Goal: Task Accomplishment & Management: Contribute content

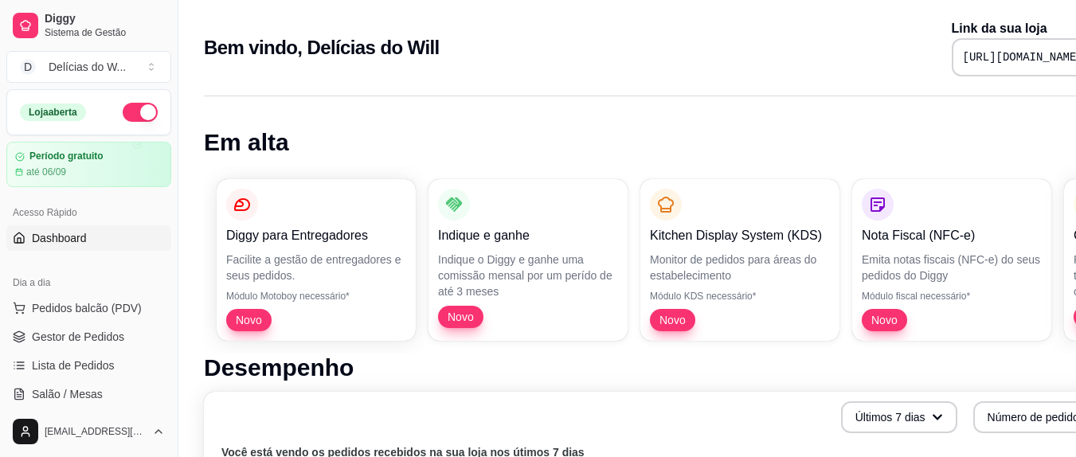
click at [135, 111] on button "button" at bounding box center [140, 112] width 35 height 19
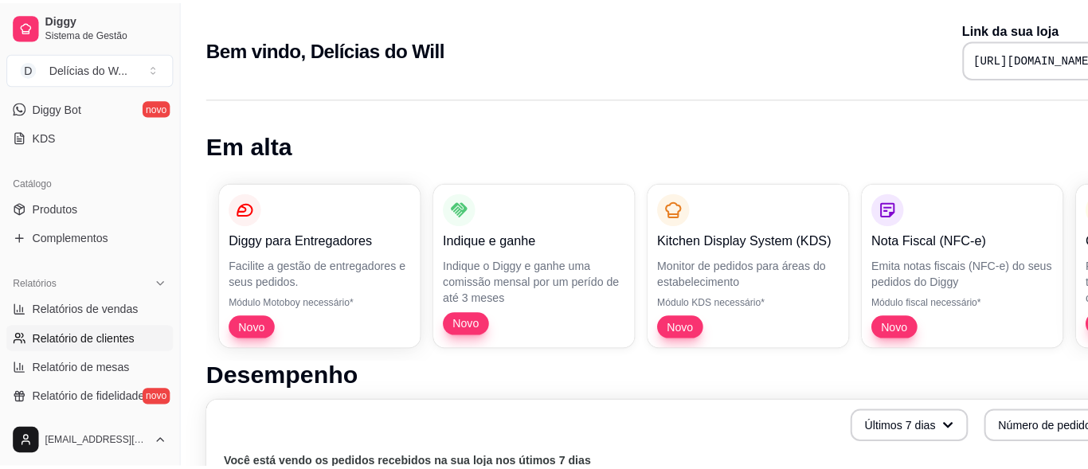
scroll to position [318, 0]
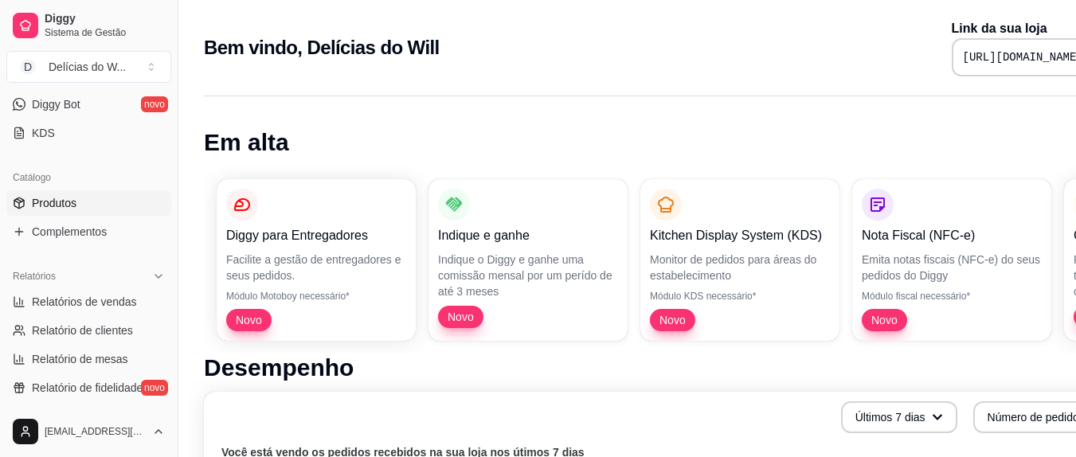
click at [78, 205] on link "Produtos" at bounding box center [88, 202] width 165 height 25
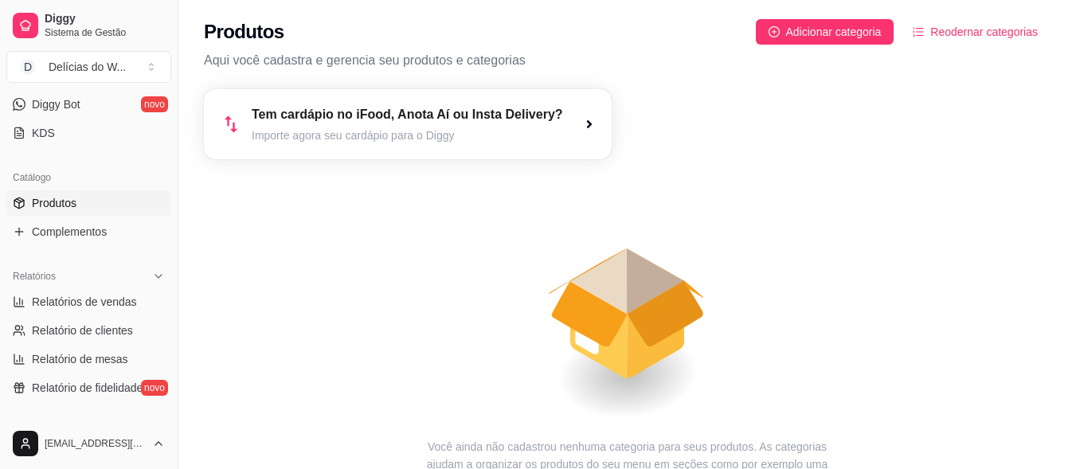
click at [975, 29] on span "Reodernar categorias" at bounding box center [983, 32] width 107 height 18
click at [849, 29] on span "Adicionar categoria" at bounding box center [834, 32] width 96 height 18
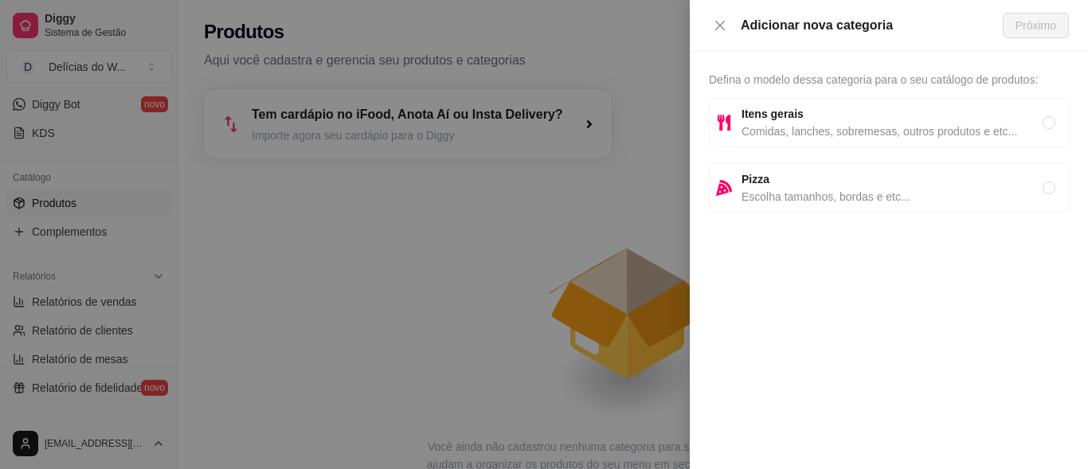
click at [861, 119] on span "Itens gerais" at bounding box center [891, 114] width 301 height 18
radio input "true"
click at [1045, 25] on span "Próximo" at bounding box center [1035, 26] width 41 height 18
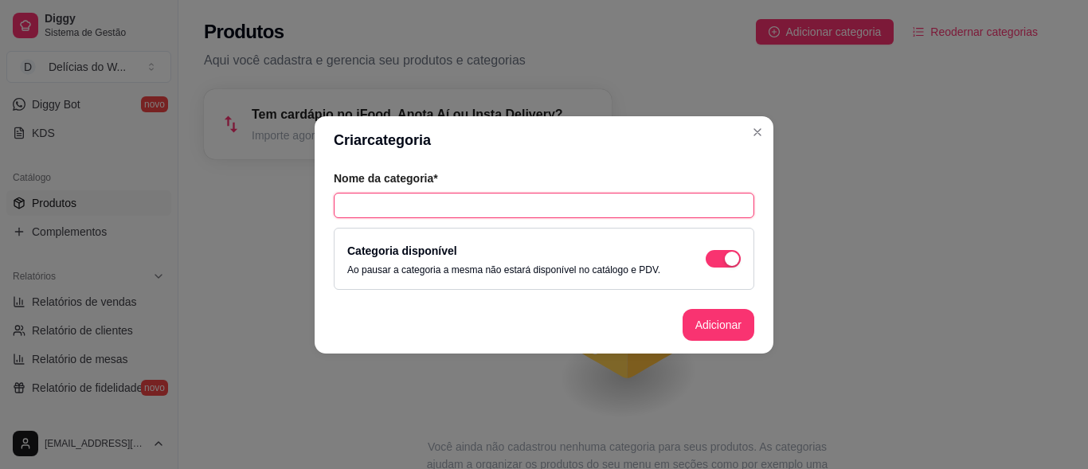
click at [449, 205] on input "text" at bounding box center [544, 205] width 420 height 25
type input "EMPADAS"
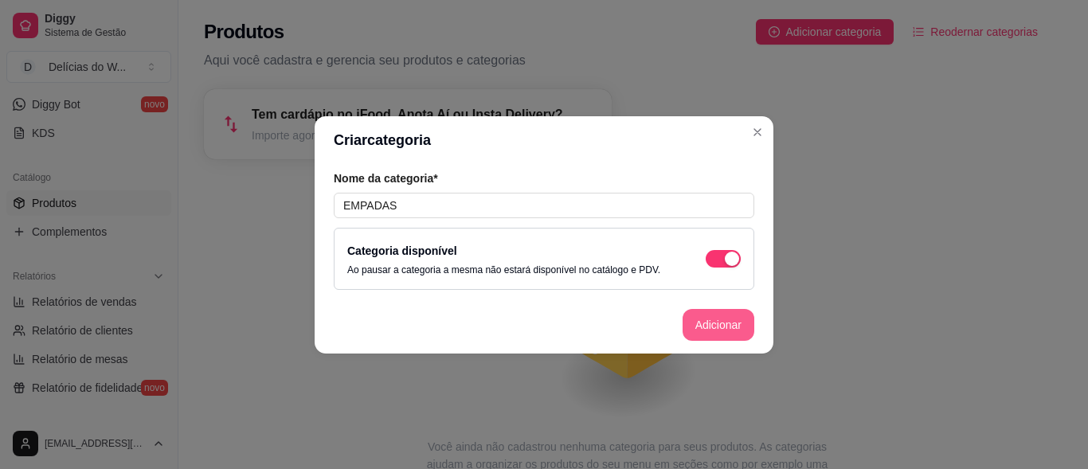
click at [721, 326] on button "Adicionar" at bounding box center [718, 325] width 72 height 32
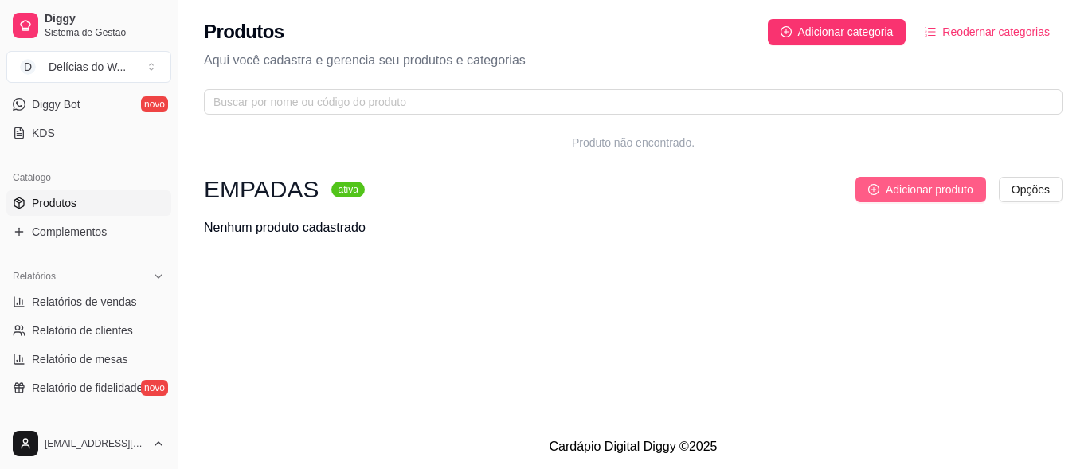
click at [932, 187] on span "Adicionar produto" at bounding box center [929, 190] width 88 height 18
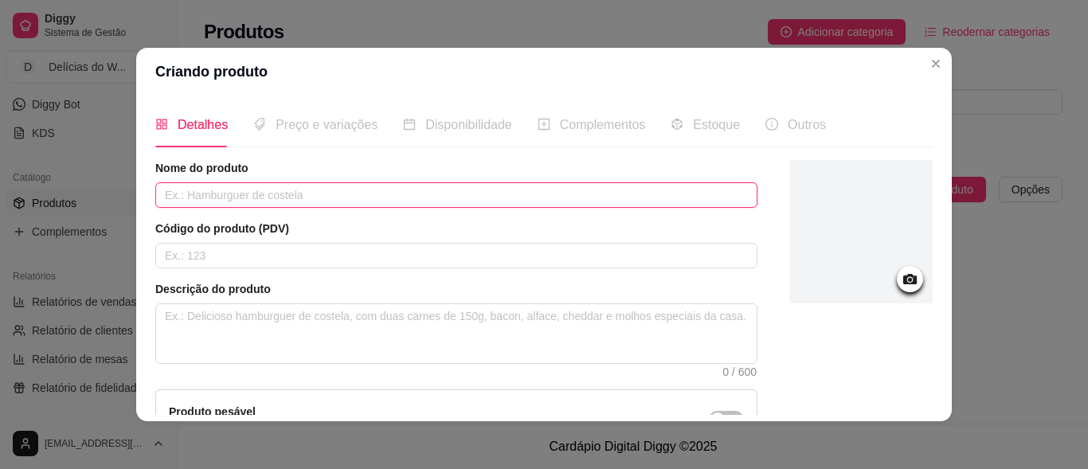
click at [245, 193] on input "text" at bounding box center [456, 194] width 602 height 25
type input "EMPADA DE FRANGO COM RE"
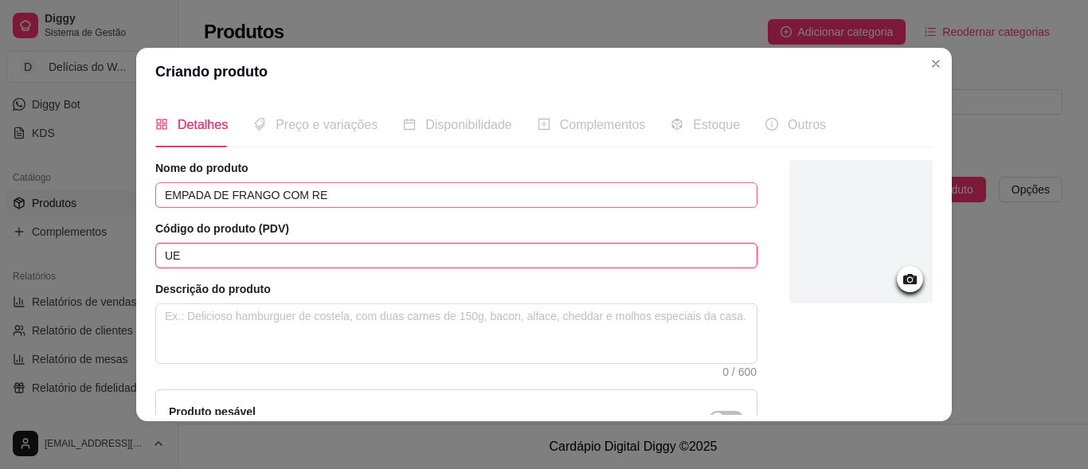
type input "U"
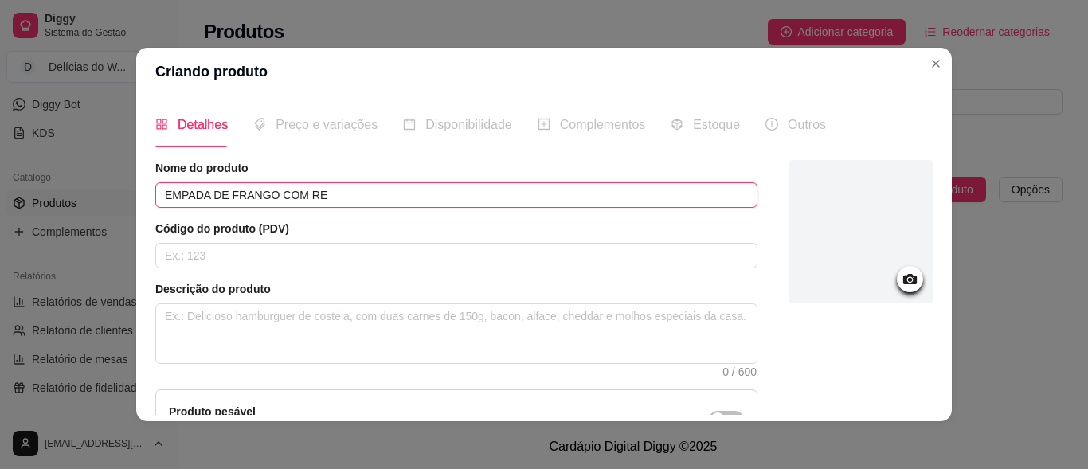
click at [328, 197] on input "EMPADA DE FRANGO COM RE" at bounding box center [456, 194] width 602 height 25
type input "EMPADA DE FRANGO COM REQUEIJÃO"
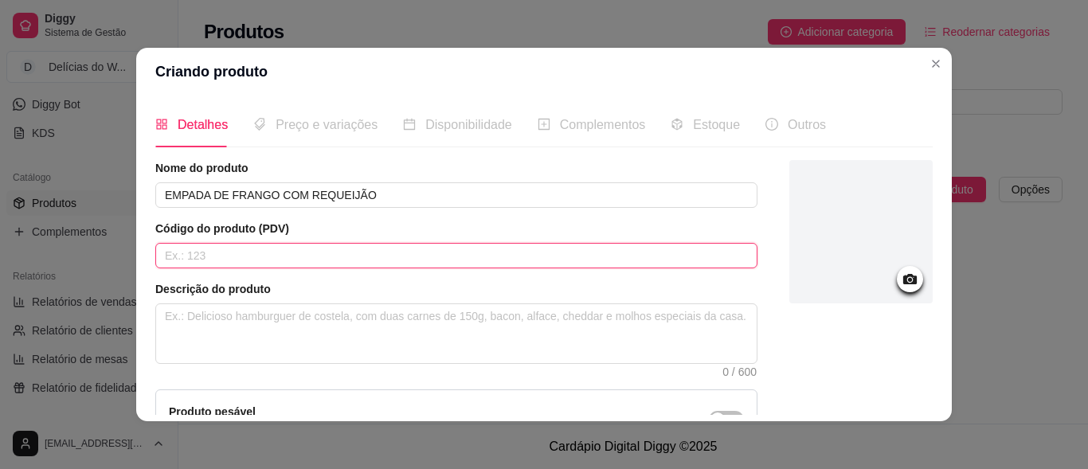
click at [191, 251] on input "text" at bounding box center [456, 255] width 602 height 25
type input "1"
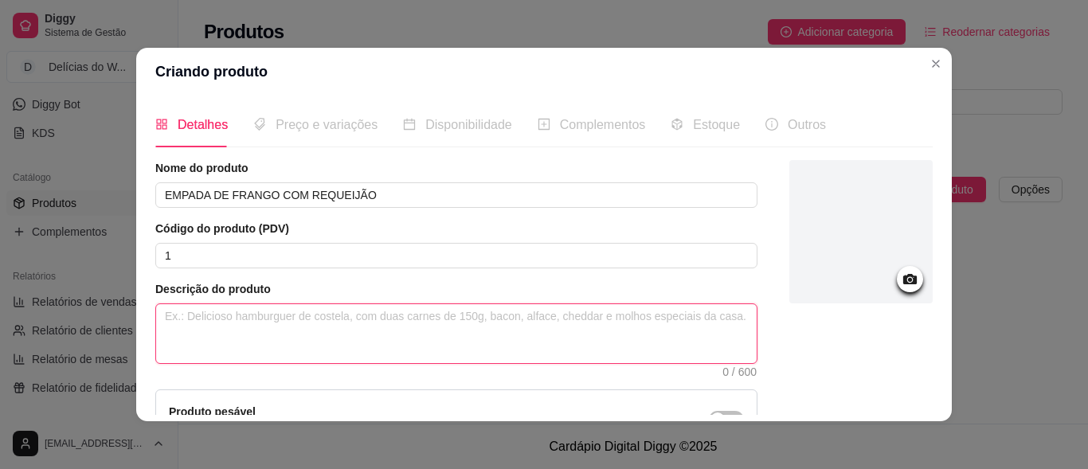
click at [222, 309] on textarea at bounding box center [456, 333] width 600 height 59
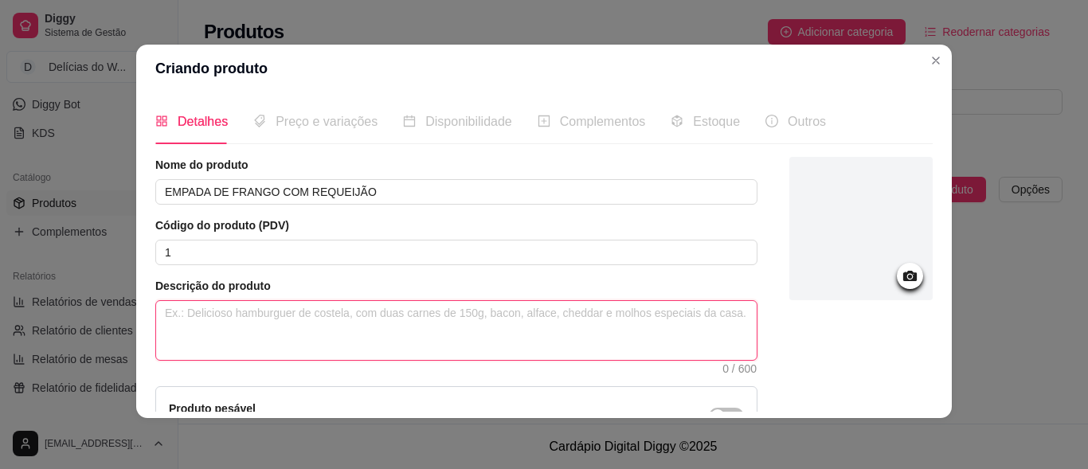
paste textarea "MASSA (TRIGO, MANTEGA E SAL) FRANGO CREMOSO (FRANGO DESFIADO, ALHO, CEBOLA, CRE…"
type textarea "MASSA (TRIGO, MANTEGA E SAL) FRANGO CREMOSO (FRANGO DESFIADO, ALHO, CEBOLA, CRE…"
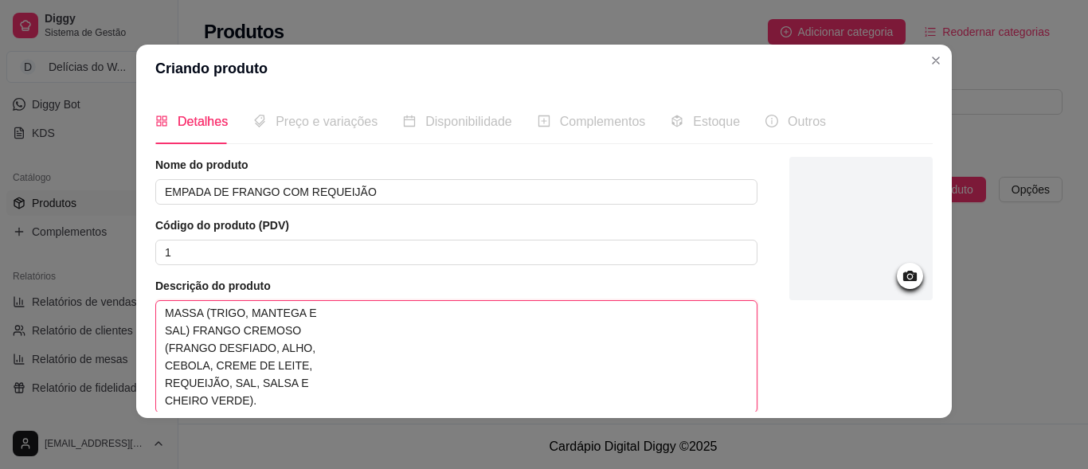
click at [156, 331] on textarea "MASSA (TRIGO, MANTEGA E SAL) FRANGO CREMOSO (FRANGO DESFIADO, ALHO, CEBOLA, CRE…" at bounding box center [456, 356] width 600 height 111
type textarea "MASSA (TRIGO, MANTEGA ESAL) FRANGO CREMOSO (FRANGO DESFIADO, ALHO, CEBOLA, CREM…"
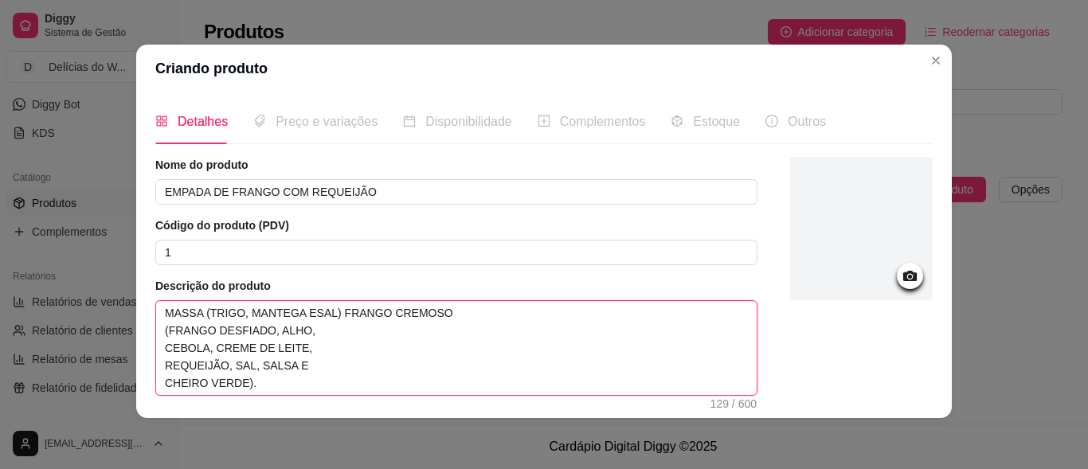
type textarea "MASSA (TRIGO, MANTEGA E SAL) FRANGO CREMOSO (FRANGO DESFIADO, ALHO, CEBOLA, CRE…"
click at [156, 326] on textarea "MASSA (TRIGO, MANTEGA E SAL) FRANGO CREMOSO (FRANGO DESFIADO, ALHO, CEBOLA, CRE…" at bounding box center [456, 348] width 600 height 94
type textarea "MASSA (TRIGO, MANTEGA E SAL) FRANGO CREMOSO(FRANGO DESFIADO, ALHO, CEBOLA, CREM…"
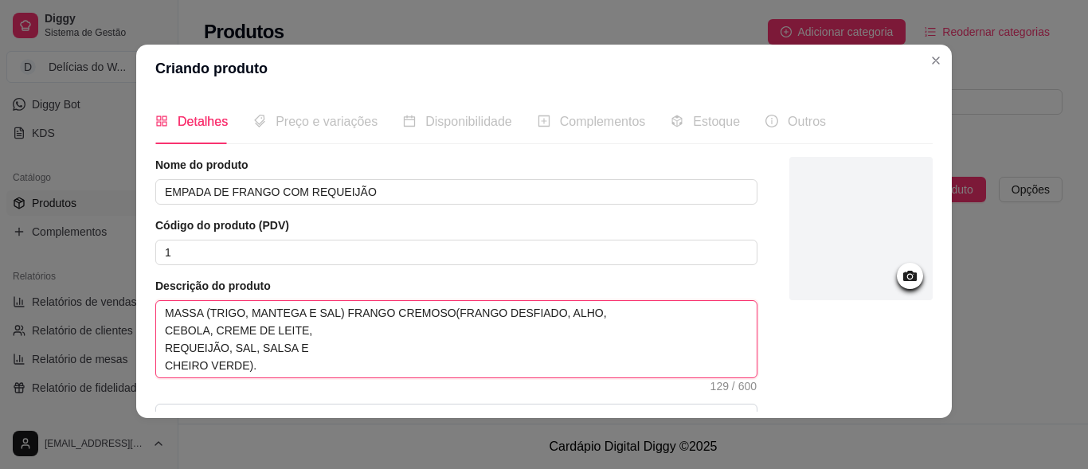
type textarea "MASSA (TRIGO, MANTEGA E SAL) FRANGO CREMOSO (FRANGO DESFIADO, ALHO, CEBOLA, CRE…"
click at [156, 327] on textarea "MASSA (TRIGO, MANTEGA E SAL) FRANGO CREMOSO (FRANGO DESFIADO, ALHO, CEBOLA, CRE…" at bounding box center [456, 339] width 600 height 76
type textarea "MASSA (TRIGO, MANTEGA E SAL) FRANGO CREMOSO (FRANGO DESFIADO, ALHO,CEBOLA, CREM…"
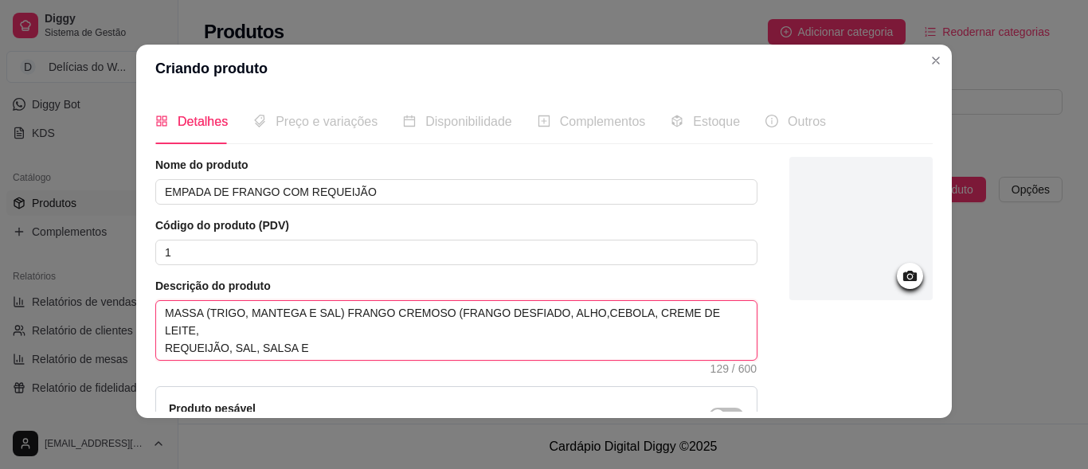
type textarea "MASSA (TRIGO, MANTEGA E SAL) FRANGO CREMOSO (FRANGO DESFIADO, ALHO, CEBOLA, CRE…"
click at [156, 346] on textarea "MASSA (TRIGO, MANTEGA E SAL) FRANGO CREMOSO (FRANGO DESFIADO, ALHO, CEBOLA, CRE…" at bounding box center [456, 330] width 600 height 59
type textarea "MASSA (TRIGO, MANTEGA E SAL) FRANGO CREMOSO (FRANGO DESFIADO, ALHO, CEBOLA, CRE…"
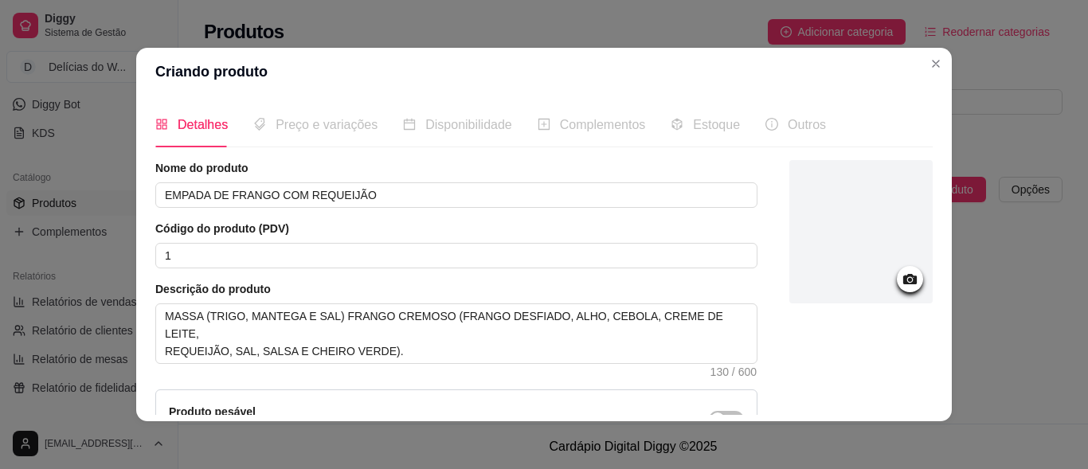
click at [306, 124] on span "Preço e variações" at bounding box center [326, 125] width 102 height 14
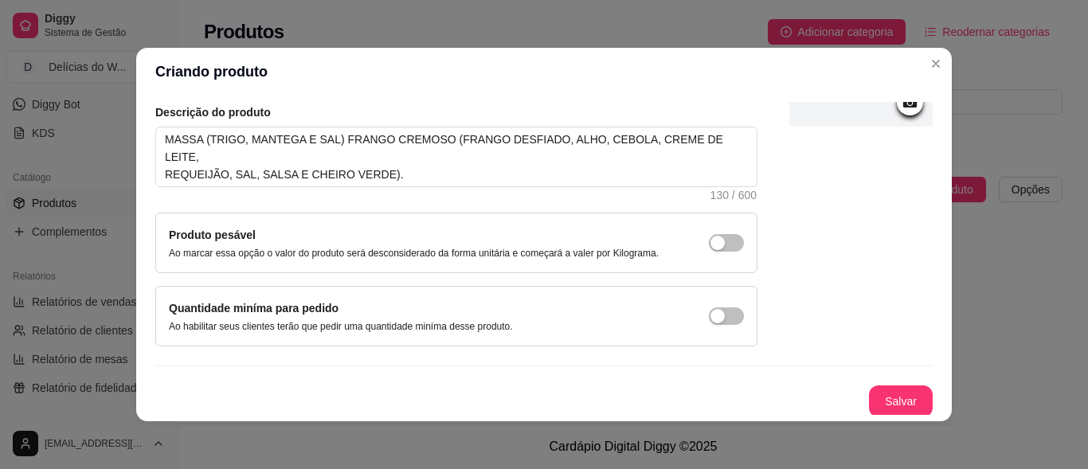
scroll to position [179, 0]
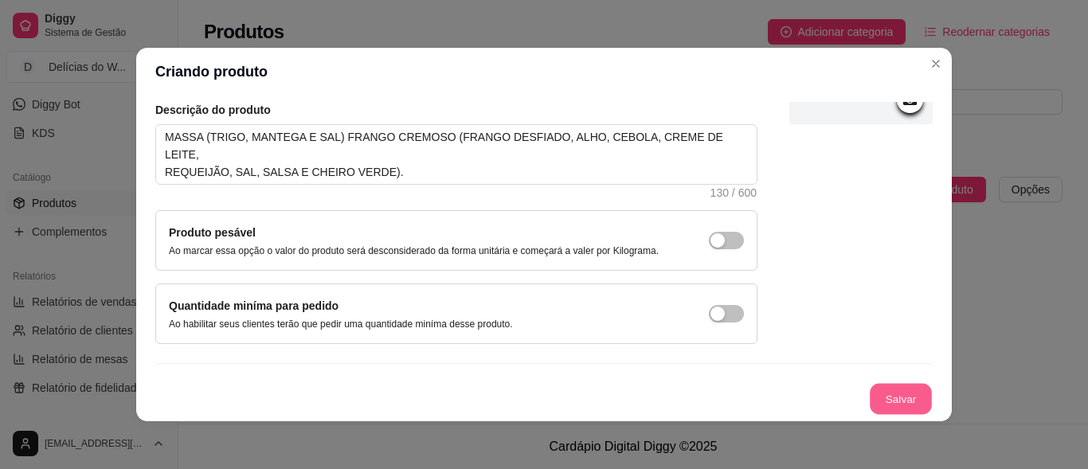
click at [901, 395] on button "Salvar" at bounding box center [900, 399] width 62 height 31
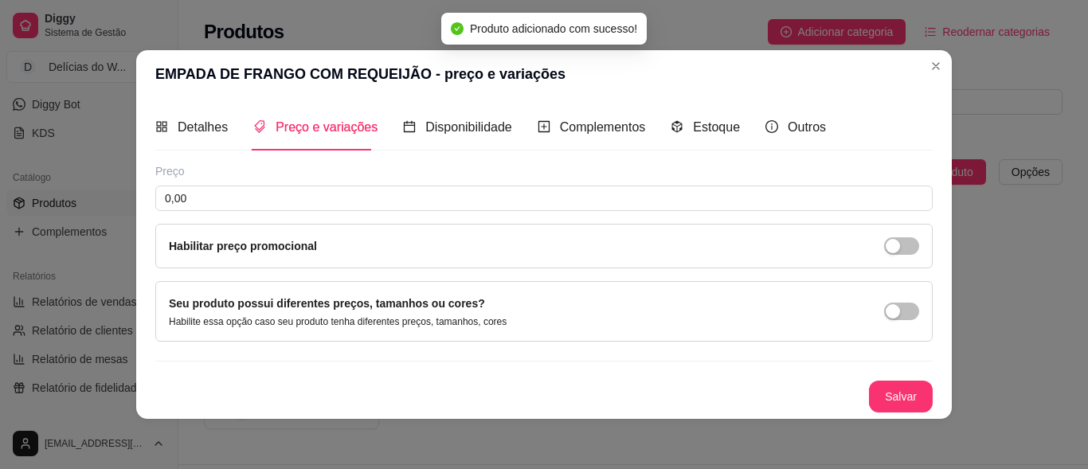
scroll to position [0, 0]
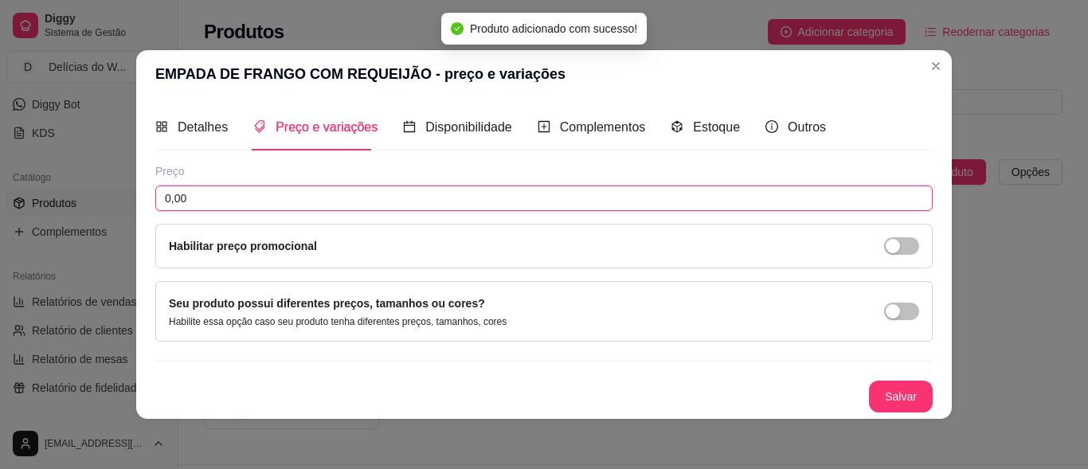
click at [229, 193] on input "0,00" at bounding box center [543, 198] width 777 height 25
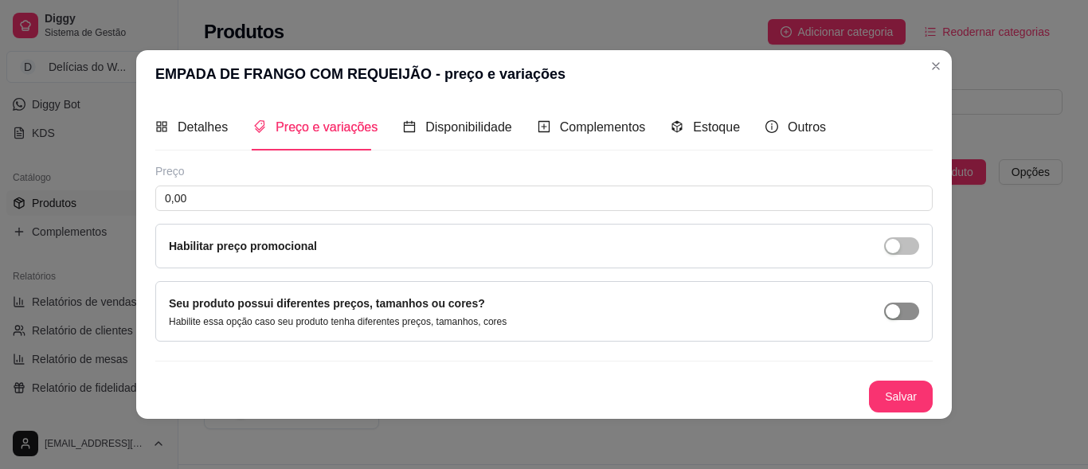
click at [899, 318] on span "button" at bounding box center [901, 312] width 35 height 18
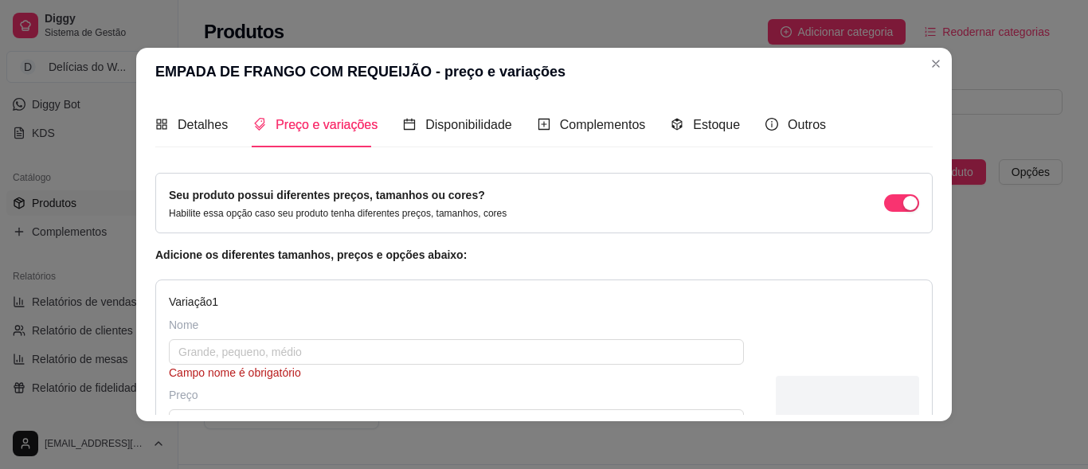
scroll to position [159, 0]
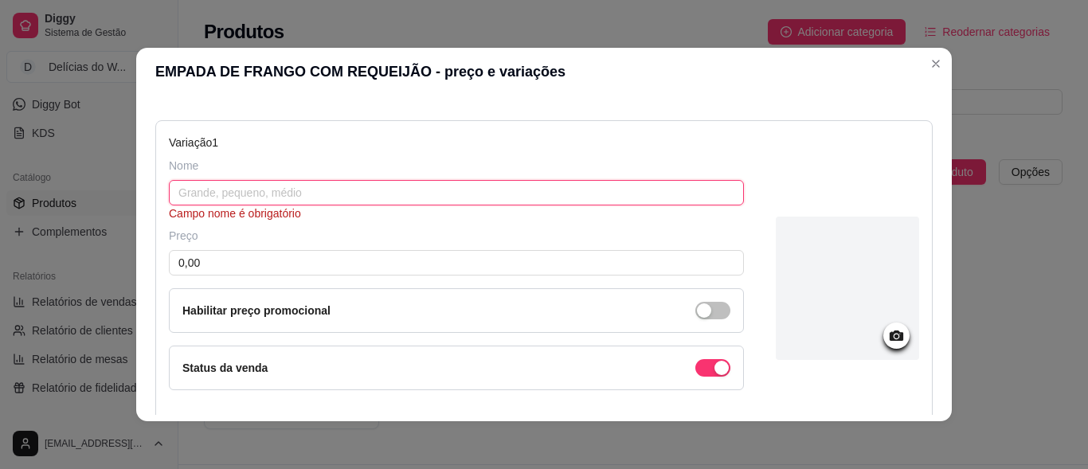
click at [329, 186] on input "text" at bounding box center [456, 192] width 575 height 25
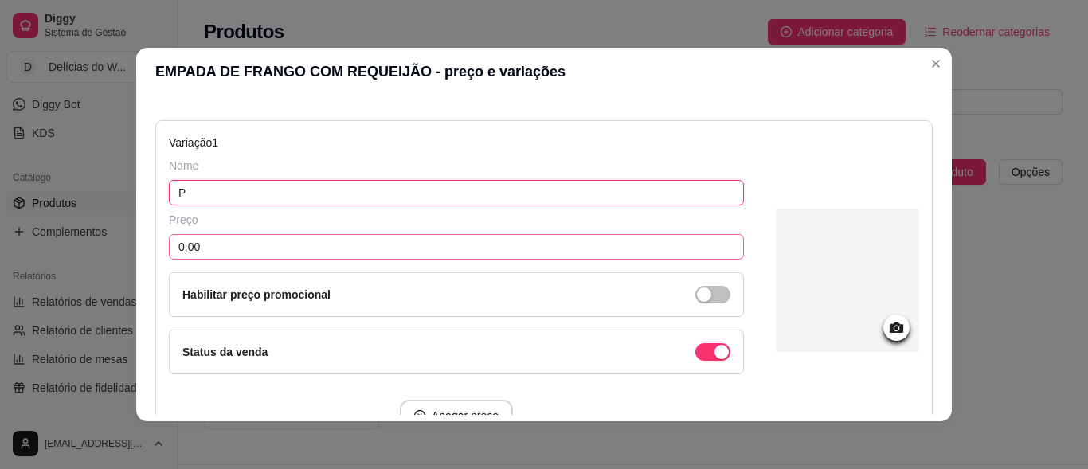
type input "P"
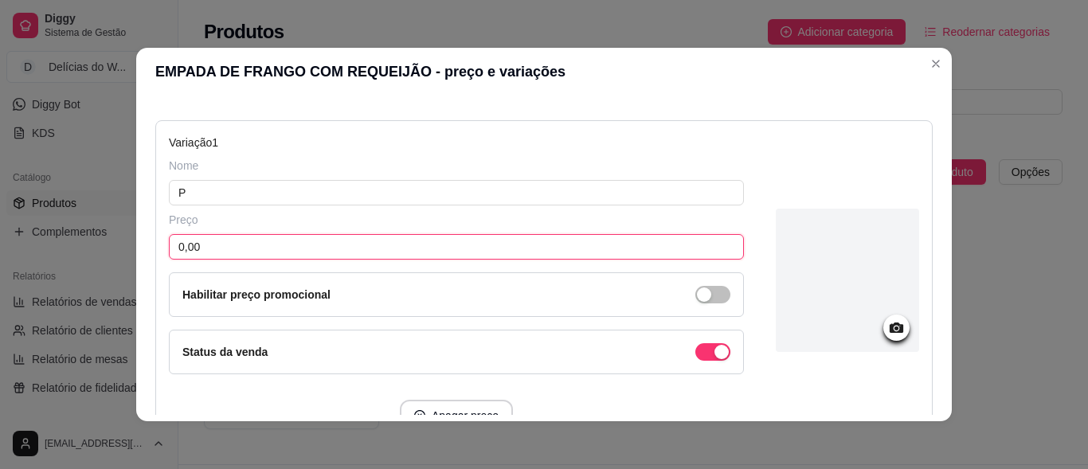
click at [229, 245] on input "0,00" at bounding box center [456, 246] width 575 height 25
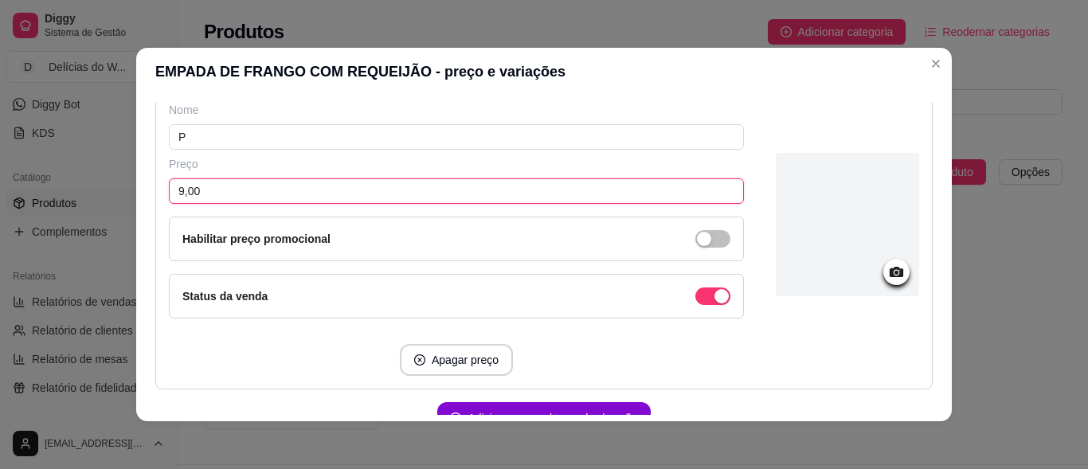
scroll to position [239, 0]
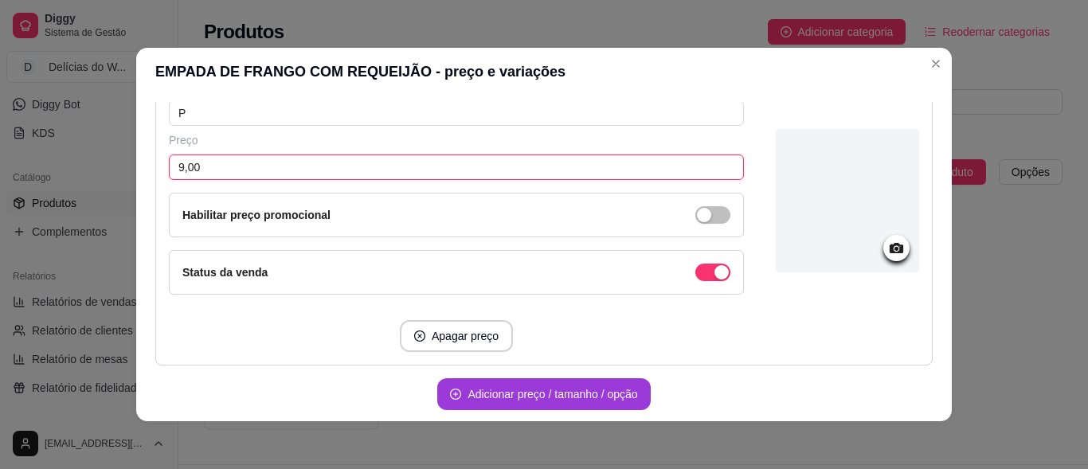
type input "9,00"
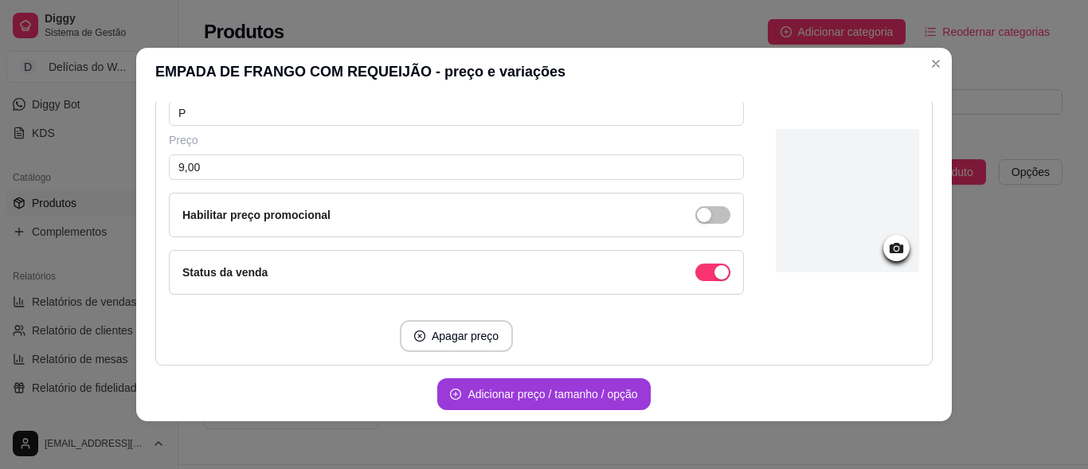
click at [535, 398] on button "Adicionar preço / tamanho / opção" at bounding box center [543, 394] width 213 height 32
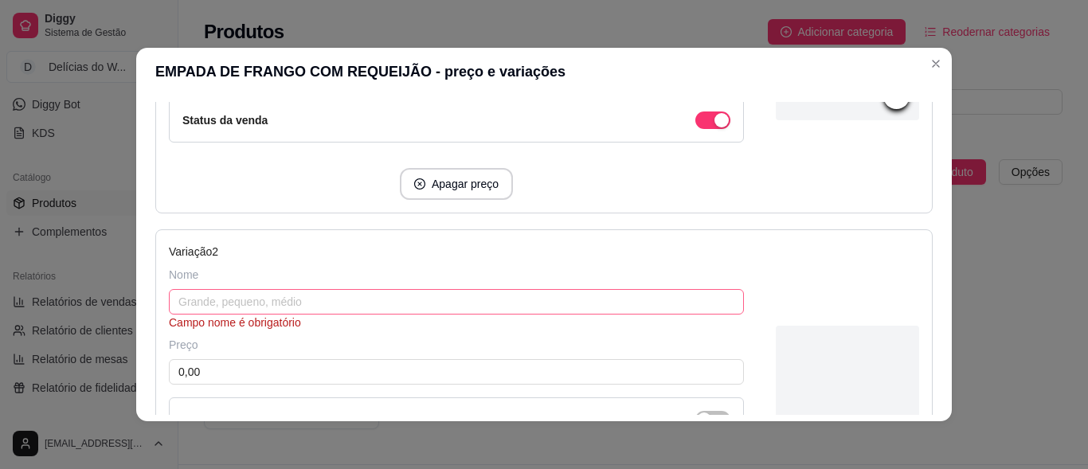
scroll to position [398, 0]
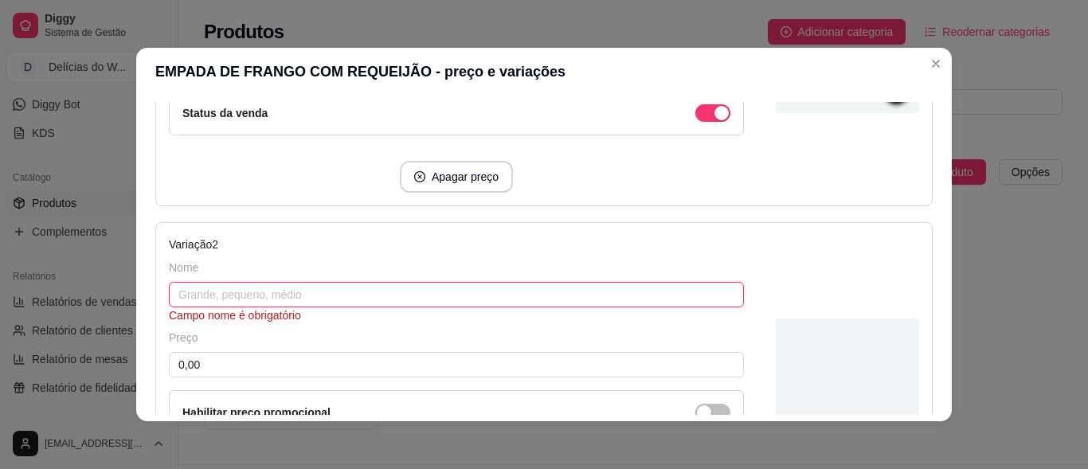
click at [268, 286] on input "text" at bounding box center [456, 294] width 575 height 25
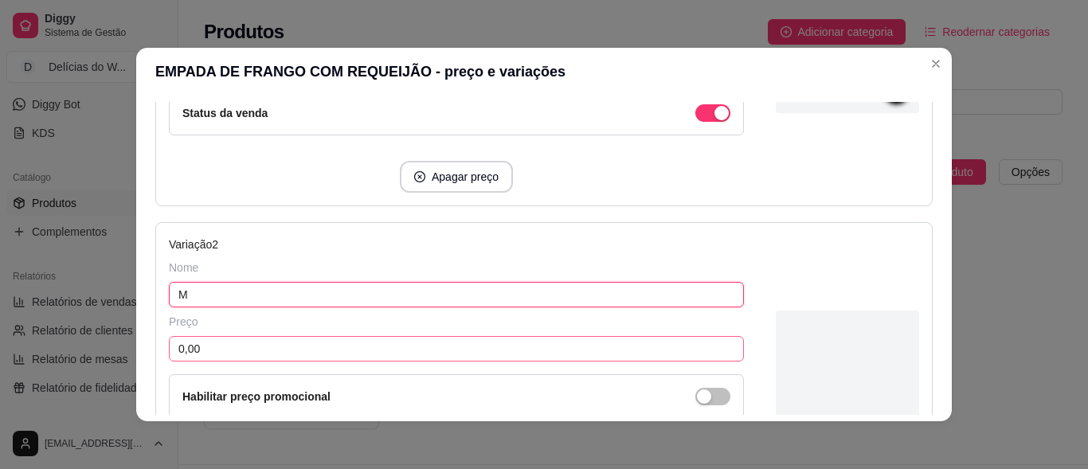
type input "M"
click at [218, 338] on input "0,00" at bounding box center [456, 348] width 575 height 25
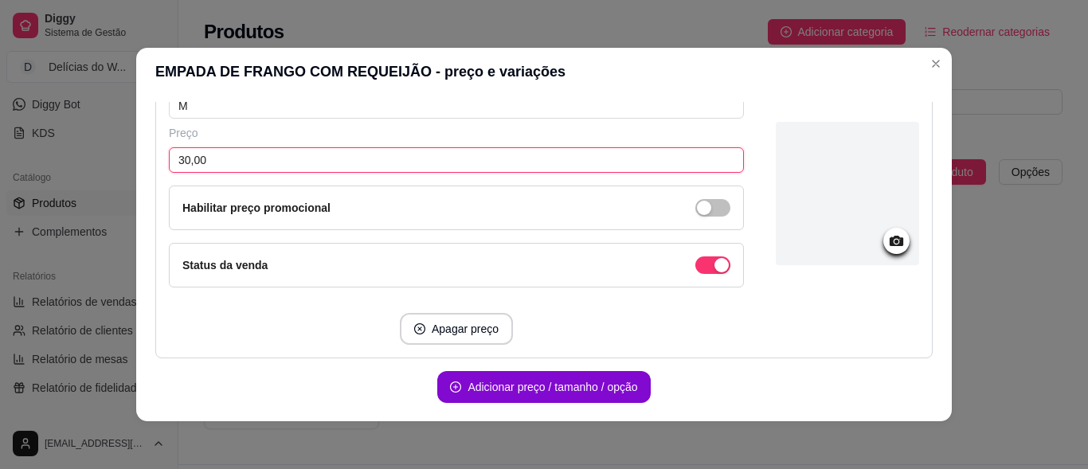
scroll to position [637, 0]
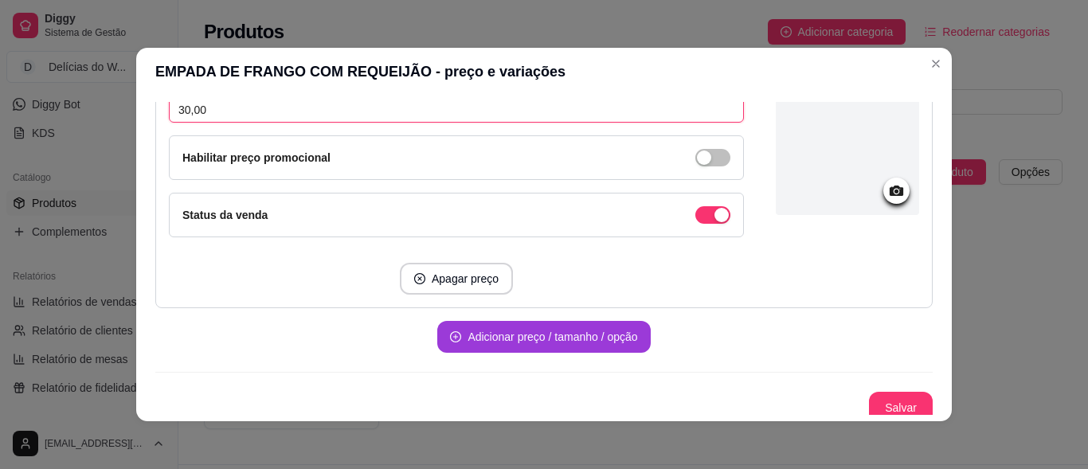
type input "30,00"
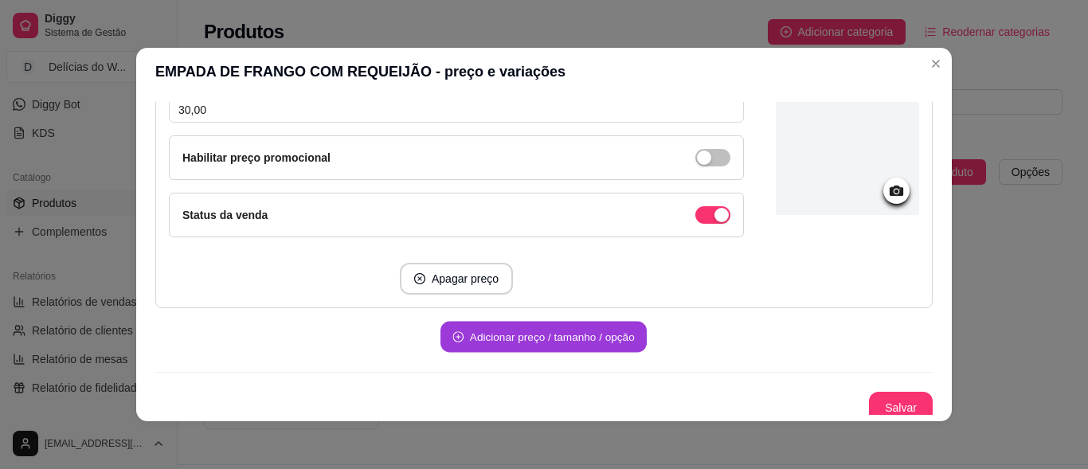
click at [567, 339] on button "Adicionar preço / tamanho / opção" at bounding box center [543, 337] width 206 height 31
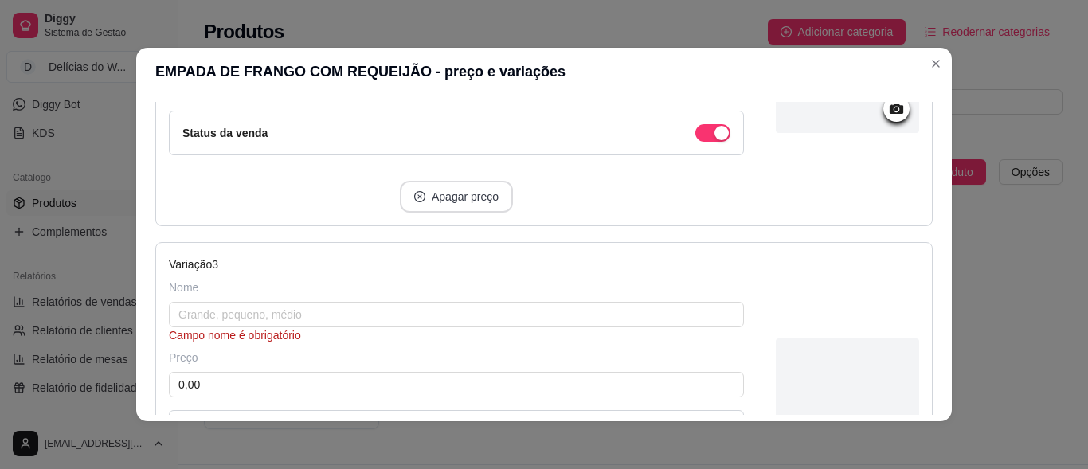
scroll to position [796, 0]
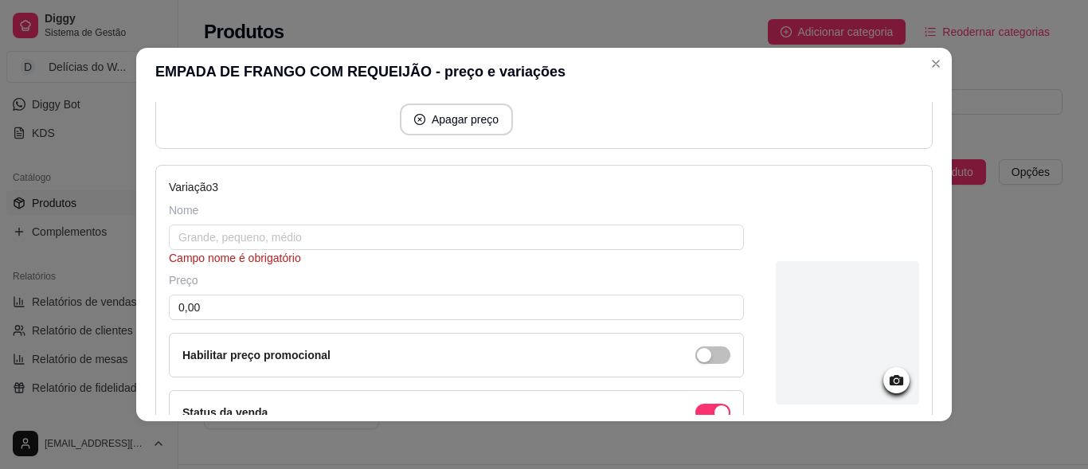
click at [182, 223] on div "Nome Campo nome é obrigatório" at bounding box center [456, 234] width 575 height 64
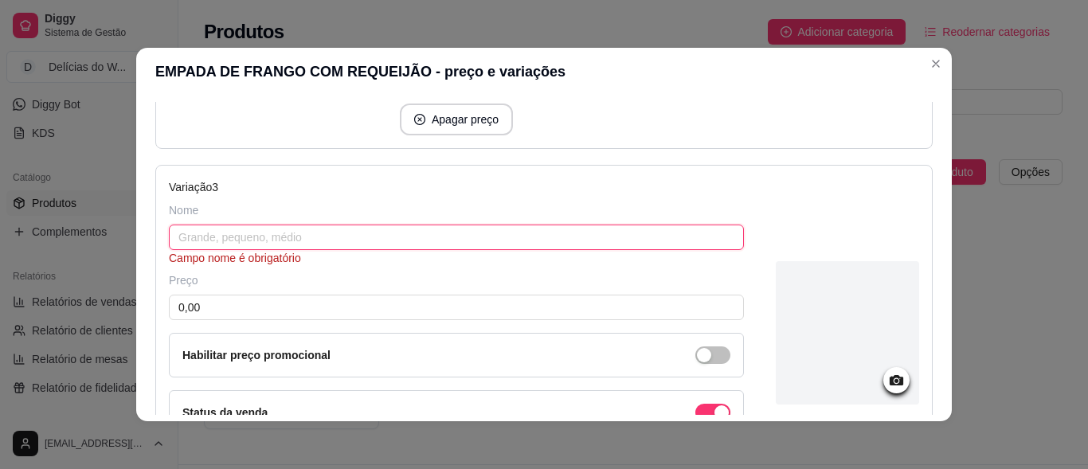
click at [193, 229] on input "text" at bounding box center [456, 237] width 575 height 25
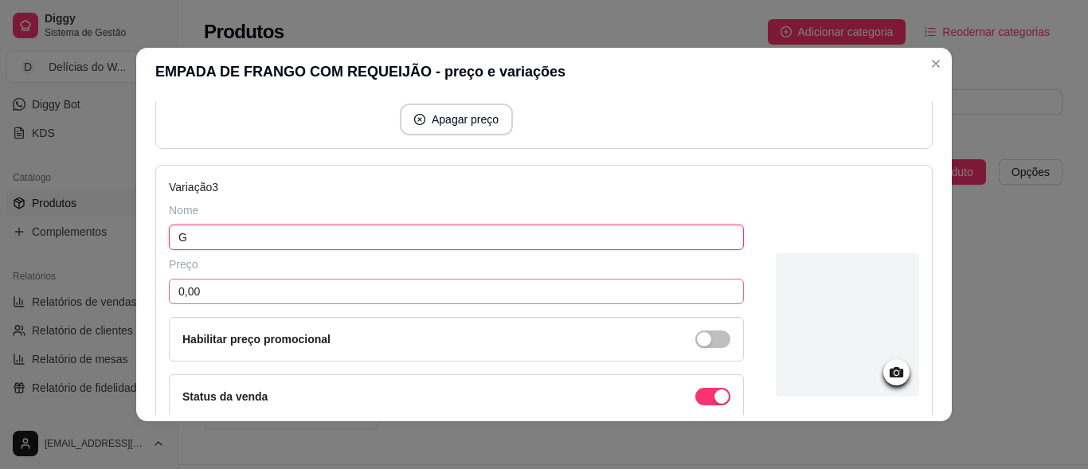
type input "G"
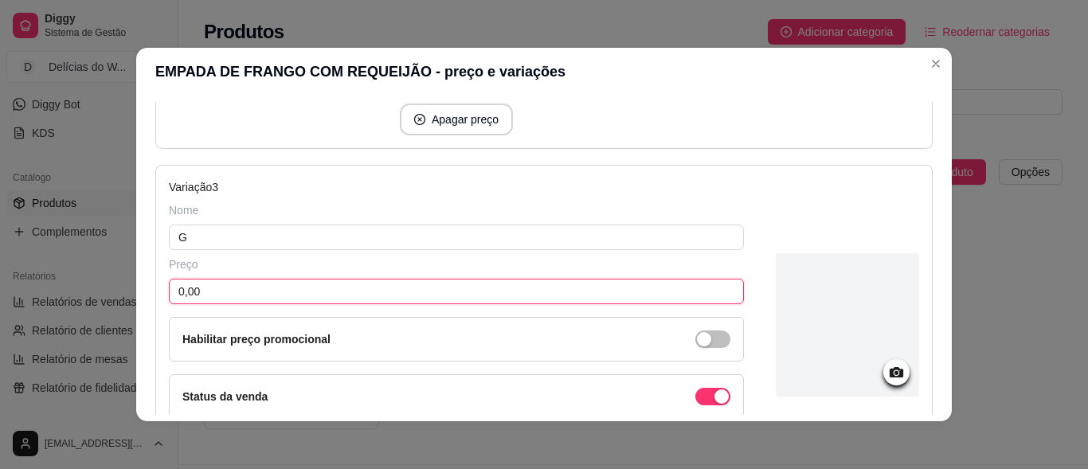
click at [220, 295] on input "0,00" at bounding box center [456, 291] width 575 height 25
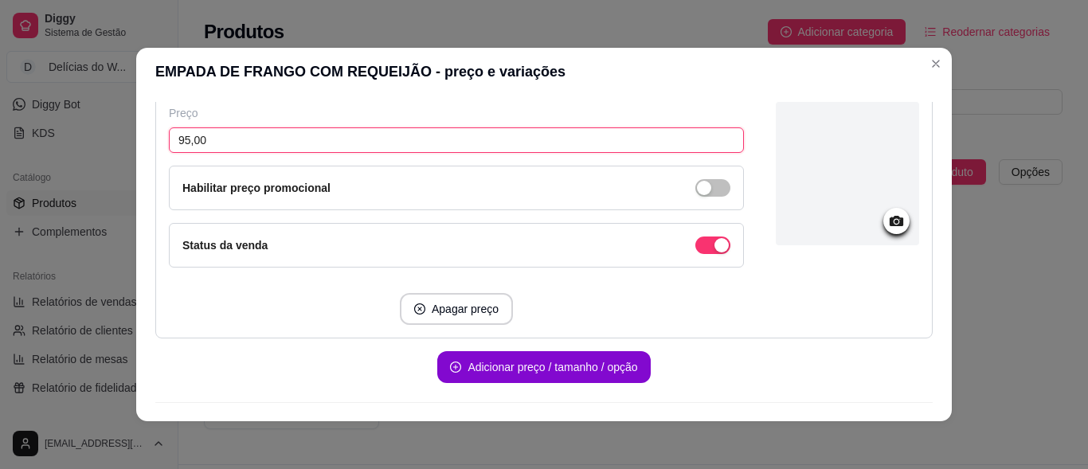
scroll to position [986, 0]
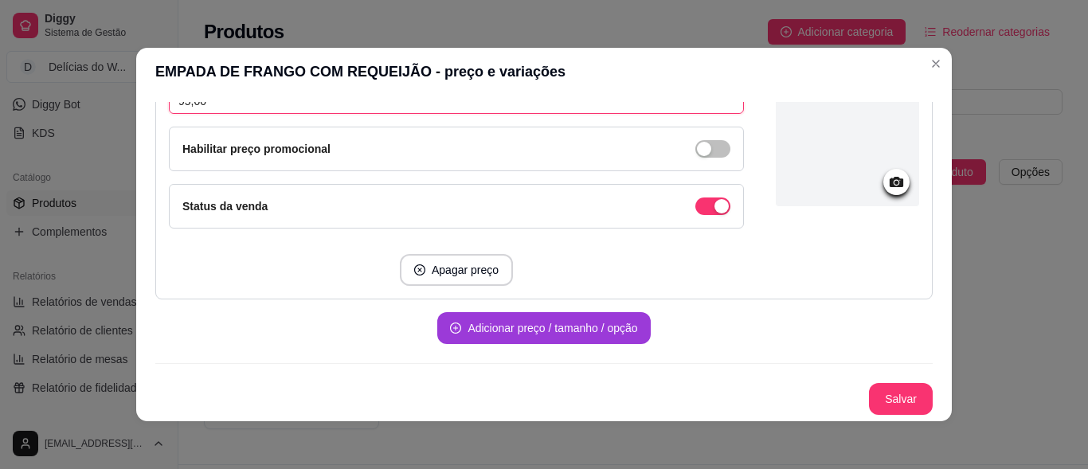
type input "95,00"
click at [524, 330] on button "Adicionar preço / tamanho / opção" at bounding box center [543, 328] width 206 height 31
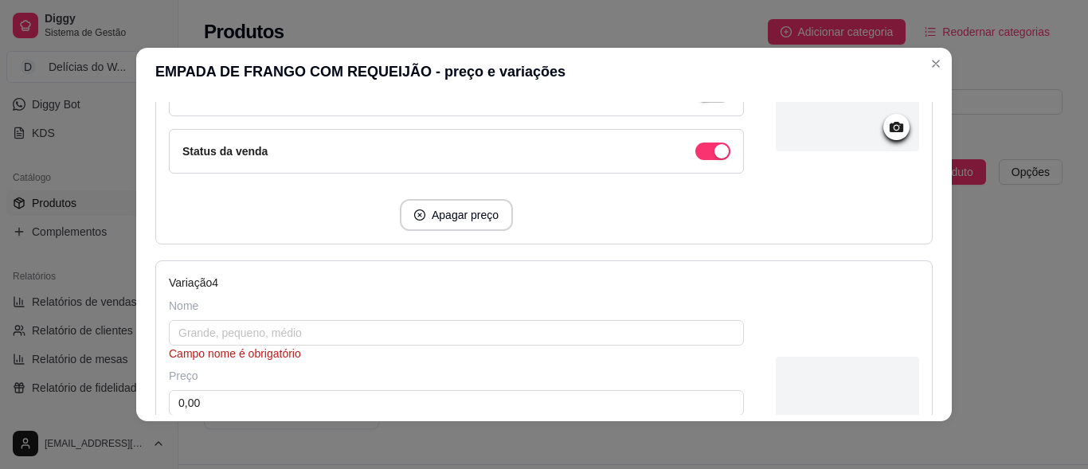
scroll to position [1066, 0]
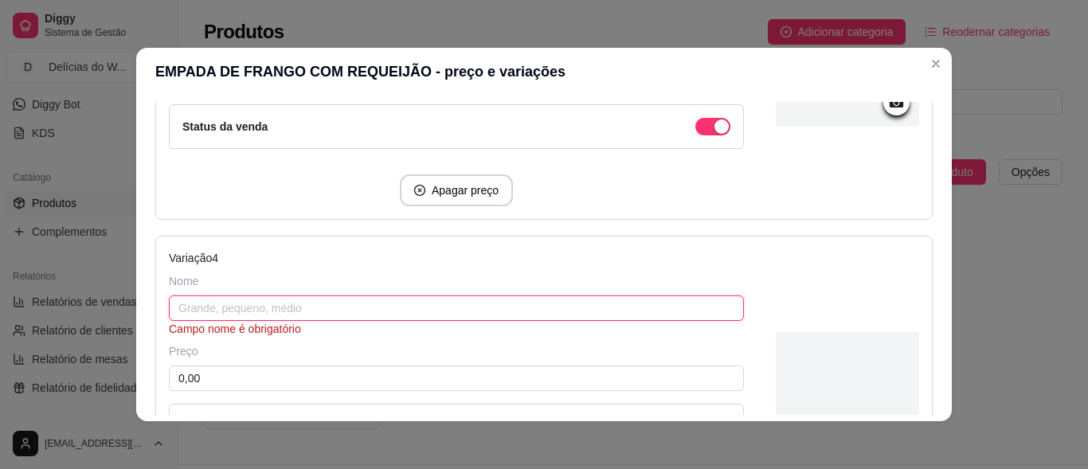
click at [254, 295] on input "text" at bounding box center [456, 307] width 575 height 25
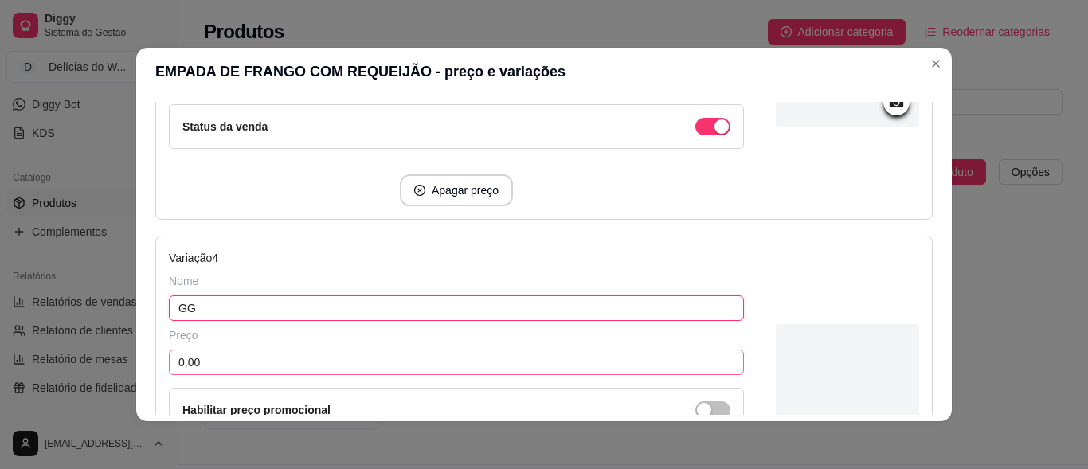
type input "GG"
click at [226, 365] on input "0,00" at bounding box center [456, 362] width 575 height 25
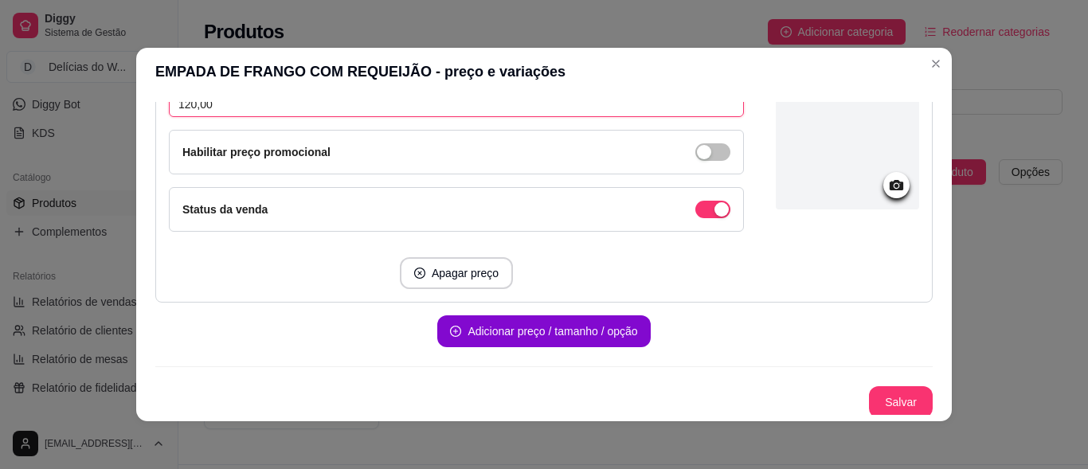
scroll to position [1327, 0]
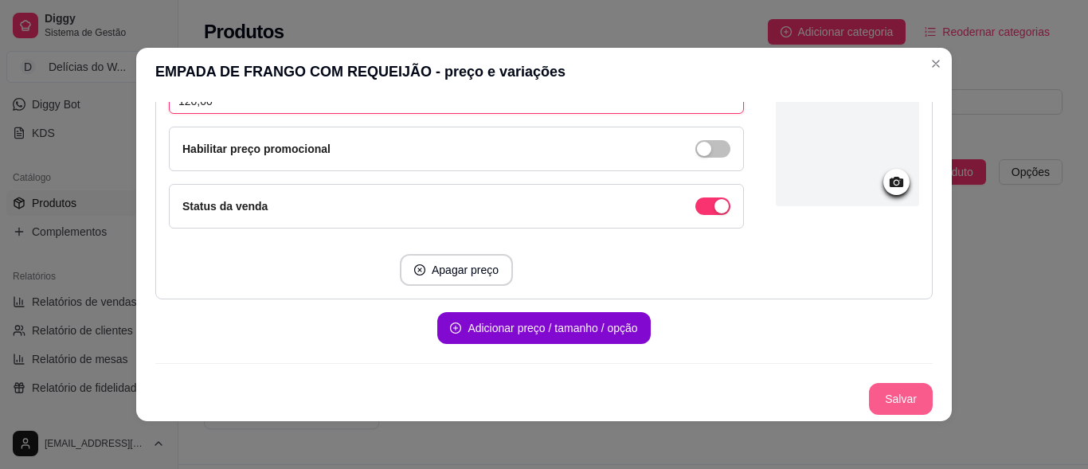
type input "120,00"
click at [890, 398] on button "Salvar" at bounding box center [900, 399] width 62 height 31
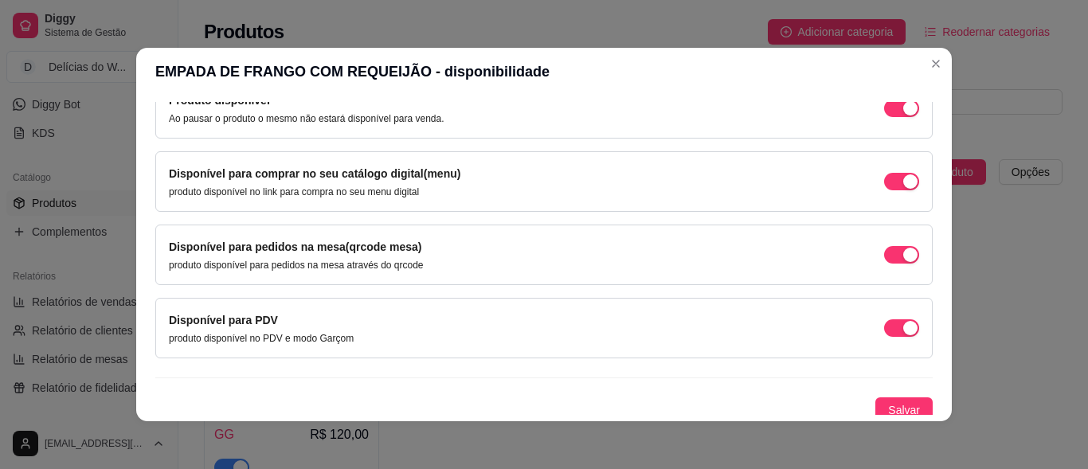
scroll to position [186, 0]
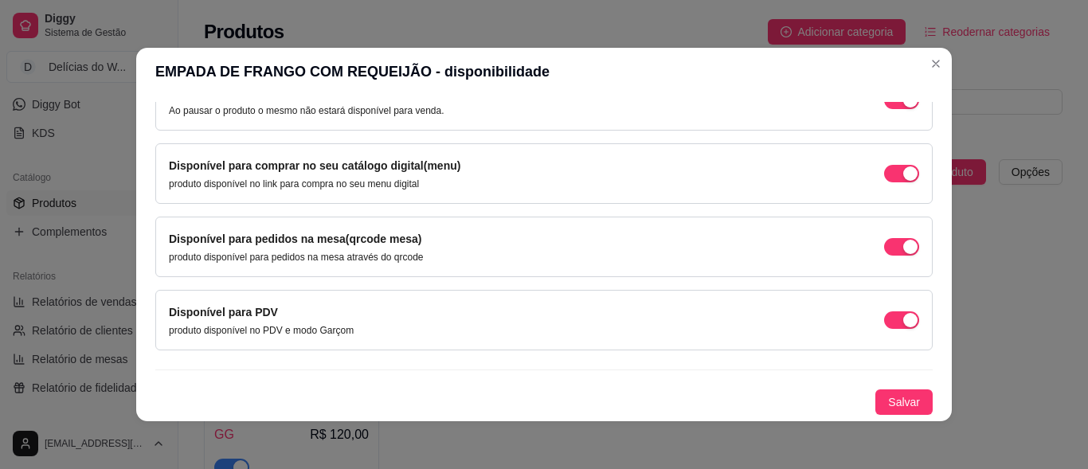
click at [863, 233] on div "Disponível para pedidos na mesa(qrcode mesa) produto disponível para pedidos na…" at bounding box center [544, 246] width 750 height 33
click at [885, 109] on button "button" at bounding box center [901, 101] width 35 height 18
click at [888, 404] on span "Salvar" at bounding box center [904, 402] width 32 height 18
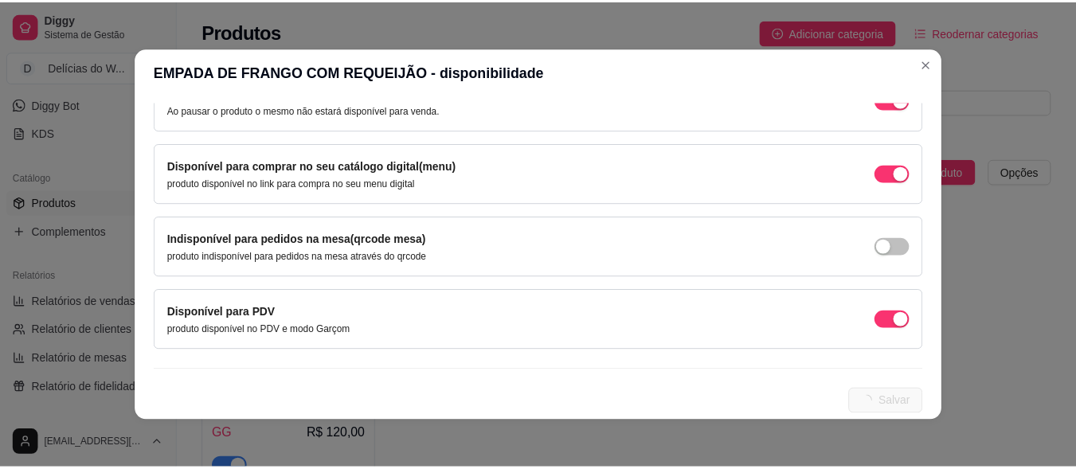
scroll to position [0, 0]
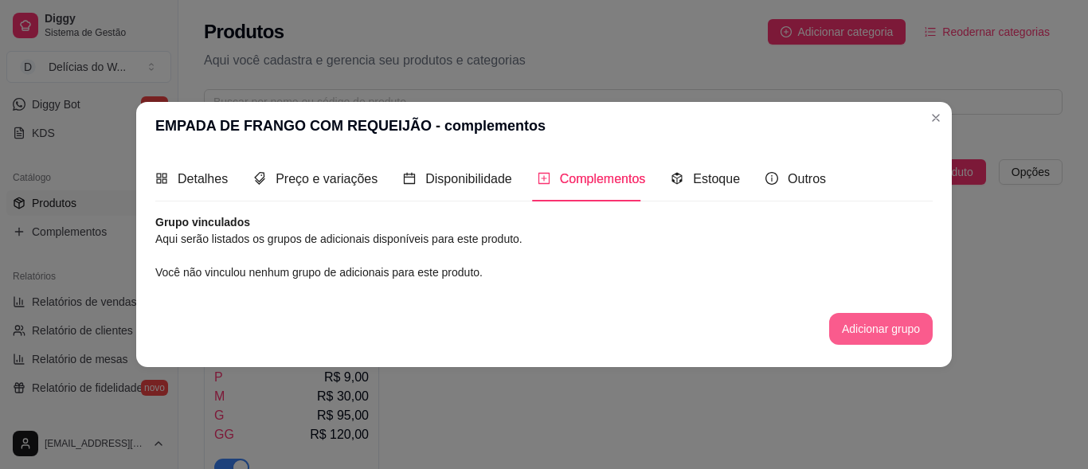
click at [892, 332] on button "Adicionar grupo" at bounding box center [881, 329] width 104 height 32
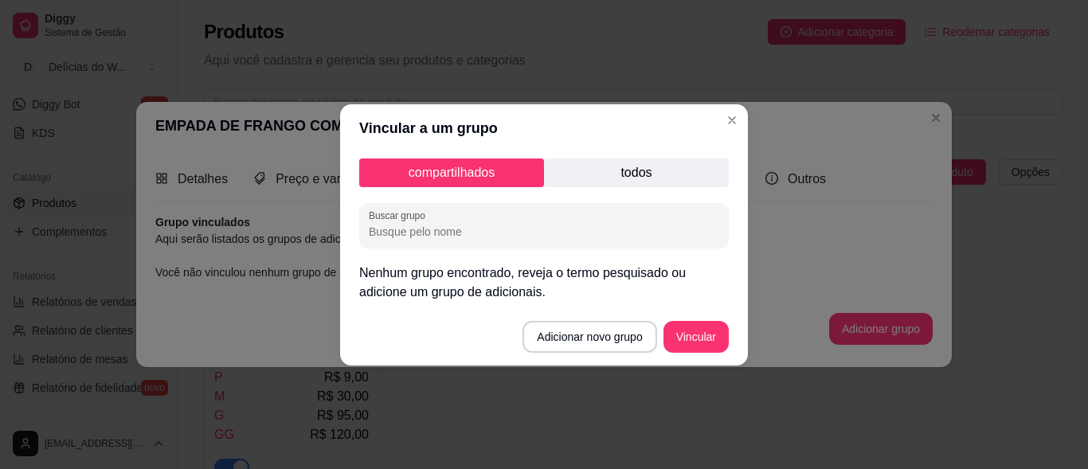
click at [596, 158] on p "todos" at bounding box center [636, 172] width 185 height 29
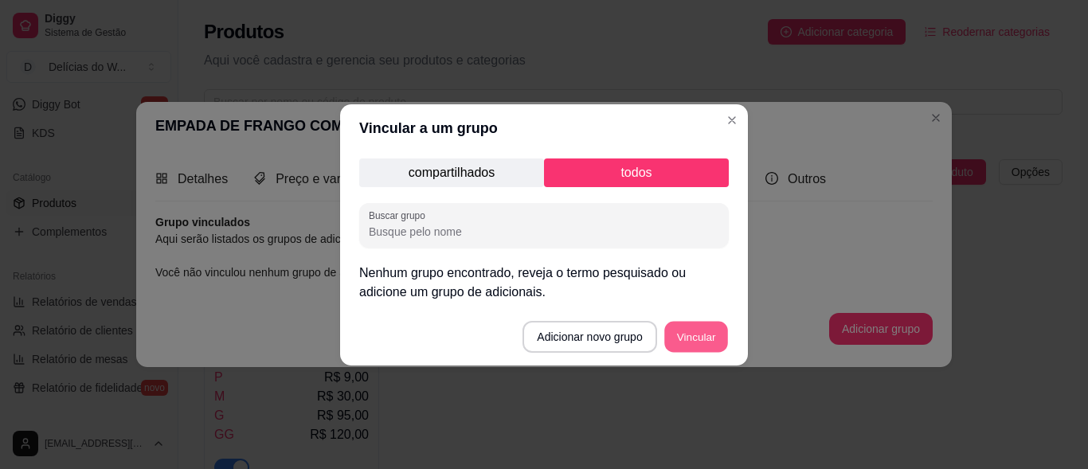
click at [704, 338] on button "Vincular" at bounding box center [696, 336] width 64 height 31
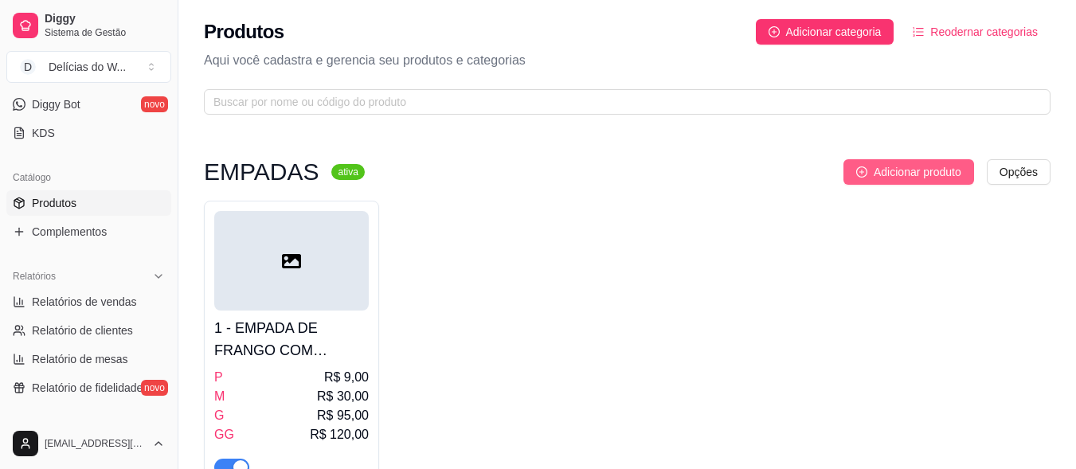
click at [917, 177] on span "Adicionar produto" at bounding box center [917, 172] width 88 height 18
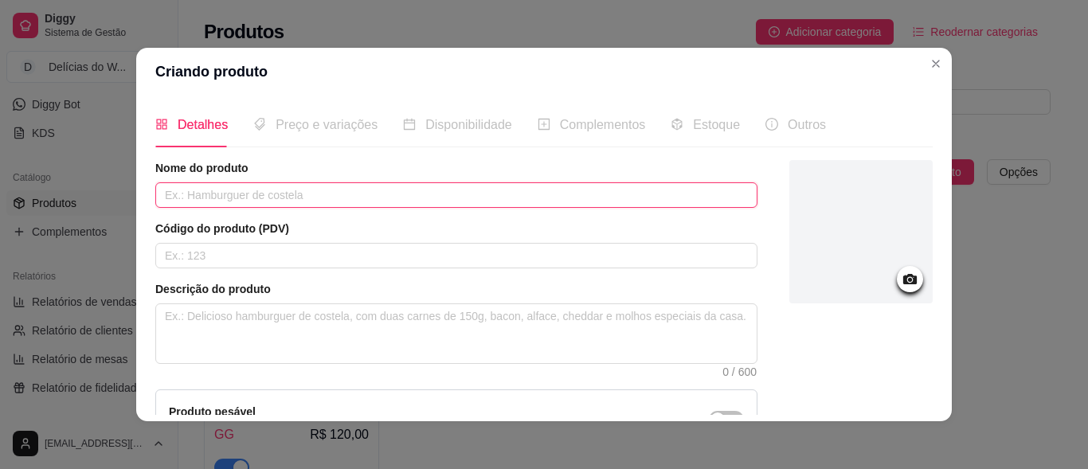
click at [314, 192] on input "text" at bounding box center [456, 194] width 602 height 25
type input "EMPADA DE FRANGO COM PALMITO"
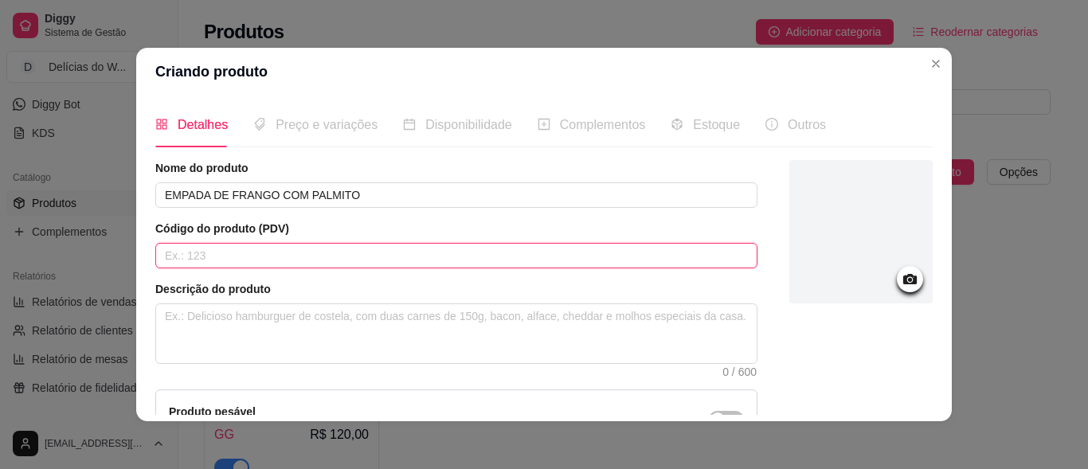
click at [213, 260] on input "text" at bounding box center [456, 255] width 602 height 25
type input "2"
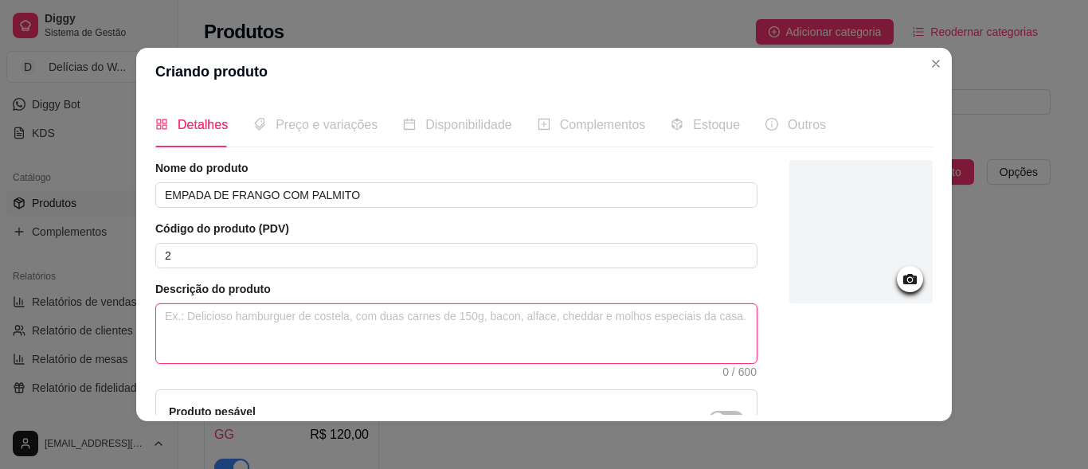
click at [248, 312] on textarea at bounding box center [456, 333] width 600 height 59
click at [221, 316] on textarea at bounding box center [456, 333] width 600 height 59
paste textarea "MASSA (TRIGO, MANTEGA E SAL) FRANGO CREMOSO (FRANGO DESFIADO, ALHO, CEBOLA, CRE…"
type textarea "MASSA (TRIGO, MANTEGA E SAL) FRANGO CREMOSO (FRANGO DESFIADO, ALHO, CEBOLA, CRE…"
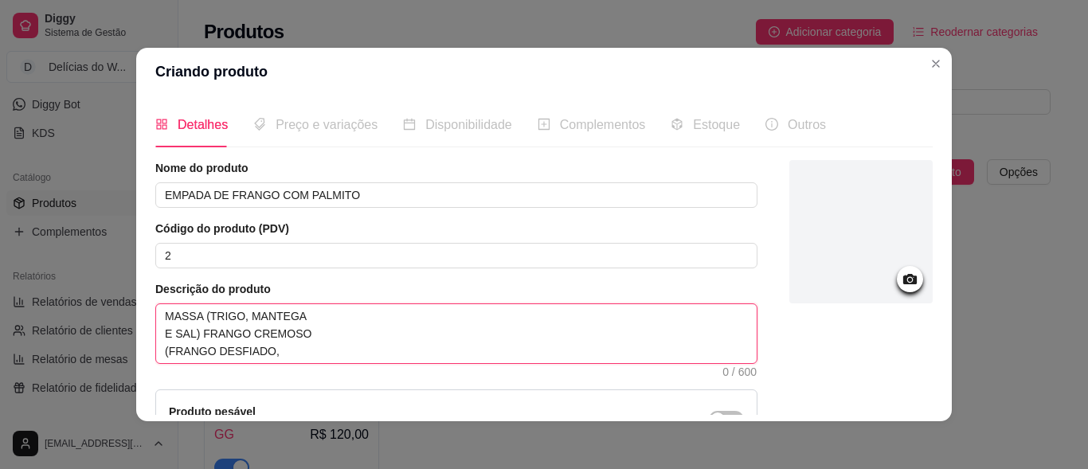
scroll to position [14, 0]
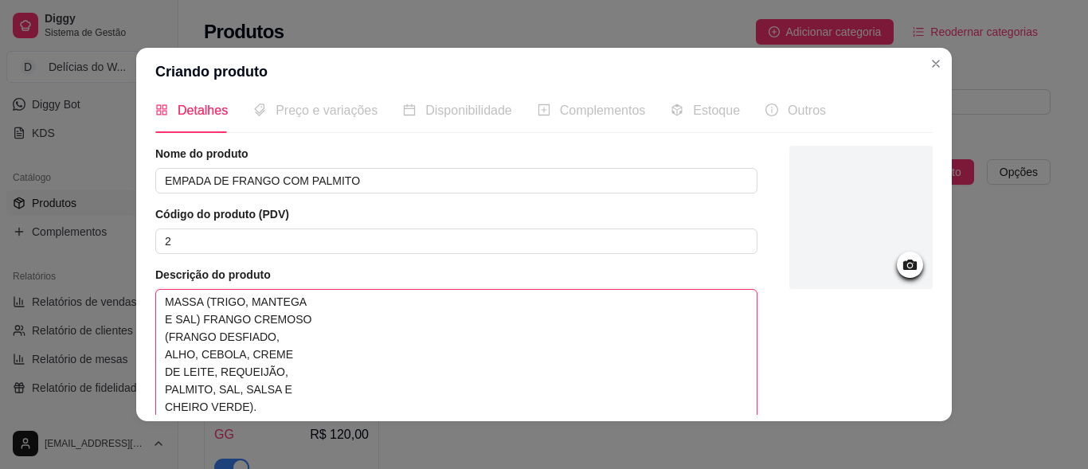
click at [156, 314] on textarea "MASSA (TRIGO, MANTEGA E SAL) FRANGO CREMOSO (FRANGO DESFIADO, ALHO, CEBOLA, CRE…" at bounding box center [456, 354] width 600 height 129
type textarea "MASSA (TRIGO, MANTEGAE SAL) FRANGO CREMOSO (FRANGO DESFIADO, ALHO, CEBOLA, CREM…"
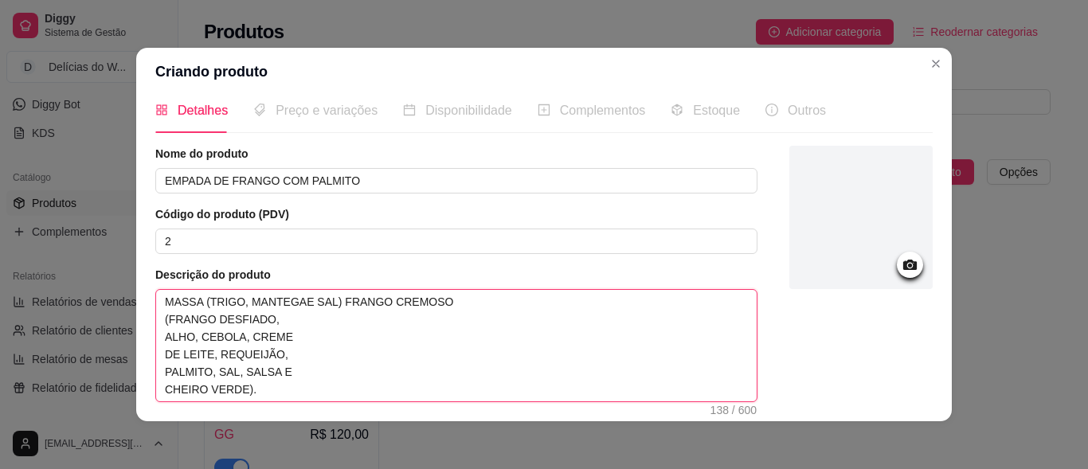
type textarea "MASSA (TRIGO, MANTEGA E SAL) FRANGO CREMOSO (FRANGO DESFIADO, ALHO, CEBOLA, CRE…"
click at [166, 347] on textarea "MASSA (TRIGO, MANTEGA E SAL) FRANGO CREMOSO (FRANGO DESFIADO, ALHO, CEBOLA, CRE…" at bounding box center [456, 345] width 600 height 111
click at [156, 322] on textarea "MASSA (TRIGO, MANTEGA E SAL) FRANGO CREMOSO (FRANGO DESFIADO, ALHO, CEBOLA, CRE…" at bounding box center [456, 345] width 600 height 111
type textarea "MASSA (TRIGO, MANTEGA E SAL) FRANGO CREMOSO(FRANGO DESFIADO, ALHO, CEBOLA, CREM…"
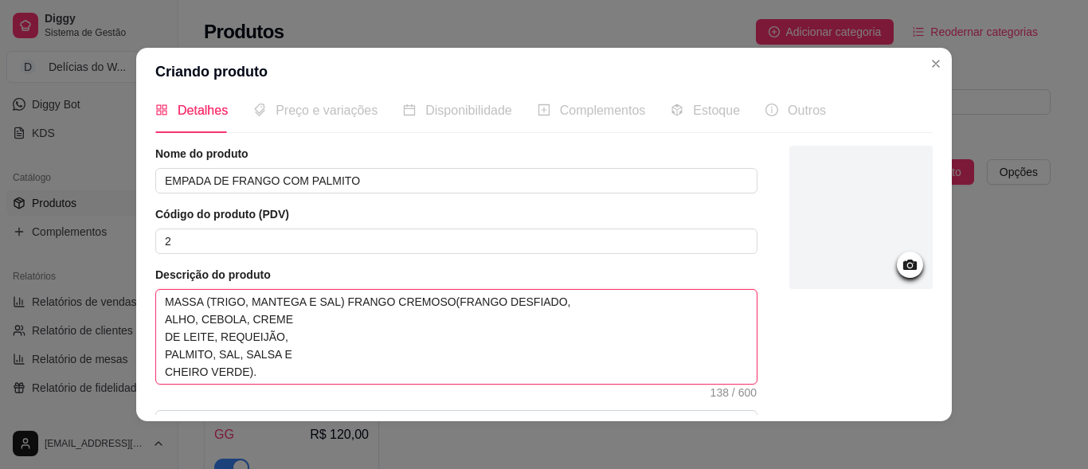
type textarea "MASSA (TRIGO, MANTEGA E SAL) FRANGO CREMOSO (FRANGO DESFIADO, ALHO, CEBOLA, CRE…"
click at [158, 321] on textarea "MASSA (TRIGO, MANTEGA E SAL) FRANGO CREMOSO (FRANGO DESFIADO, ALHO, CEBOLA, CRE…" at bounding box center [456, 337] width 600 height 94
type textarea "MASSA (TRIGO, MANTEGA E SAL) FRANGO CREMOSO (FRANGO DESFIADO,ALHO, CEBOLA, CREM…"
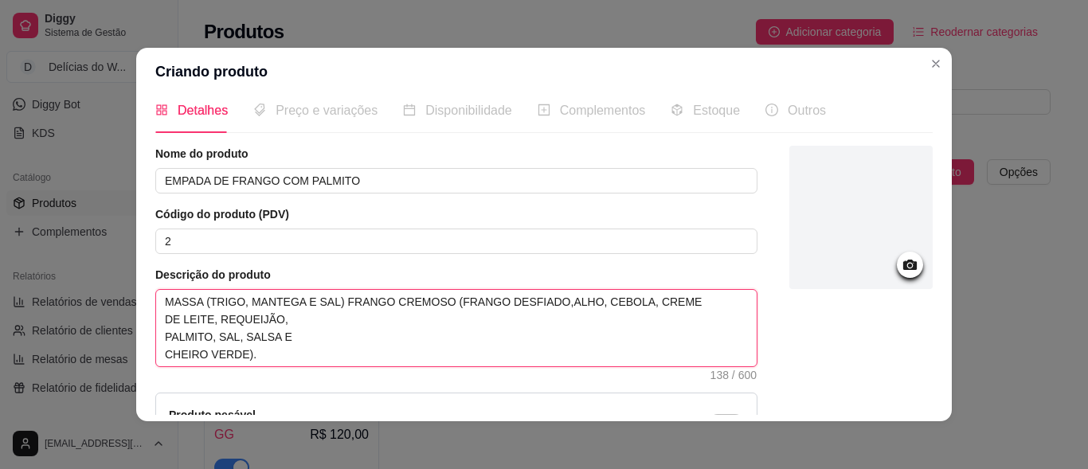
type textarea "MASSA (TRIGO, MANTEGA E SAL) FRANGO CREMOSO (FRANGO DESFIADO, ALHO, CEBOLA, CRE…"
click at [156, 323] on textarea "MASSA (TRIGO, MANTEGA E SAL) FRANGO CREMOSO (FRANGO DESFIADO, ALHO, CEBOLA, CRE…" at bounding box center [456, 328] width 600 height 76
click at [157, 338] on textarea "MASSA (TRIGO, MANTEGA E SAL) FRANGO CREMOSO (FRANGO DESFIADO, ALHO, CEBOLA, CRE…" at bounding box center [456, 328] width 600 height 76
type textarea "MASSA (TRIGO, MANTEGA E SAL) FRANGO CREMOSO (FRANGO DESFIADO, ALHO, CEBOLA, CRE…"
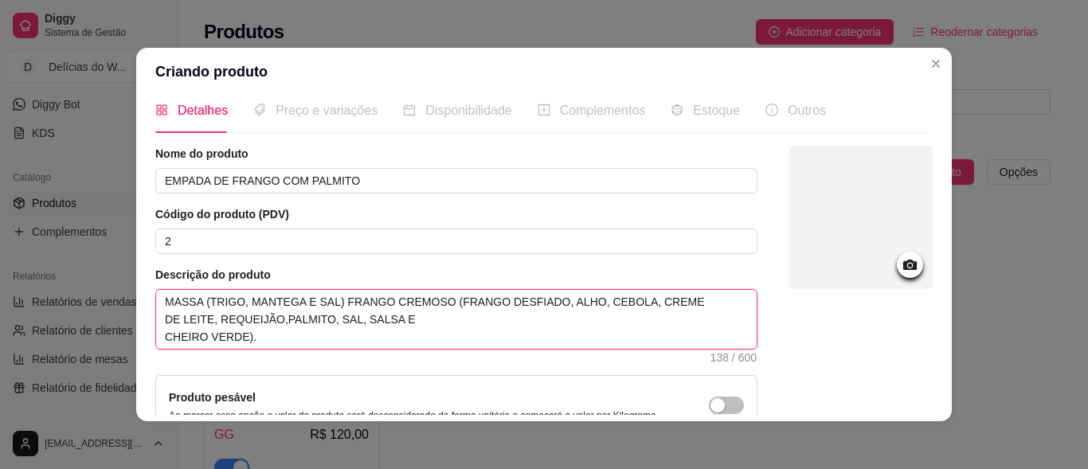
type textarea "MASSA (TRIGO, MANTEGA E SAL) FRANGO CREMOSO (FRANGO DESFIADO, ALHO, CEBOLA, CRE…"
click at [156, 335] on textarea "MASSA (TRIGO, MANTEGA E SAL) FRANGO CREMOSO (FRANGO DESFIADO, ALHO, CEBOLA, CRE…" at bounding box center [456, 319] width 600 height 59
type textarea "MASSA (TRIGO, MANTEGA E SAL) FRANGO CREMOSO (FRANGO DESFIADO, ALHO, CEBOLA, CRE…"
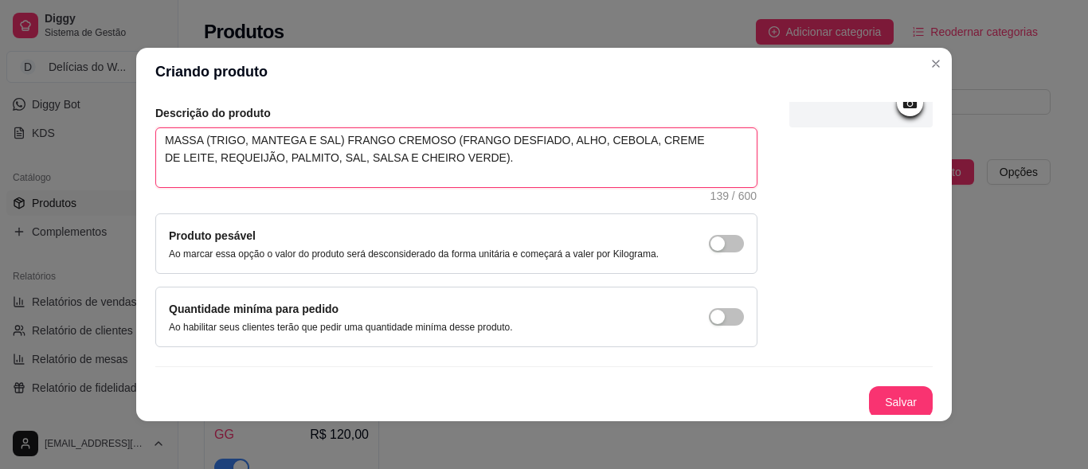
scroll to position [179, 0]
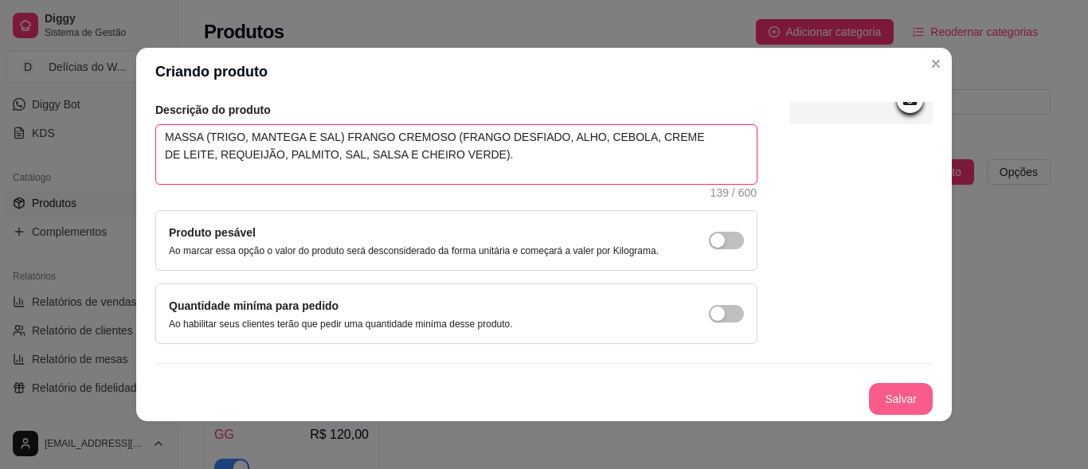
type textarea "MASSA (TRIGO, MANTEGA E SAL) FRANGO CREMOSO (FRANGO DESFIADO, ALHO, CEBOLA, CRE…"
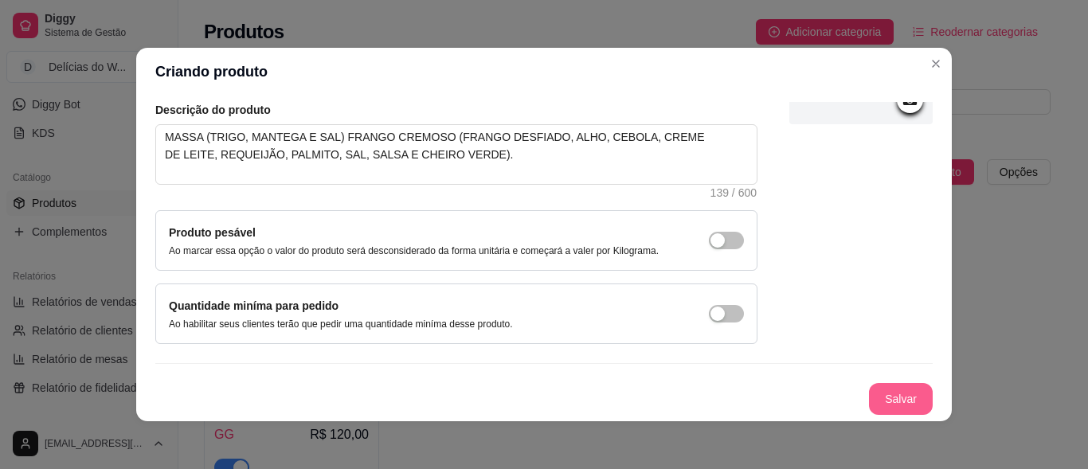
click at [885, 398] on button "Salvar" at bounding box center [901, 399] width 64 height 32
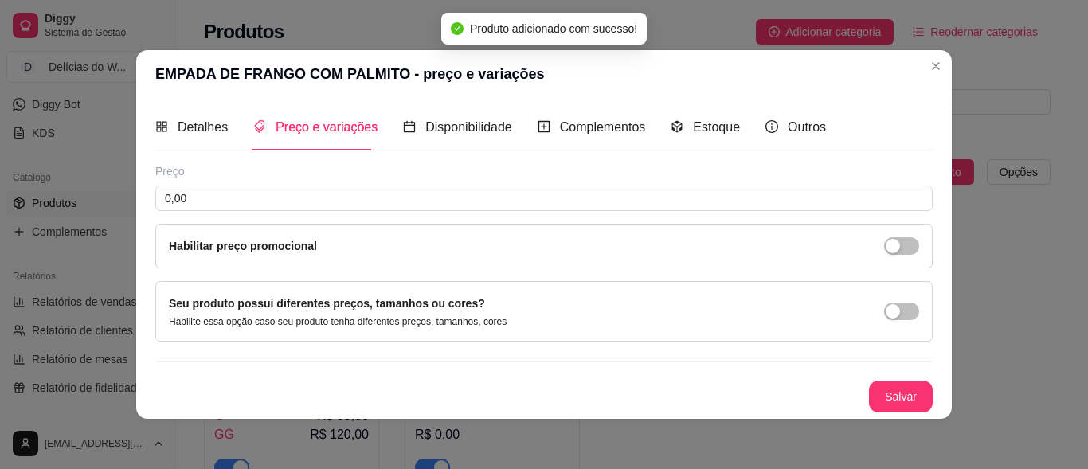
scroll to position [1, 0]
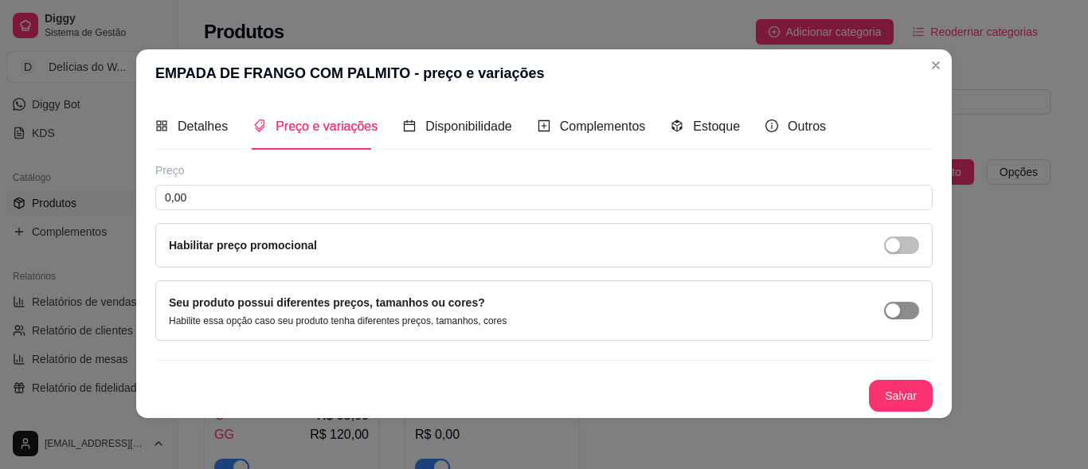
click at [906, 311] on span "button" at bounding box center [901, 311] width 35 height 18
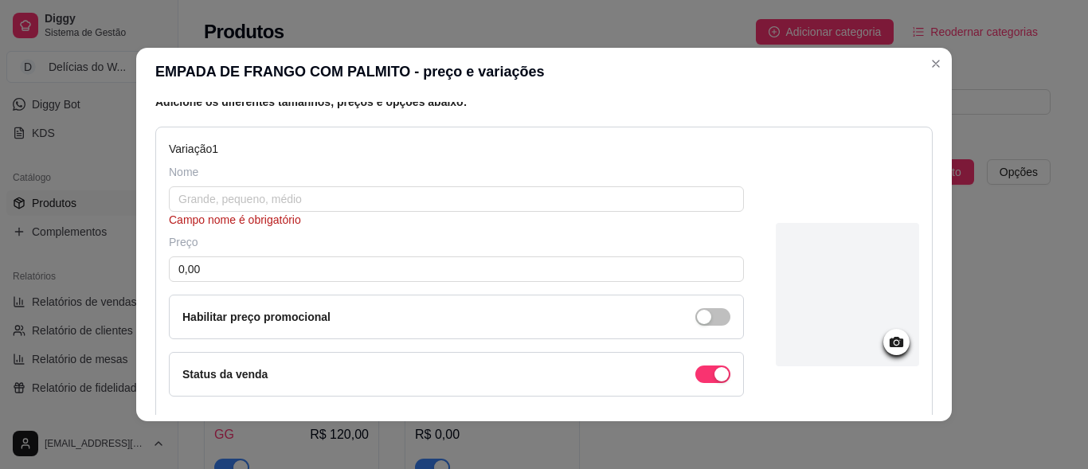
scroll to position [159, 0]
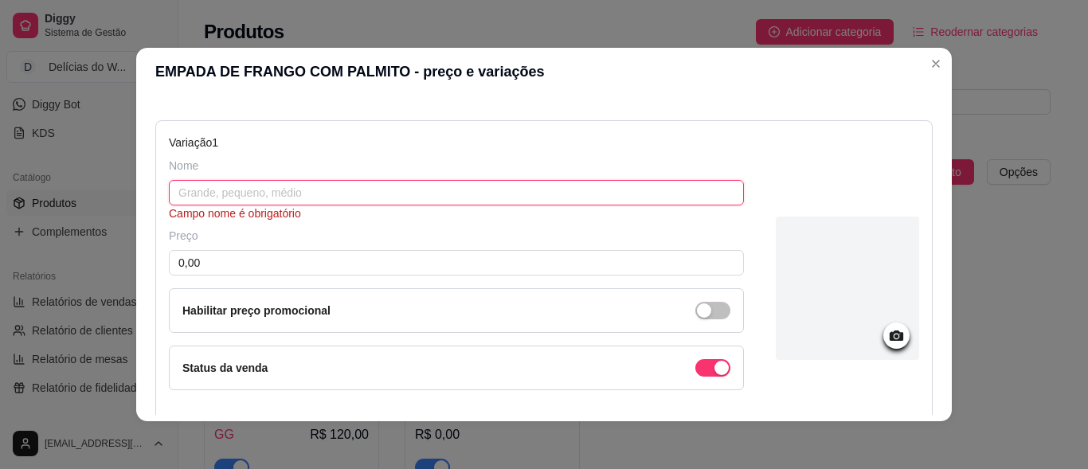
click at [232, 193] on input "text" at bounding box center [456, 192] width 575 height 25
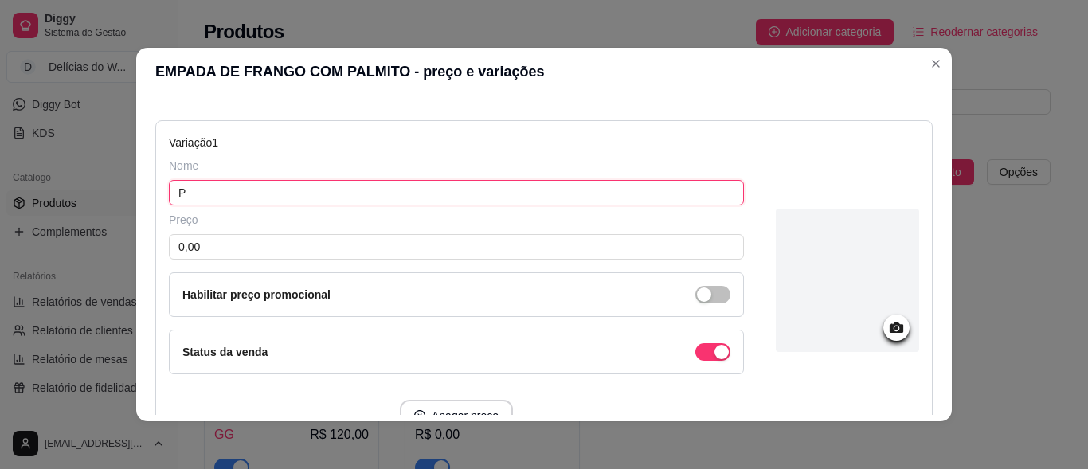
type input "P"
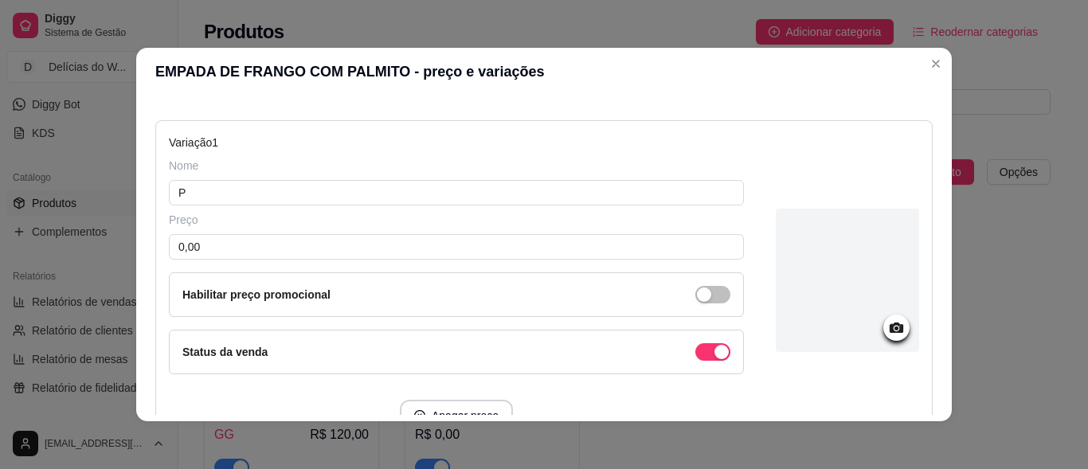
click at [262, 263] on div "Preço 0,00 Habilitar preço promocional" at bounding box center [456, 264] width 575 height 105
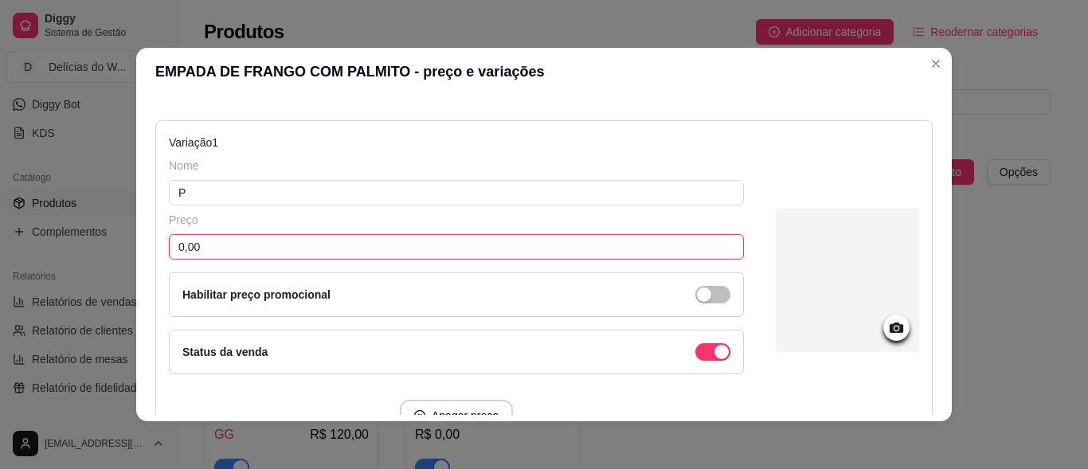
click at [268, 253] on input "0,00" at bounding box center [456, 246] width 575 height 25
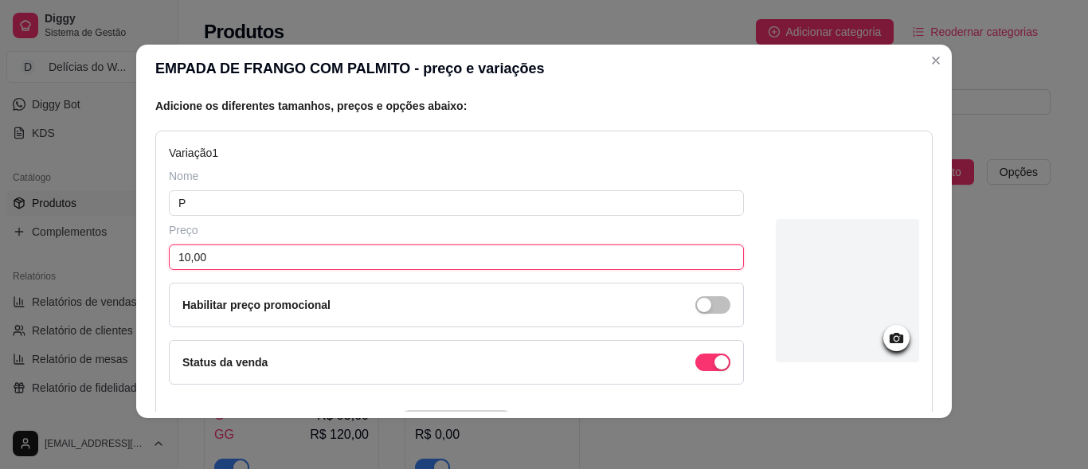
scroll to position [305, 0]
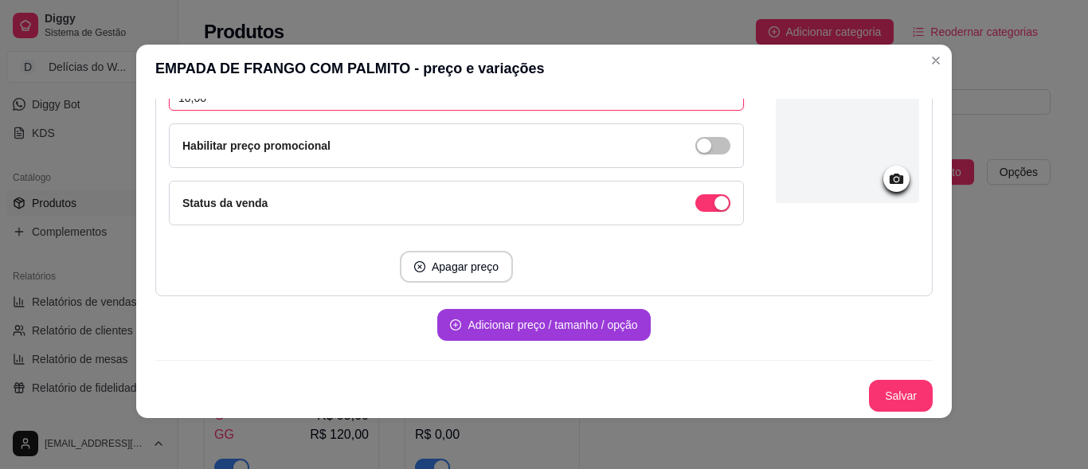
type input "10,00"
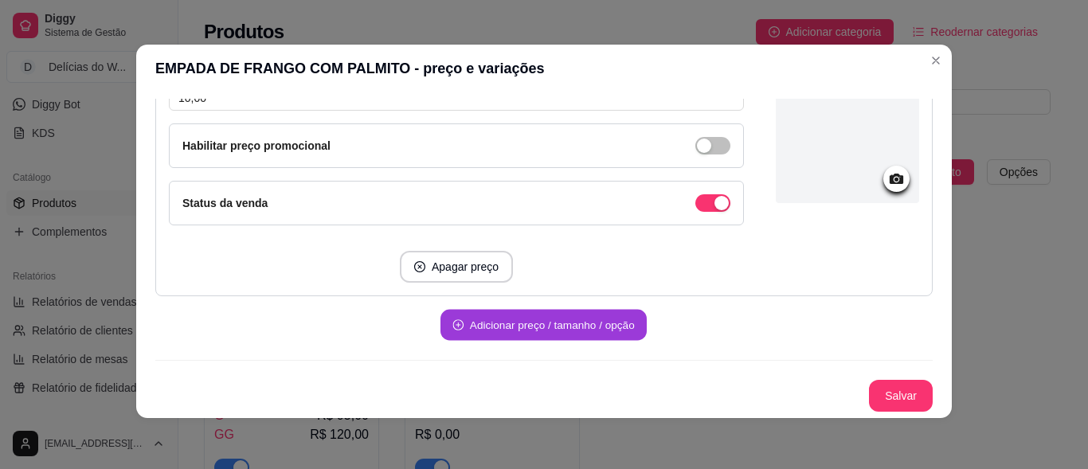
click at [510, 322] on button "Adicionar preço / tamanho / opção" at bounding box center [543, 325] width 206 height 31
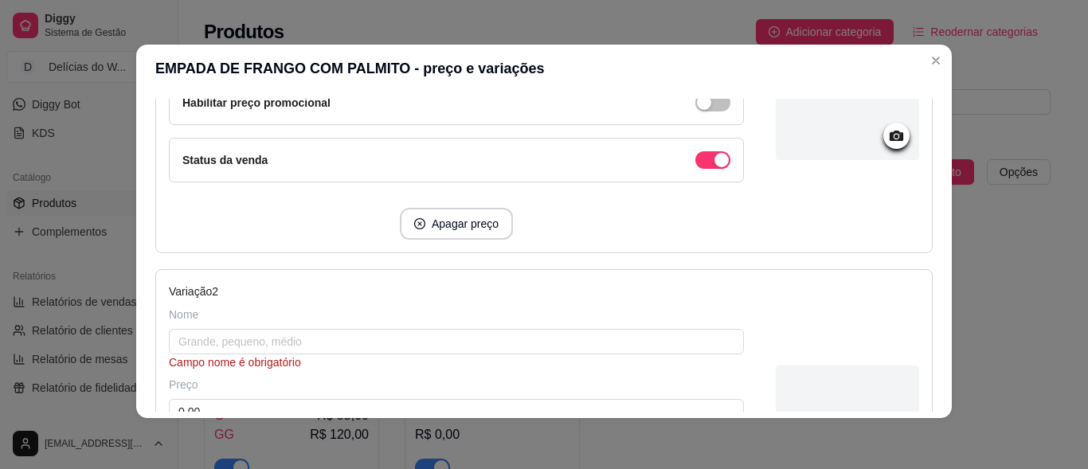
scroll to position [385, 0]
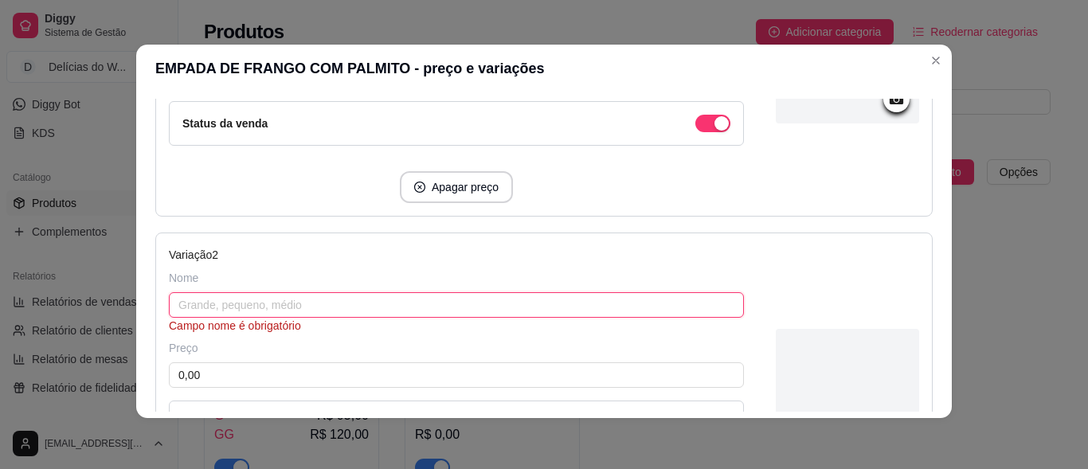
click at [191, 310] on input "text" at bounding box center [456, 304] width 575 height 25
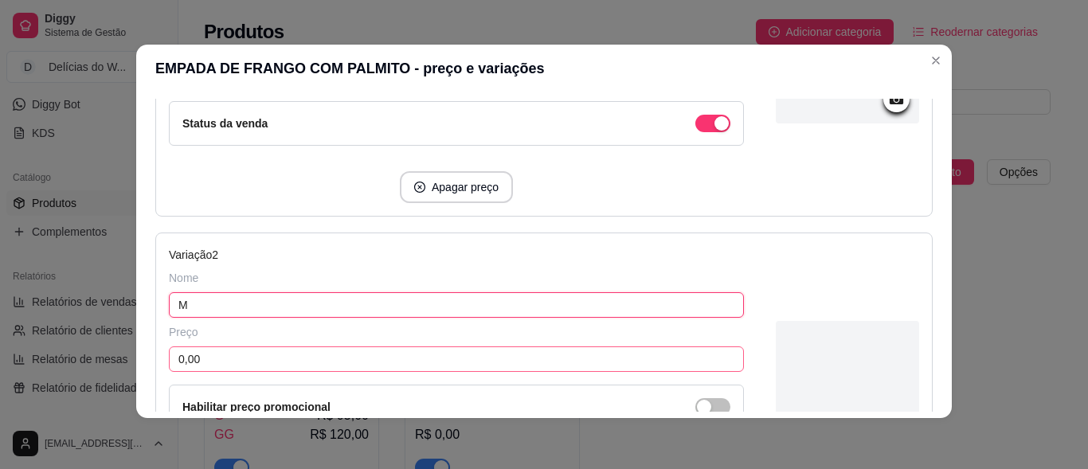
type input "M"
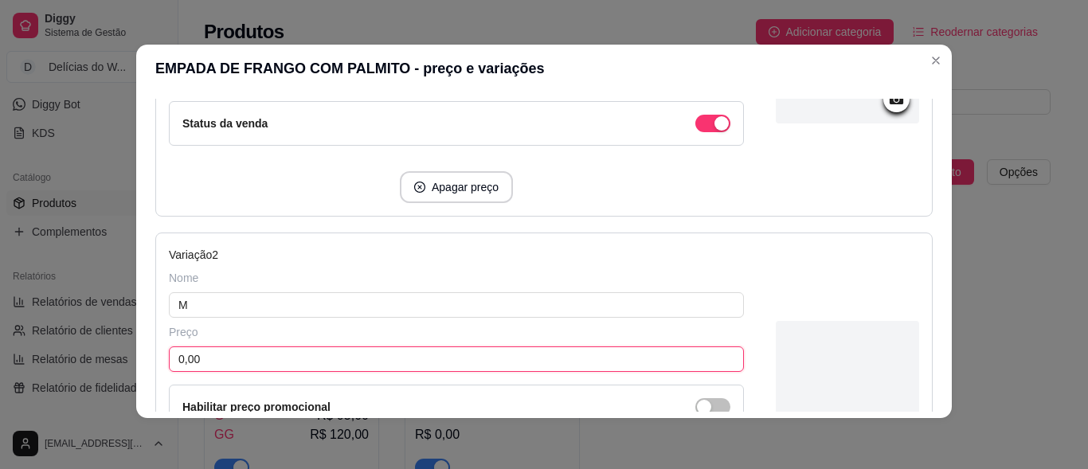
click at [384, 351] on input "0,00" at bounding box center [456, 358] width 575 height 25
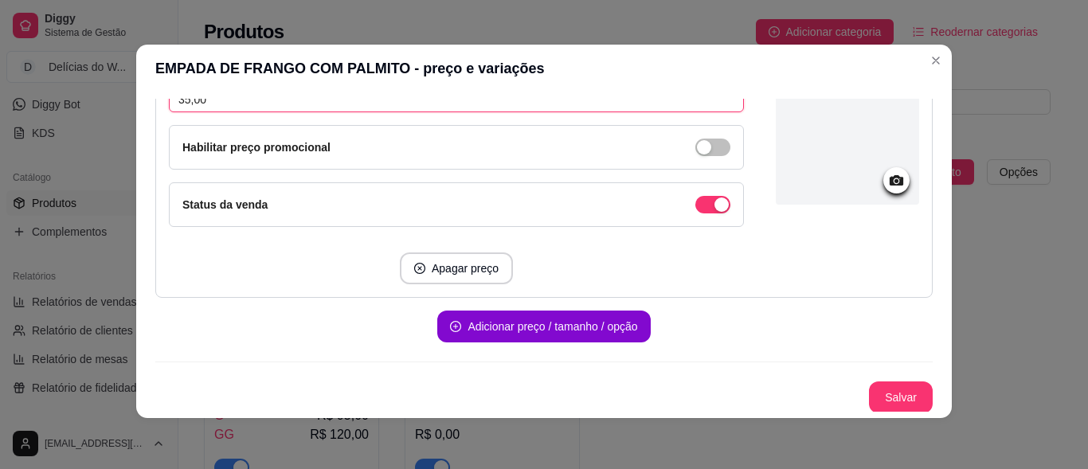
scroll to position [646, 0]
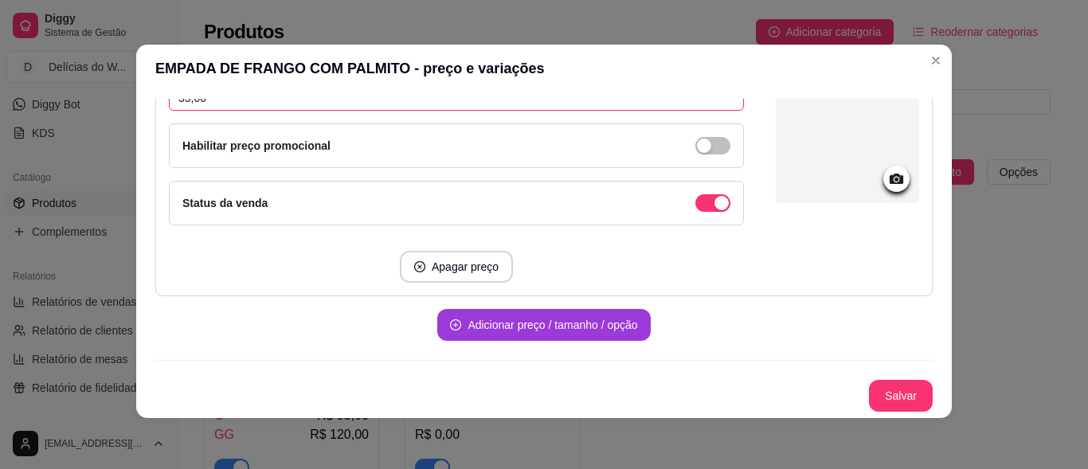
type input "35,00"
click at [510, 322] on button "Adicionar preço / tamanho / opção" at bounding box center [543, 325] width 213 height 32
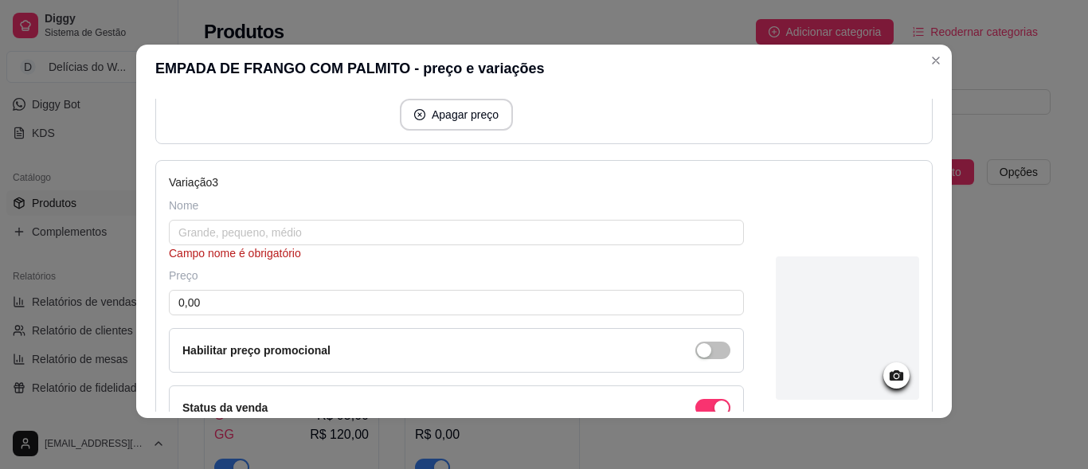
scroll to position [805, 0]
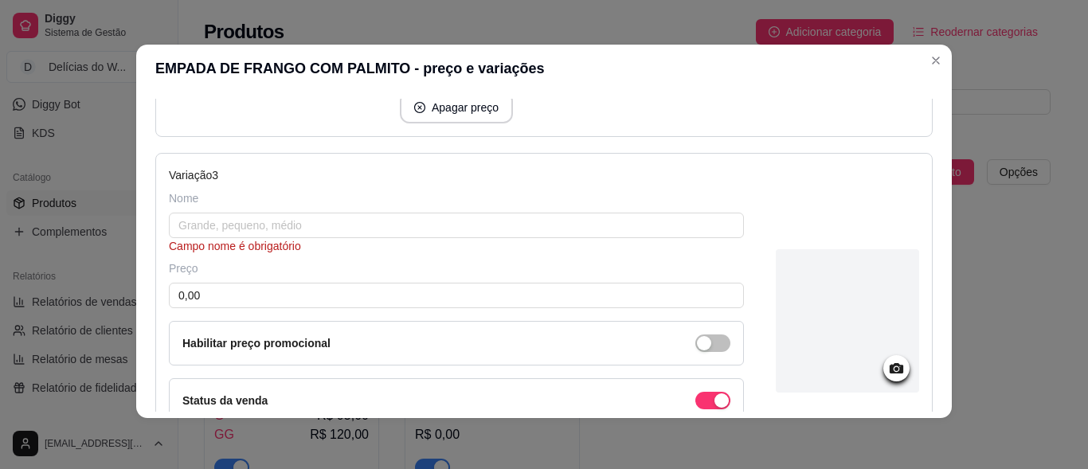
click at [225, 212] on div "Nome Campo nome é obrigatório" at bounding box center [456, 222] width 575 height 64
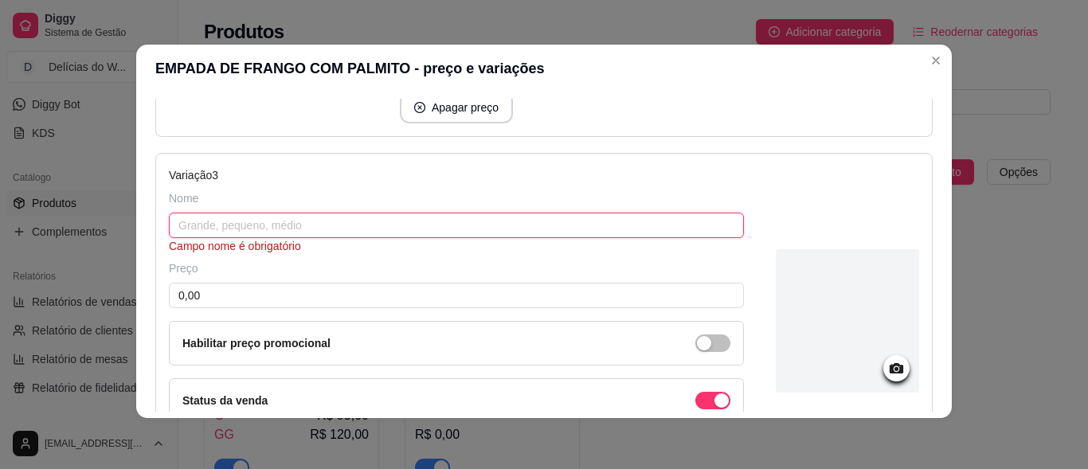
click at [224, 213] on input "text" at bounding box center [456, 225] width 575 height 25
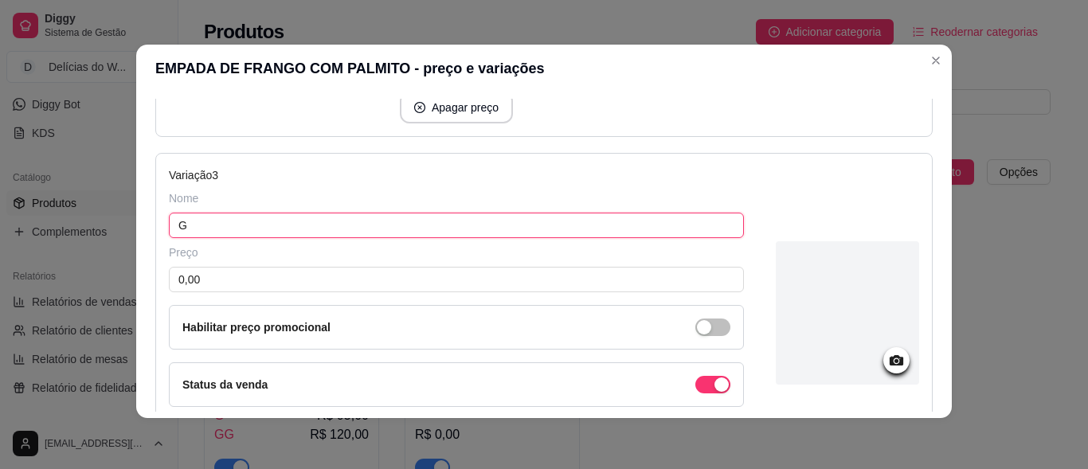
type input "G"
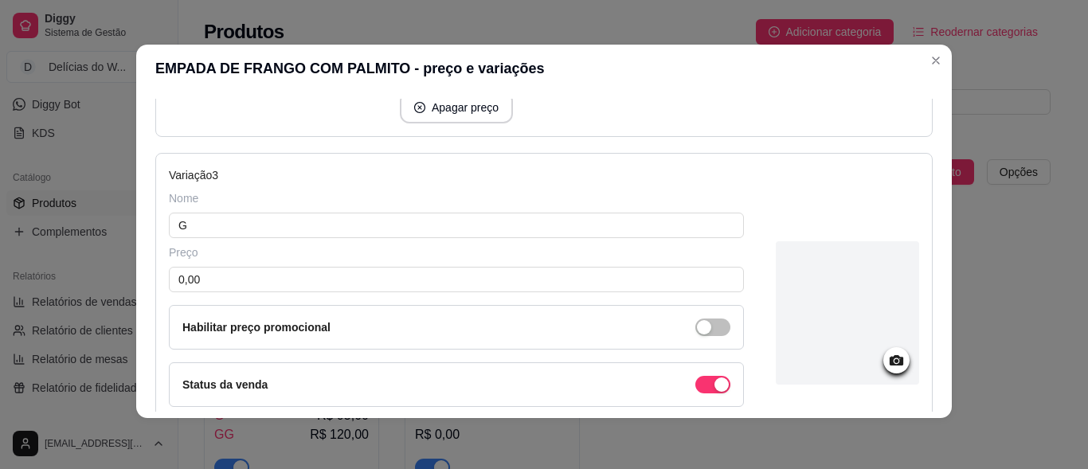
click at [217, 263] on div "Preço 0,00 Habilitar preço promocional" at bounding box center [456, 296] width 575 height 105
click at [220, 274] on input "0,00" at bounding box center [456, 279] width 575 height 25
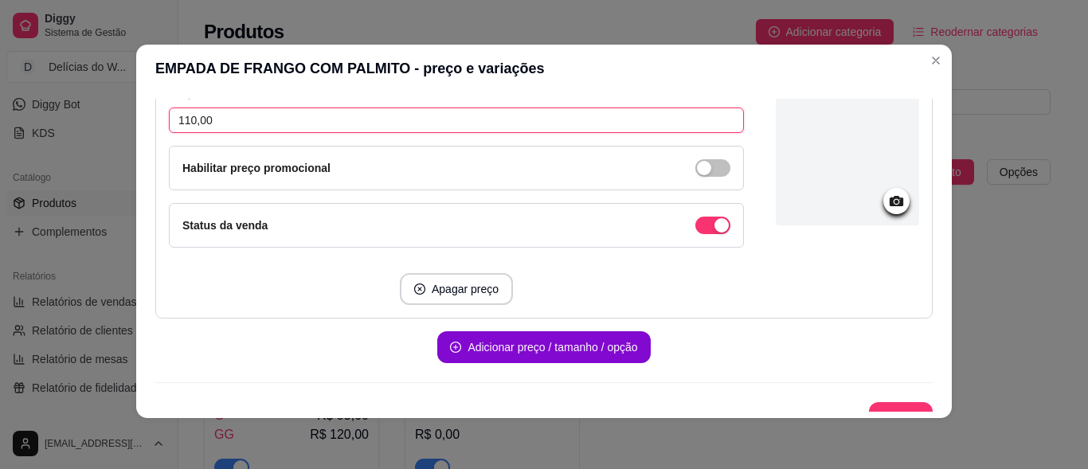
scroll to position [986, 0]
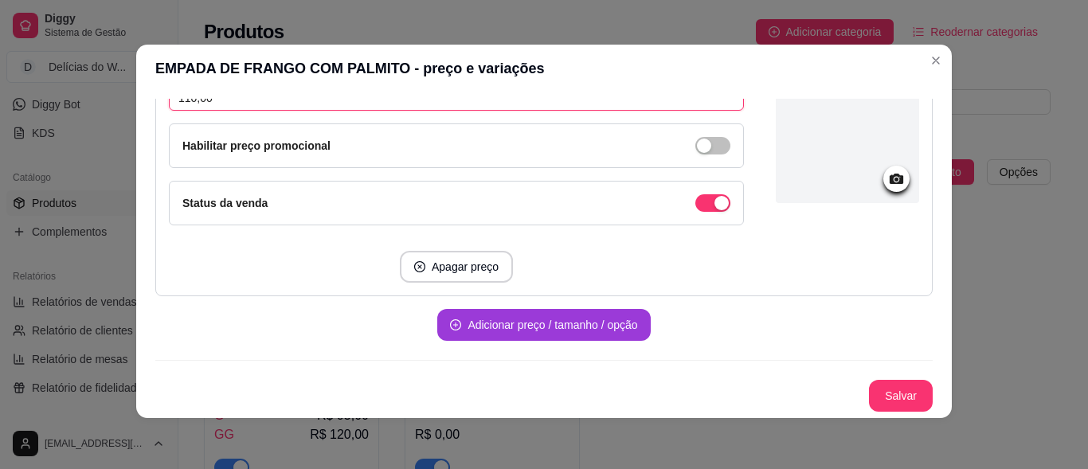
type input "110,00"
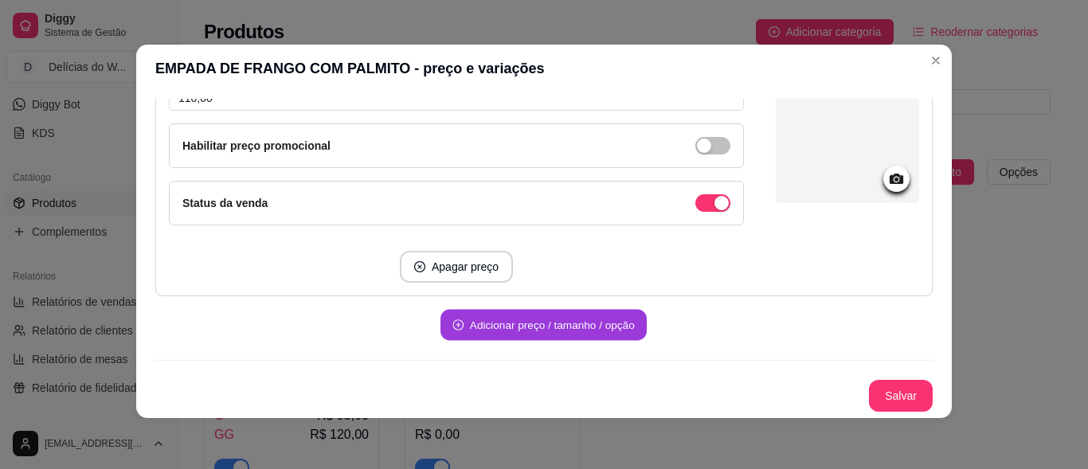
click at [555, 331] on button "Adicionar preço / tamanho / opção" at bounding box center [543, 325] width 206 height 31
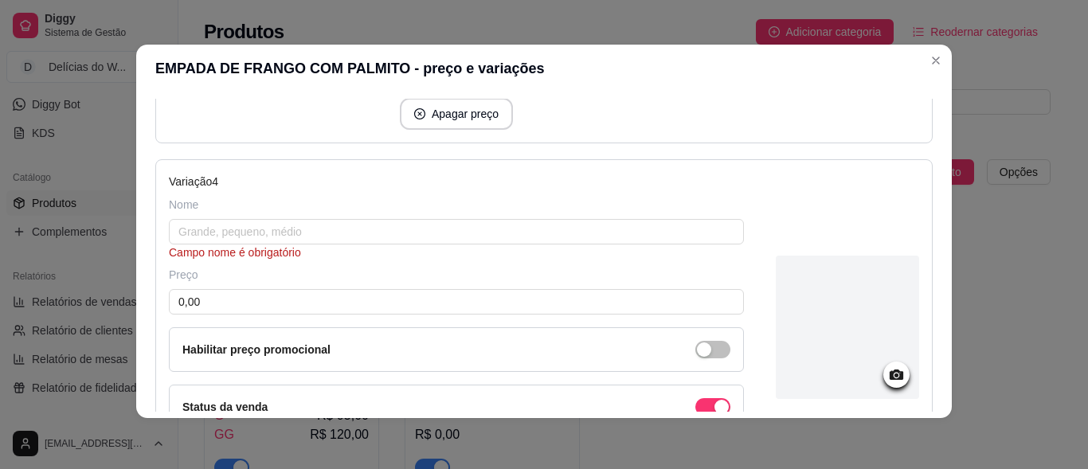
scroll to position [1146, 0]
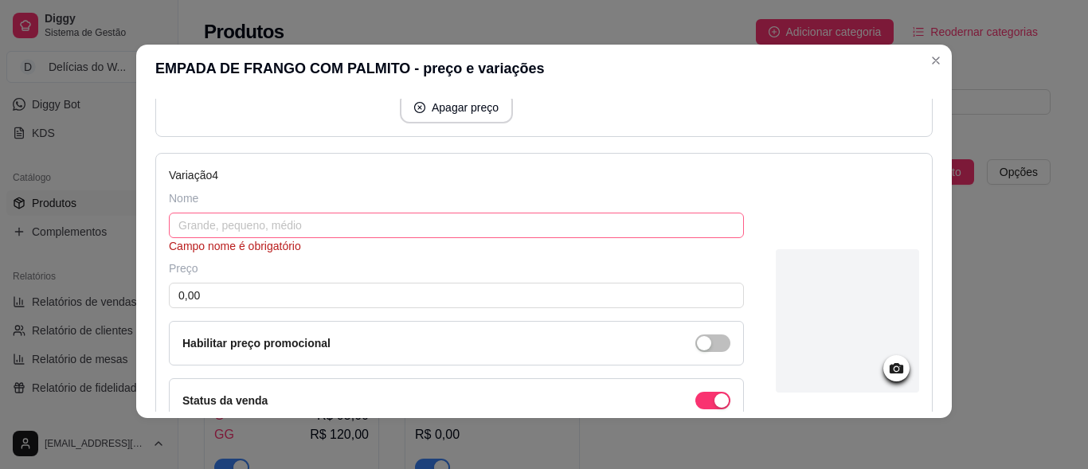
drag, startPoint x: 147, startPoint y: 205, endPoint x: 209, endPoint y: 229, distance: 65.8
click at [172, 220] on div "Detalhes Preço e variações Disponibilidade Complementos Estoque Outros Nome do …" at bounding box center [543, 255] width 815 height 326
click at [222, 229] on input "text" at bounding box center [456, 225] width 575 height 25
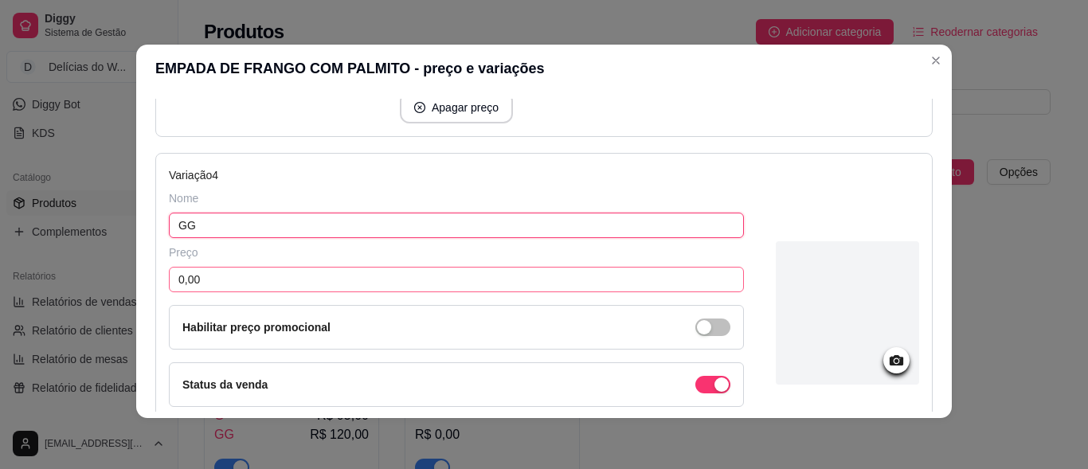
type input "GG"
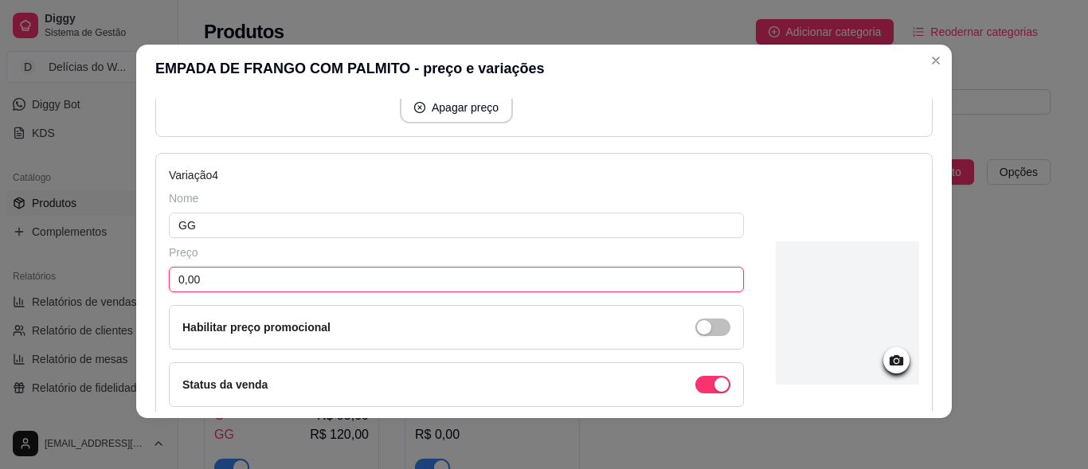
click at [208, 269] on input "0,00" at bounding box center [456, 279] width 575 height 25
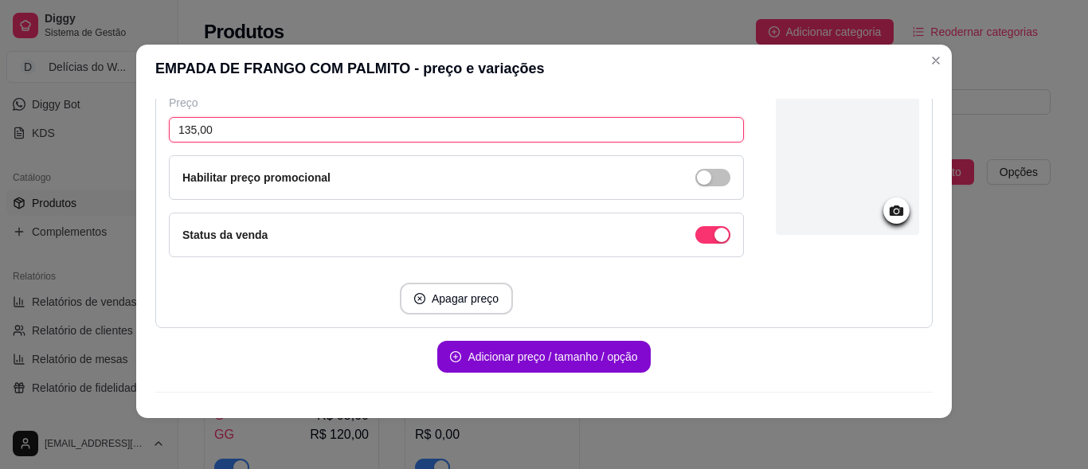
scroll to position [1327, 0]
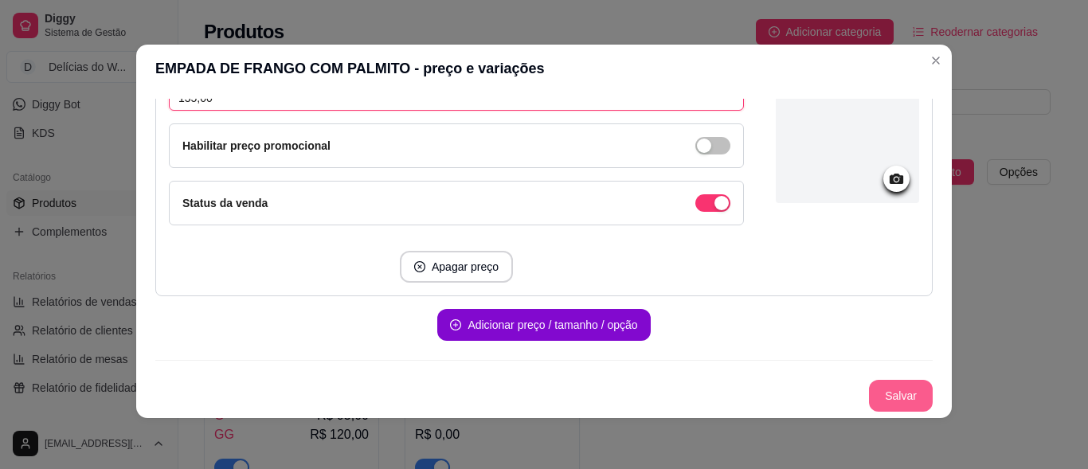
type input "135,00"
click at [887, 396] on button "Salvar" at bounding box center [900, 396] width 62 height 31
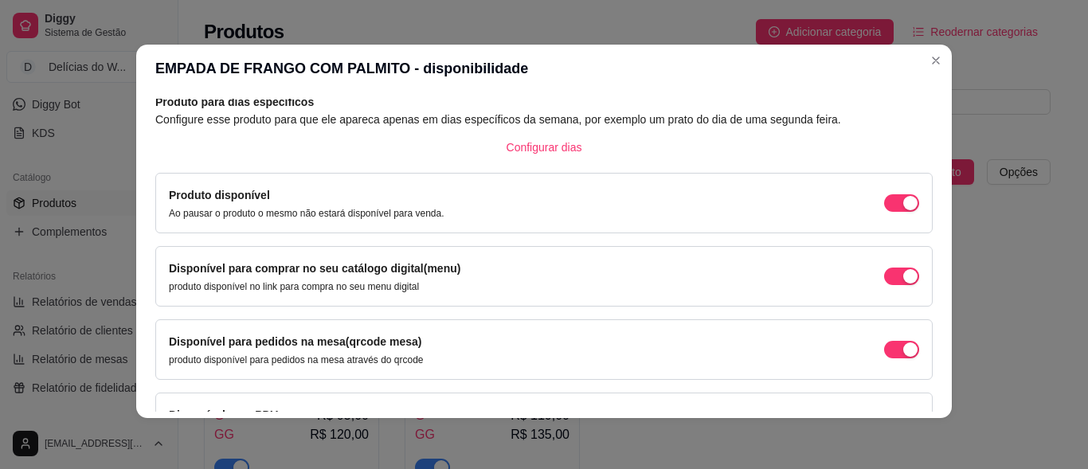
scroll to position [159, 0]
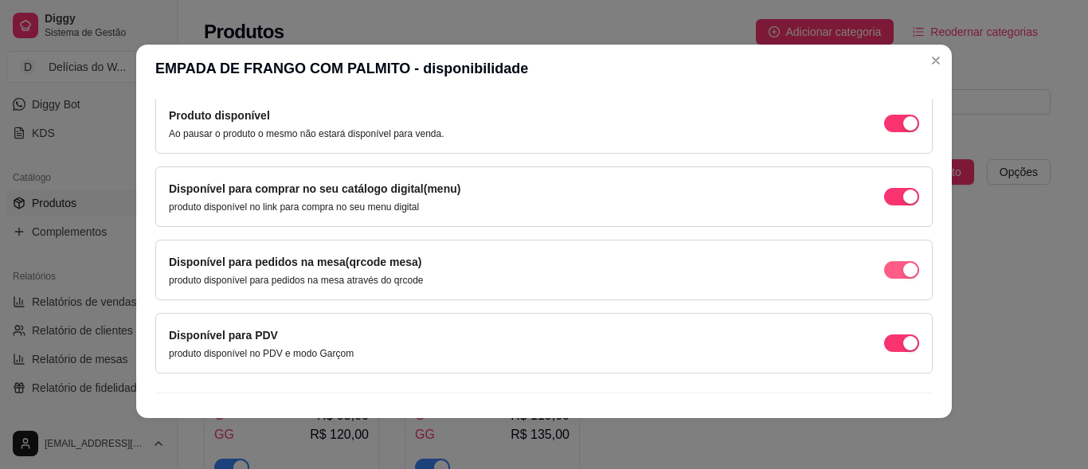
click at [884, 132] on span "button" at bounding box center [901, 124] width 35 height 18
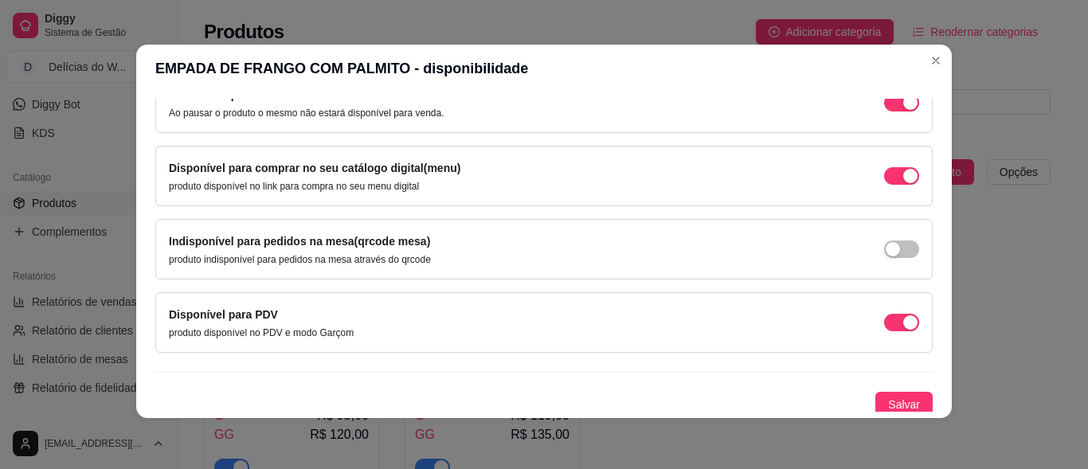
scroll to position [186, 0]
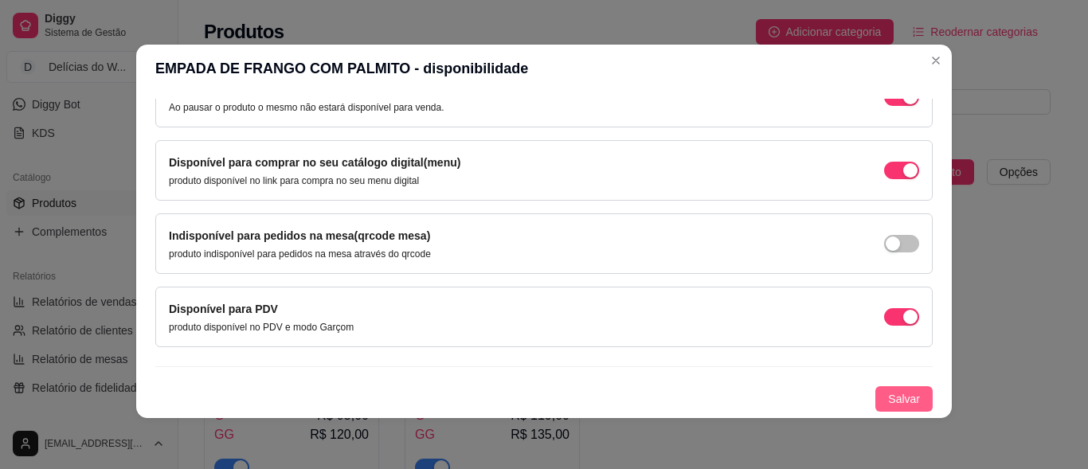
click at [888, 403] on span "Salvar" at bounding box center [904, 399] width 32 height 18
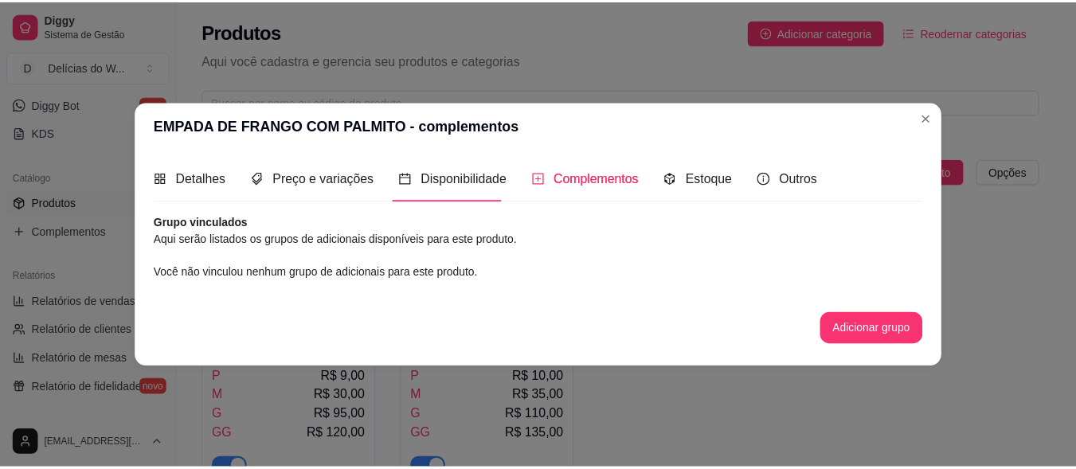
scroll to position [0, 0]
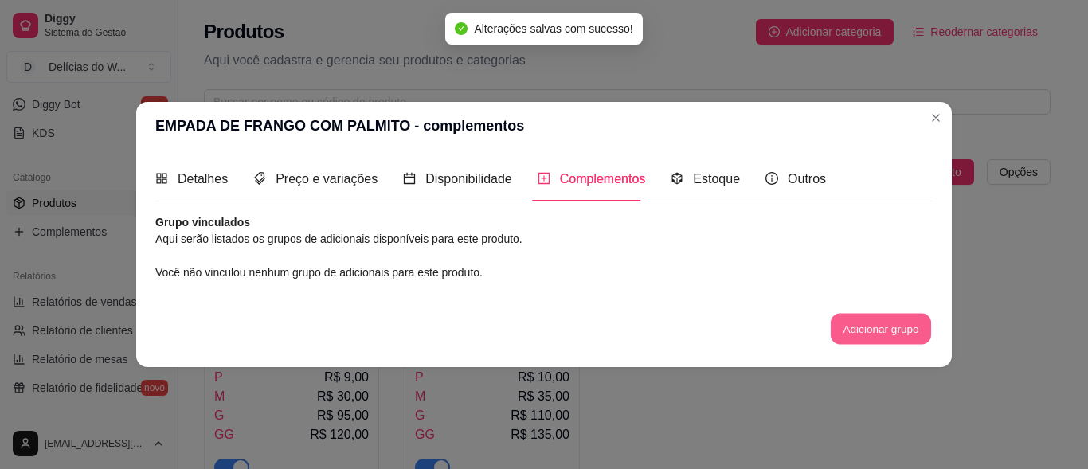
click at [873, 325] on button "Adicionar grupo" at bounding box center [880, 329] width 100 height 31
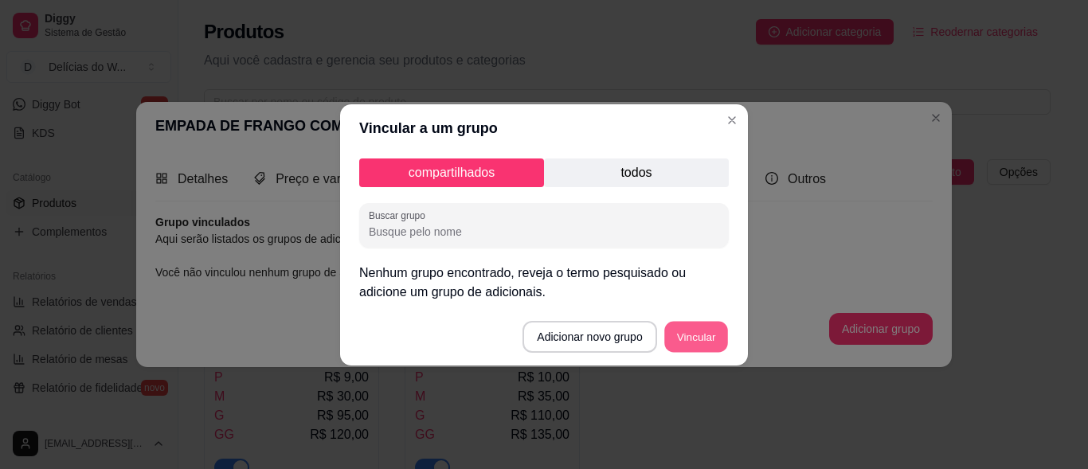
click at [693, 334] on button "Vincular" at bounding box center [696, 336] width 64 height 31
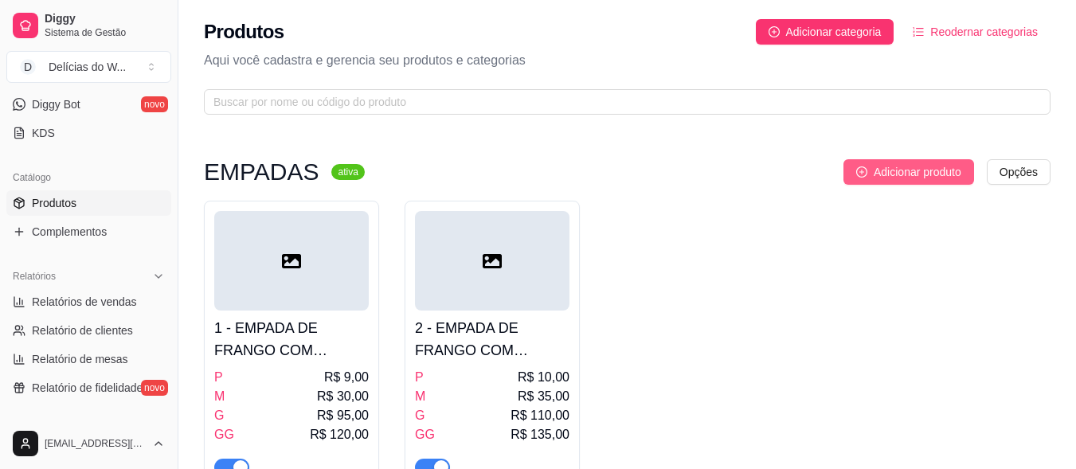
click at [908, 170] on span "Adicionar produto" at bounding box center [917, 172] width 88 height 18
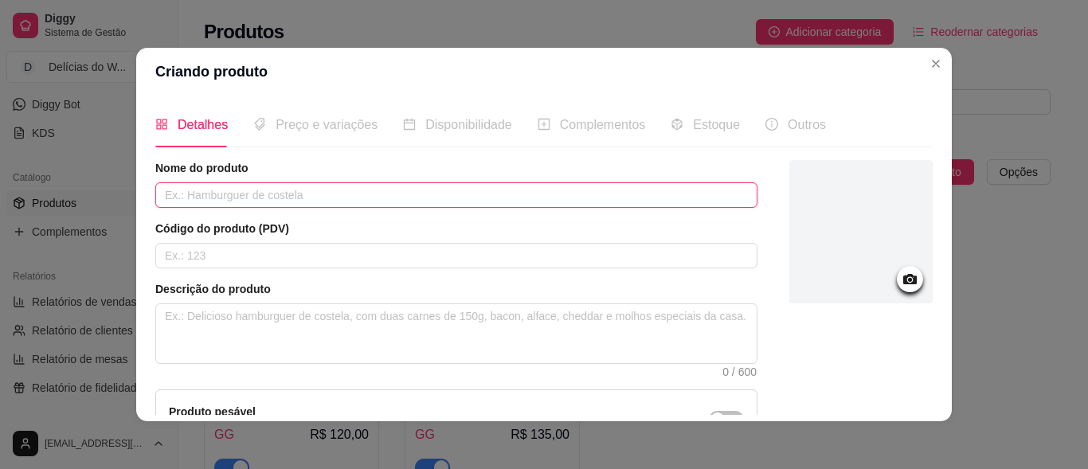
click at [250, 194] on input "text" at bounding box center [456, 194] width 602 height 25
type input "EMPADA DE PALMITO"
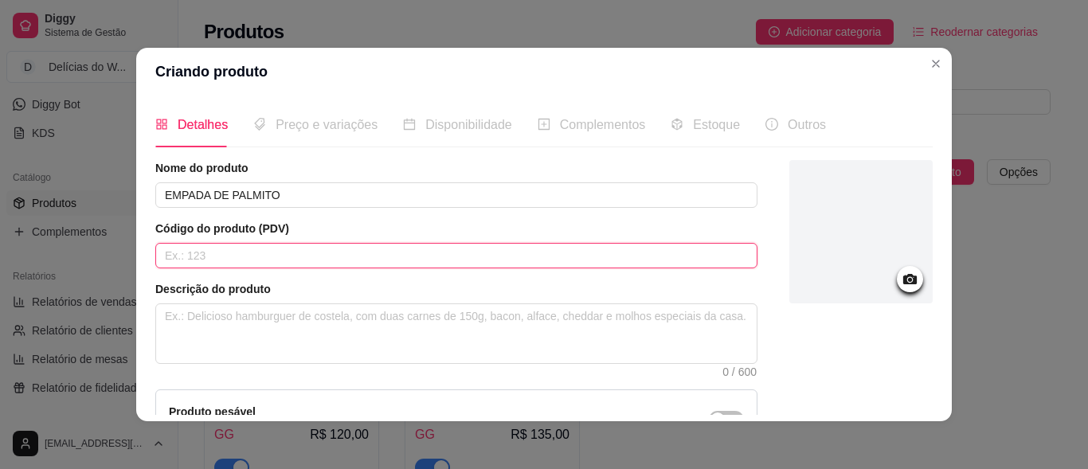
click at [268, 267] on input "text" at bounding box center [456, 255] width 602 height 25
type input "3"
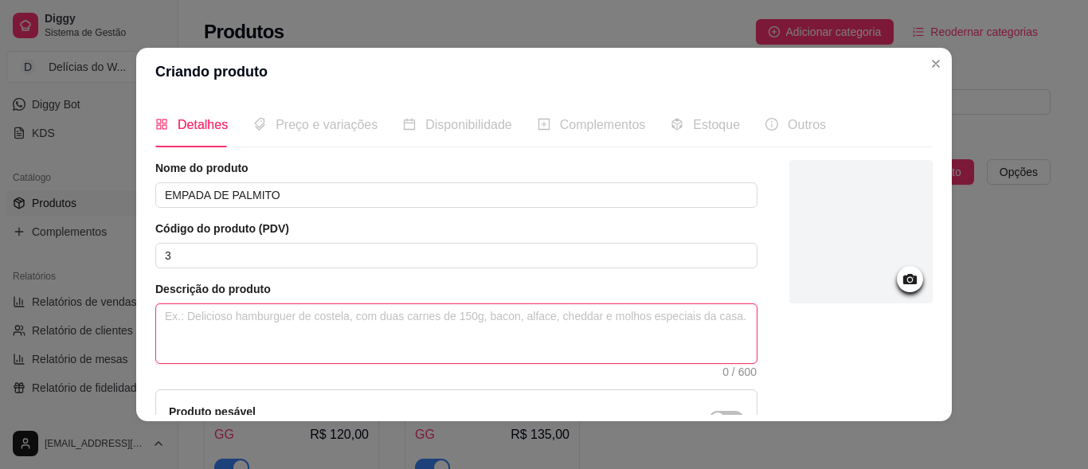
click at [267, 319] on textarea at bounding box center [456, 333] width 600 height 59
click at [263, 328] on textarea at bounding box center [456, 333] width 600 height 59
paste textarea "MASSA PODRE (TRIGO, MANTEGA E SAL), PALMITO, ALHO, CEBOLA, REQUEIJÃO, SAL, SALS…"
type textarea "MASSA PODRE (TRIGO, MANTEGA E SAL), PALMITO, ALHO, CEBOLA, REQUEIJÃO, SAL, SALS…"
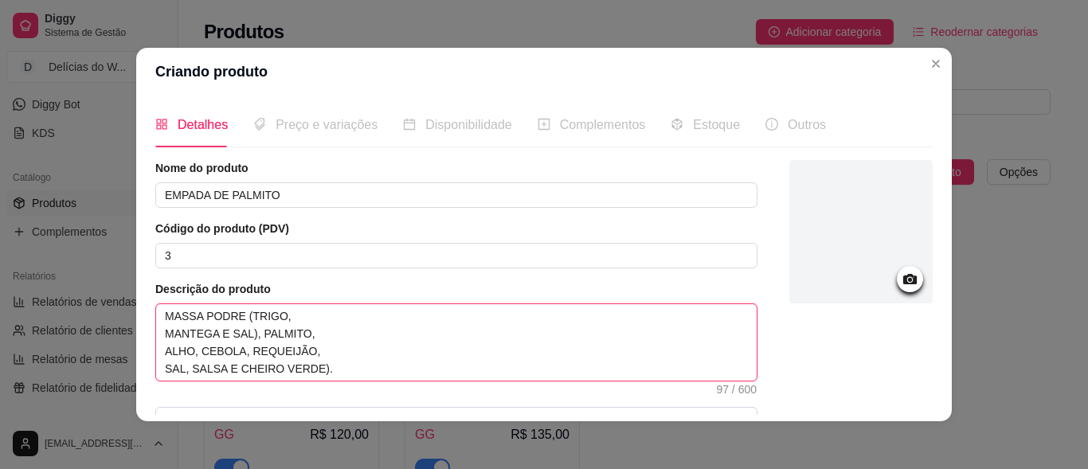
click at [156, 334] on textarea "MASSA PODRE (TRIGO, MANTEGA E SAL), PALMITO, ALHO, CEBOLA, REQUEIJÃO, SAL, SALS…" at bounding box center [456, 342] width 600 height 76
type textarea "MASSA PODRE (TRIGO,MANTEGA E SAL), PALMITO, ALHO, CEBOLA, REQUEIJÃO, SAL, SALSA…"
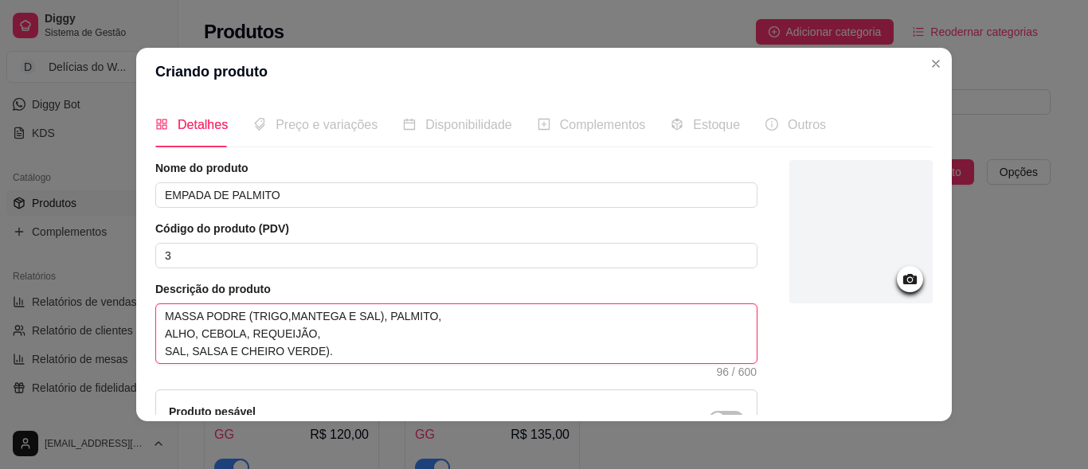
type textarea "MASSA PODRE (TRIGO, MANTEGA E SAL), PALMITO, ALHO, CEBOLA, REQUEIJÃO, SAL, SALS…"
click at [156, 330] on textarea "MASSA PODRE (TRIGO, MANTEGA E SAL), PALMITO, ALHO, CEBOLA, REQUEIJÃO, SAL, SALS…" at bounding box center [456, 333] width 600 height 59
type textarea "MASSA PODRE (TRIGO, MANTEGA E SAL), PALMITO,ALHO, CEBOLA, REQUEIJÃO, SAL, SALSA…"
type textarea "MASSA PODRE (TRIGO, MANTEGA E SAL), PALMITO, ALHO, CEBOLA, REQUEIJÃO, SAL, SALS…"
click at [159, 337] on textarea "MASSA PODRE (TRIGO, MANTEGA E SAL), PALMITO, ALHO, CEBOLA, REQUEIJÃO, SAL, SALS…" at bounding box center [456, 333] width 600 height 59
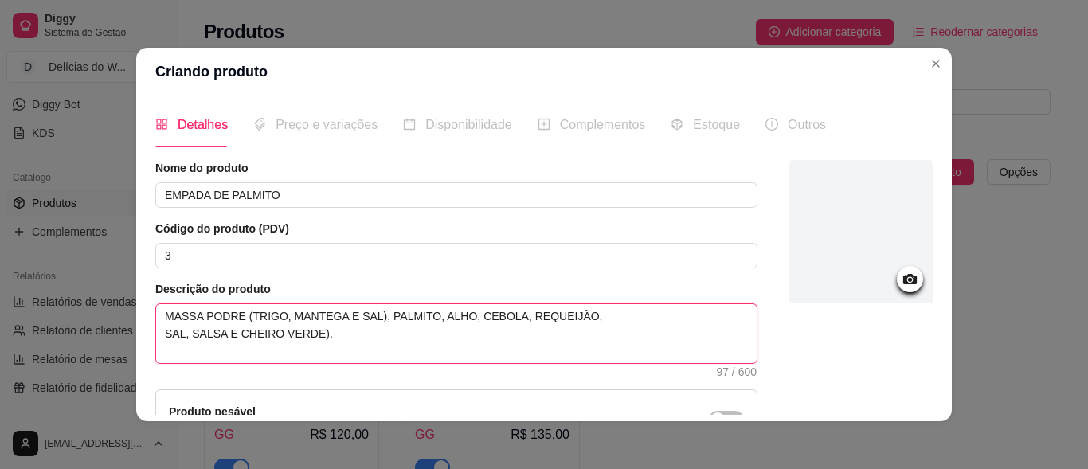
type textarea "MASSA PODRE (TRIGO, MANTEGA E SAL), PALMITO, ALHO, CEBOLA, REQUEIJÃO,SAL, SALSA…"
type textarea "MASSA PODRE (TRIGO, MANTEGA E SAL), PALMITO, ALHO, CEBOLA, REQUEIJÃO, SAL, SALS…"
click at [551, 325] on textarea "MASSA PODRE (TRIGO, MANTEGA E SAL), PALMITO, ALHO, CEBOLA, REQUEIJÃO, SAL, SALS…" at bounding box center [456, 333] width 600 height 59
type textarea "MASSA PODRE (TRIGO, MANTEGA E SAL), PALMITO, ALHO, CEBOLA, REQUEIJÃO,, SAL, SAL…"
type textarea "MASSA PODRE (TRIGO, MANTEGA E SAL), PALMITO, ALHO, CEBOLA, REQUEIJÃO, , SAL, SA…"
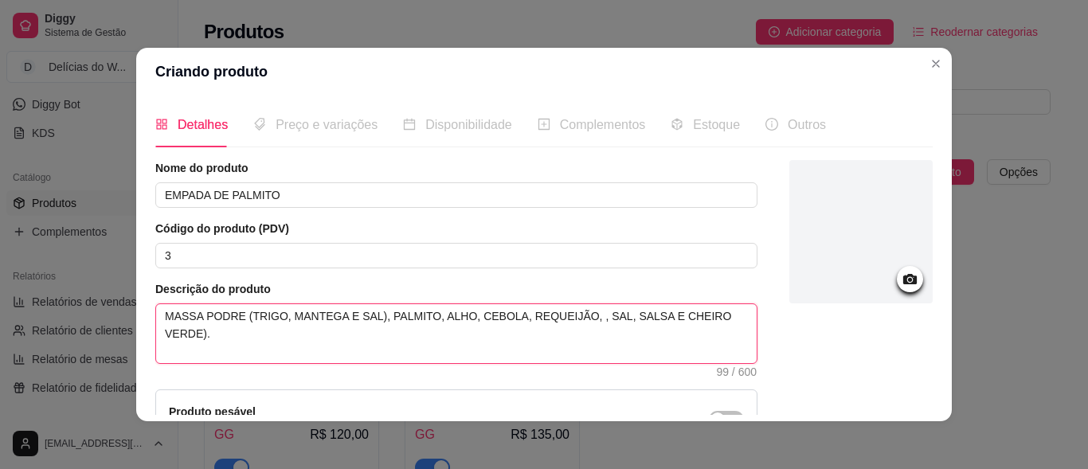
type textarea "MASSA PODRE (TRIGO, MANTEGA E SAL), PALMITO, ALHO, CEBOLA, REQUEIJÃO, C, SAL, S…"
type textarea "MASSA PODRE (TRIGO, MANTEGA E SAL), PALMITO, ALHO, CEBOLA, REQUEIJÃO, CR, SAL, …"
type textarea "MASSA PODRE (TRIGO, MANTEGA E SAL), PALMITO, ALHO, CEBOLA, REQUEIJÃO, CRE, SAL,…"
type textarea "MASSA PODRE (TRIGO, MANTEGA E SAL), PALMITO, ALHO, CEBOLA, REQUEIJÃO, CREN, SAL…"
type textarea "MASSA PODRE (TRIGO, MANTEGA E SAL), PALMITO, ALHO, CEBOLA, REQUEIJÃO, CRENE, SA…"
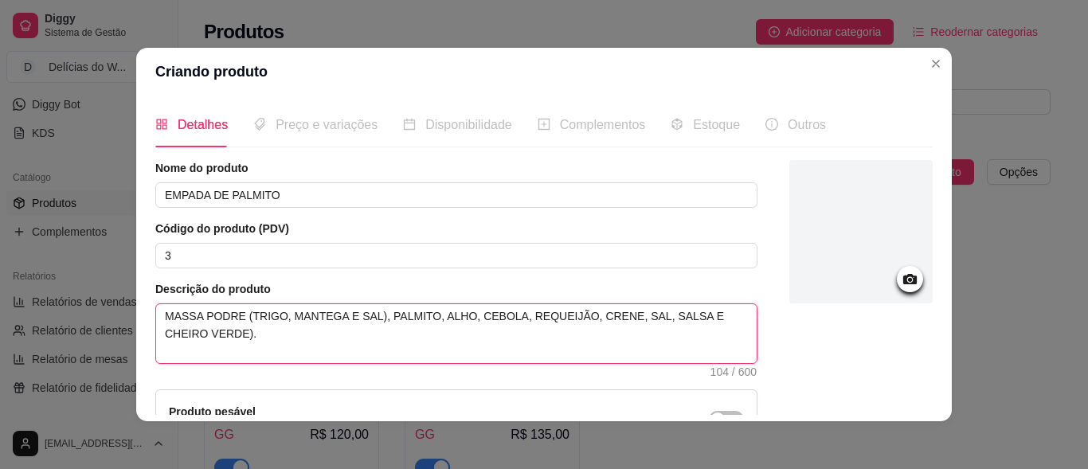
type textarea "MASSA PODRE (TRIGO, MANTEGA E SAL), PALMITO, ALHO, CEBOLA, REQUEIJÃO, CREN, SAL…"
type textarea "MASSA PODRE (TRIGO, MANTEGA E SAL), PALMITO, ALHO, CEBOLA, REQUEIJÃO, CRE, SAL,…"
type textarea "MASSA PODRE (TRIGO, MANTEGA E SAL), PALMITO, ALHO, CEBOLA, REQUEIJÃO, CREM, SAL…"
type textarea "MASSA PODRE (TRIGO, MANTEGA E SAL), PALMITO, ALHO, CEBOLA, REQUEIJÃO, CREME, SA…"
type textarea "MASSA PODRE (TRIGO, MANTEGA E SAL), PALMITO, ALHO, CEBOLA, REQUEIJÃO, CREME D, …"
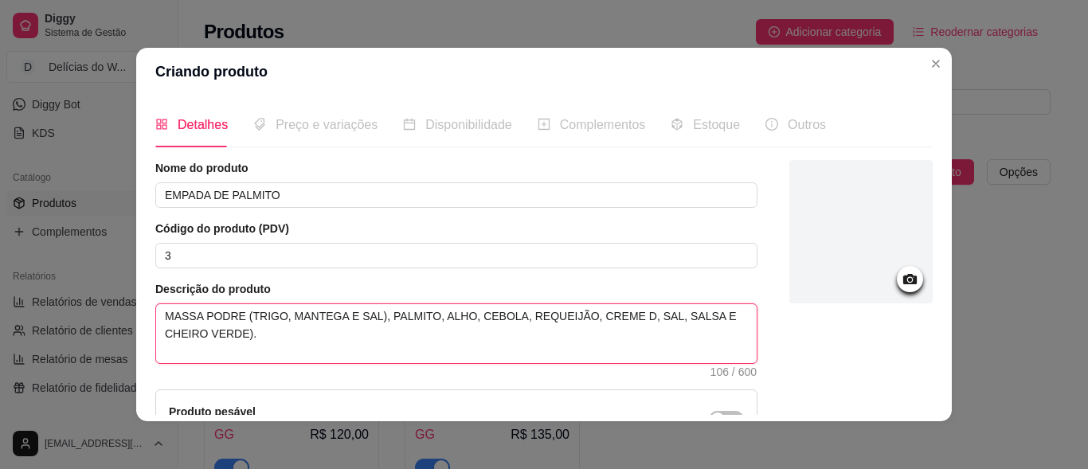
type textarea "MASSA PODRE (TRIGO, MANTEGA E SAL), PALMITO, ALHO, CEBOLA, REQUEIJÃO, CREME DE,…"
type textarea "MASSA PODRE (TRIGO, MANTEGA E SAL), PALMITO, ALHO, CEBOLA, REQUEIJÃO, CREME DE …"
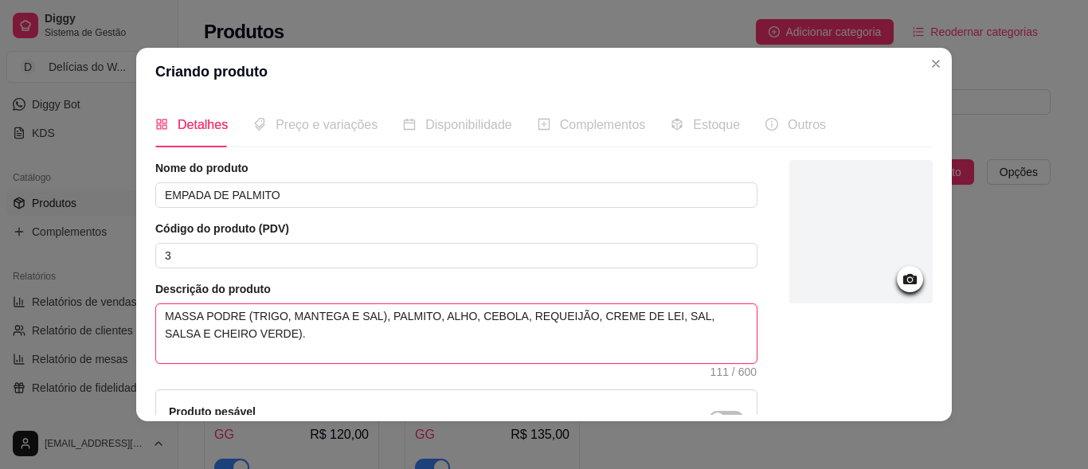
type textarea "MASSA PODRE (TRIGO, MANTEGA E SAL), PALMITO, ALHO, CEBOLA, REQUEIJÃO, CREME DE …"
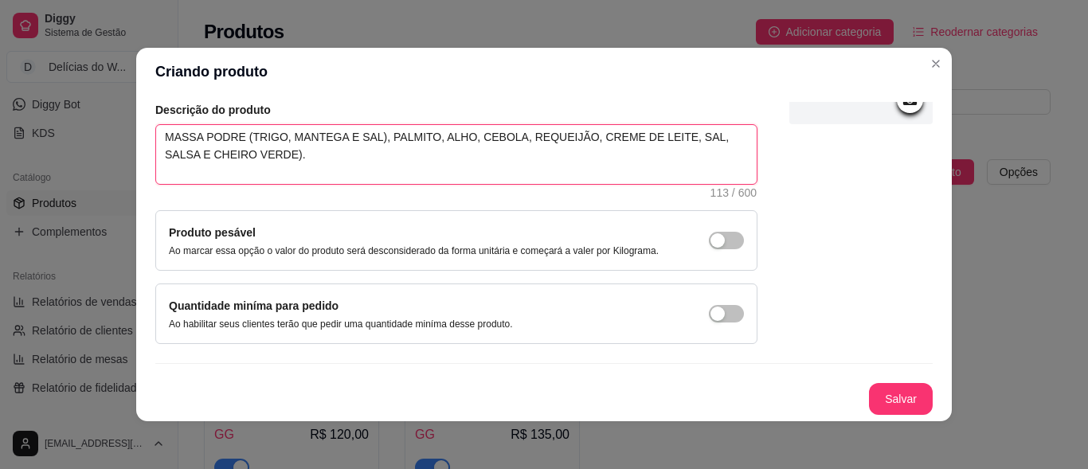
scroll to position [3, 0]
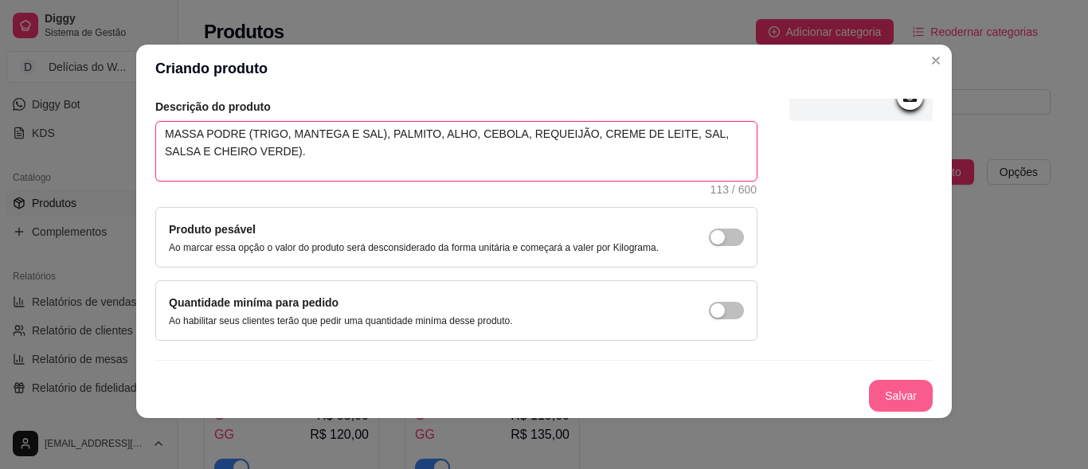
type textarea "MASSA PODRE (TRIGO, MANTEGA E SAL), PALMITO, ALHO, CEBOLA, REQUEIJÃO, CREME DE …"
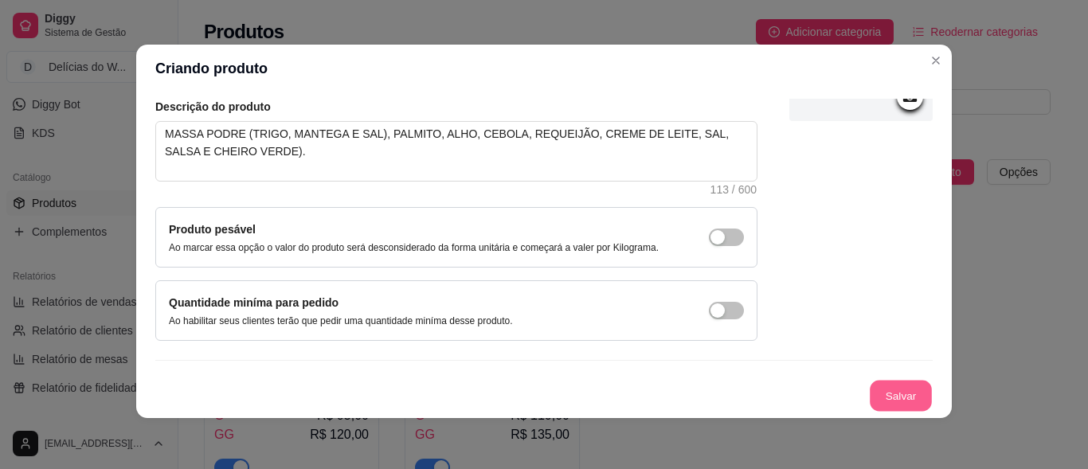
click at [880, 403] on button "Salvar" at bounding box center [900, 396] width 62 height 31
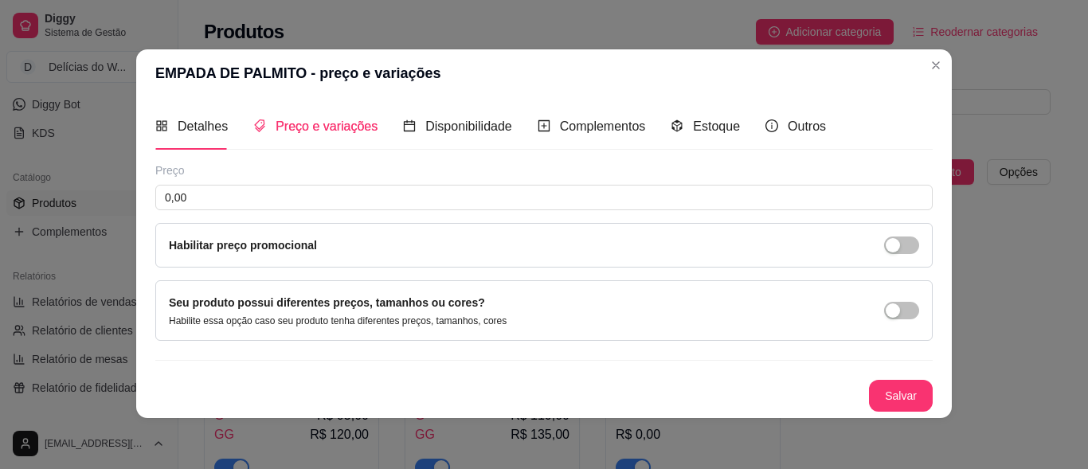
scroll to position [1, 0]
click at [892, 307] on div "button" at bounding box center [892, 310] width 14 height 14
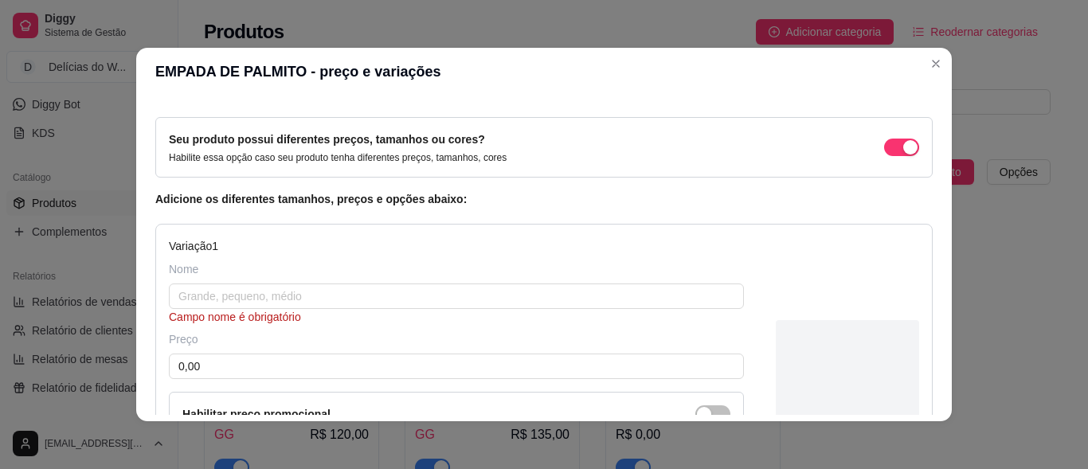
scroll to position [159, 0]
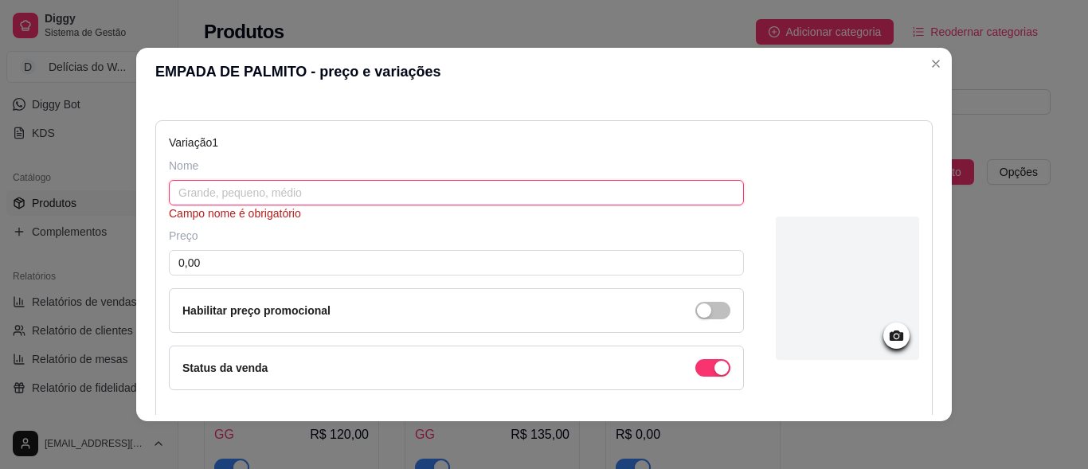
click at [279, 188] on input "text" at bounding box center [456, 192] width 575 height 25
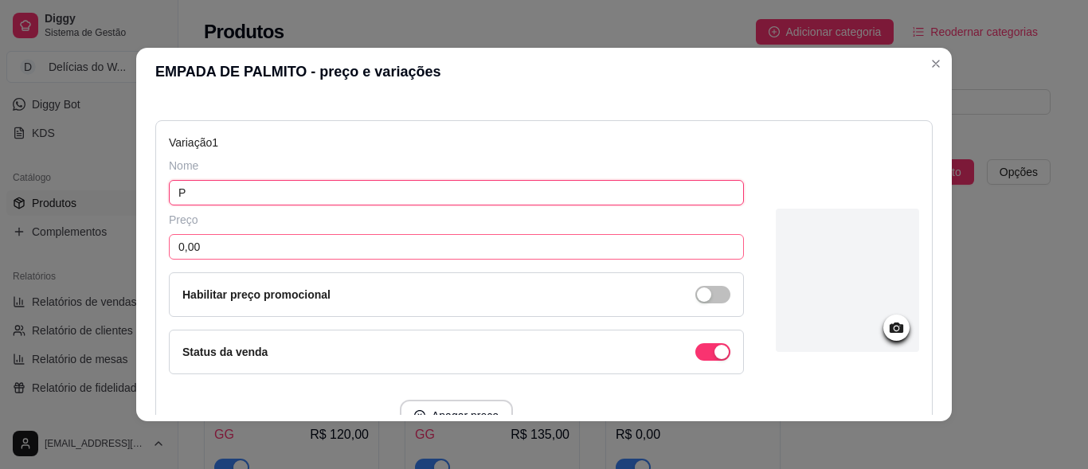
type input "P"
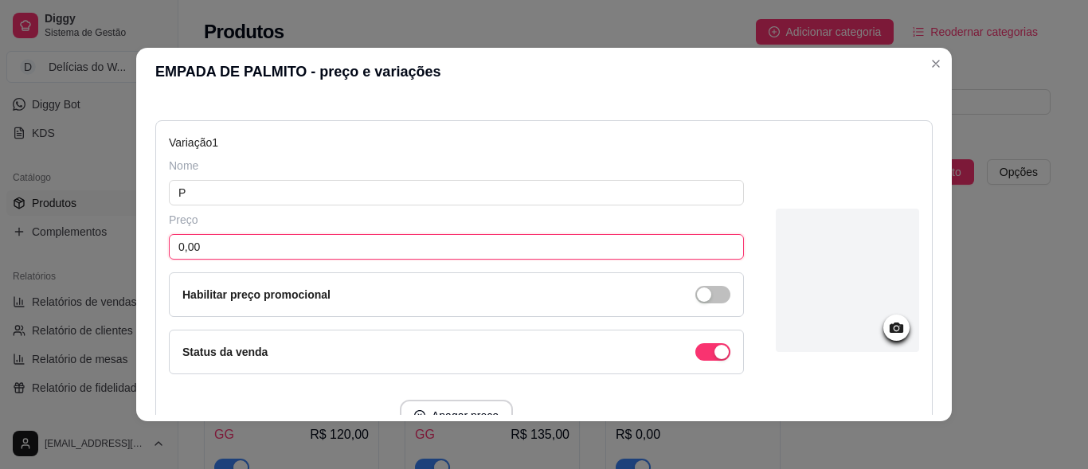
click at [198, 236] on input "0,00" at bounding box center [456, 246] width 575 height 25
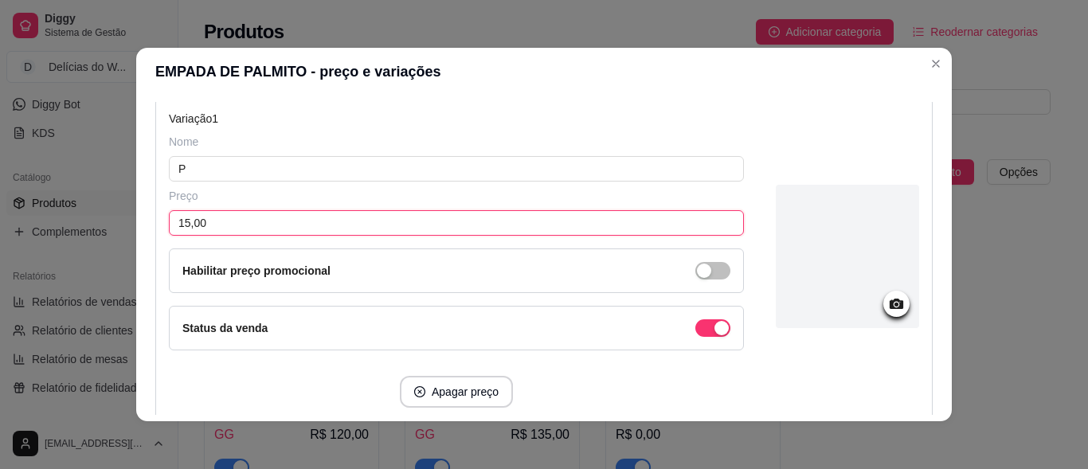
scroll to position [305, 0]
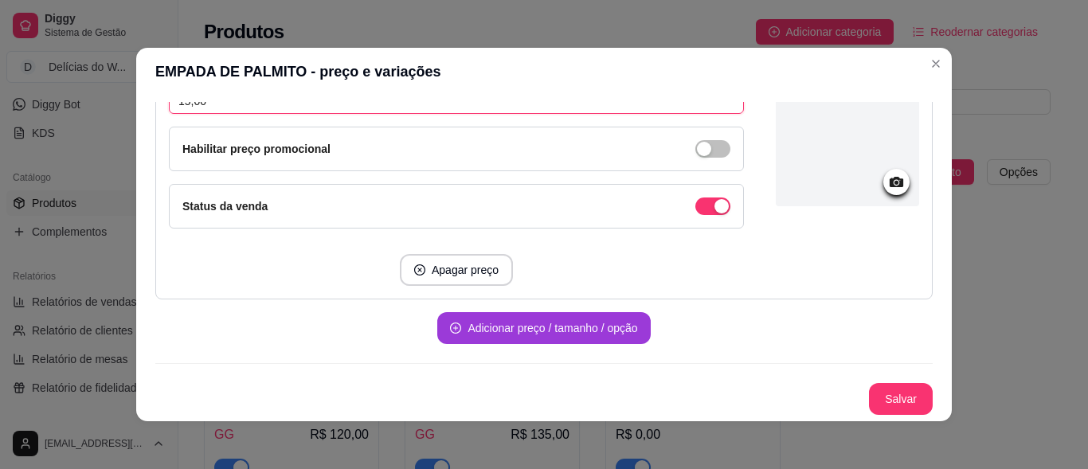
type input "15,00"
click at [537, 325] on button "Adicionar preço / tamanho / opção" at bounding box center [543, 328] width 206 height 31
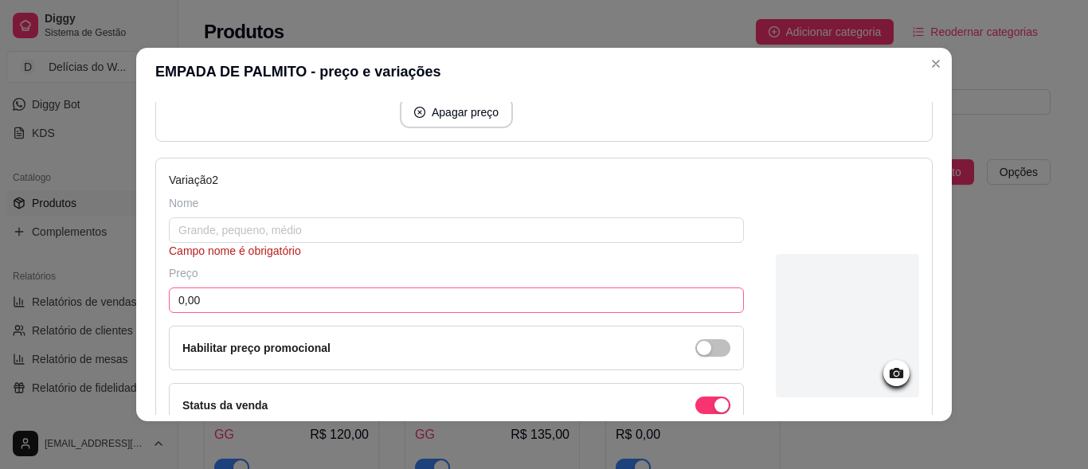
scroll to position [464, 0]
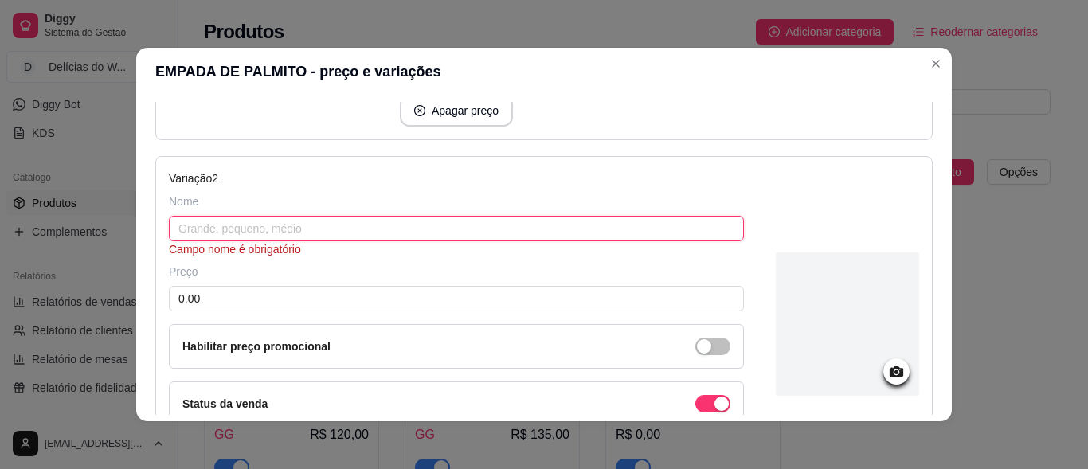
click at [213, 224] on input "text" at bounding box center [456, 228] width 575 height 25
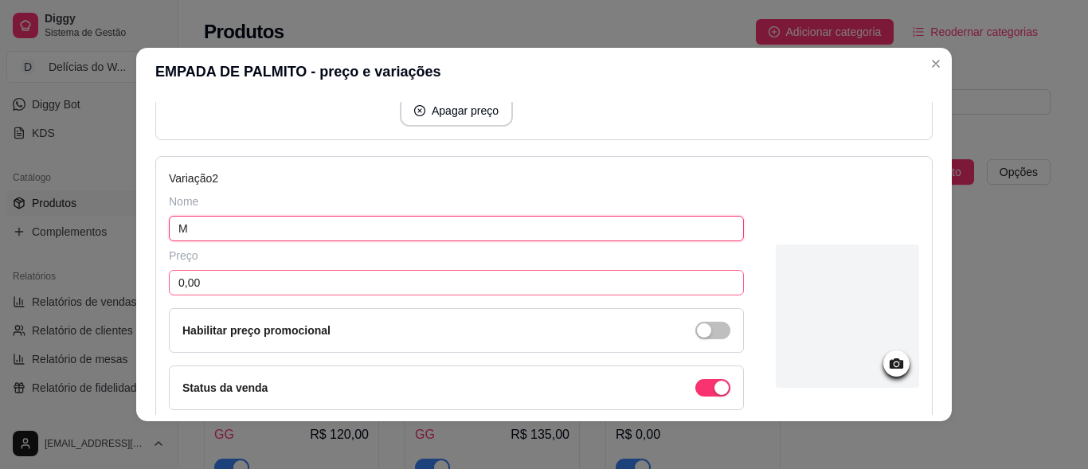
type input "M"
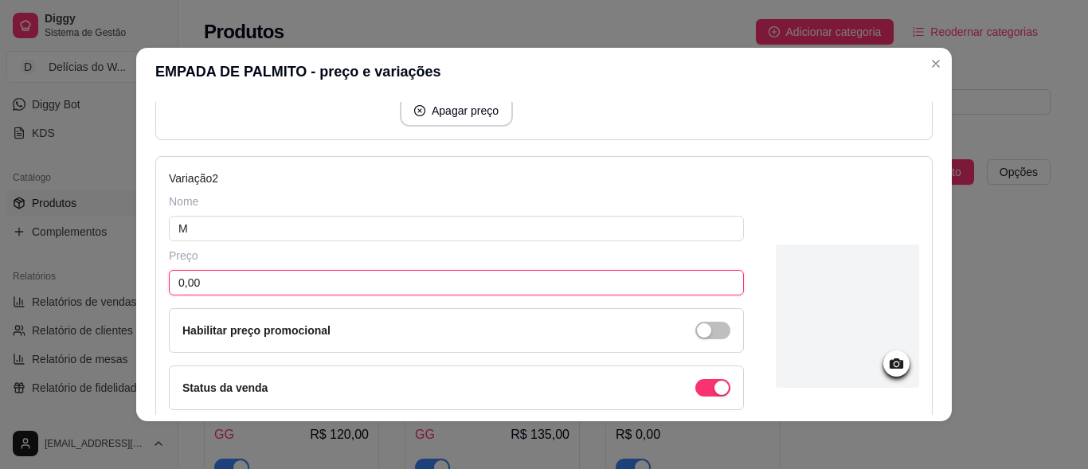
click at [189, 283] on input "0,00" at bounding box center [456, 282] width 575 height 25
click at [213, 291] on input "0,00" at bounding box center [456, 282] width 575 height 25
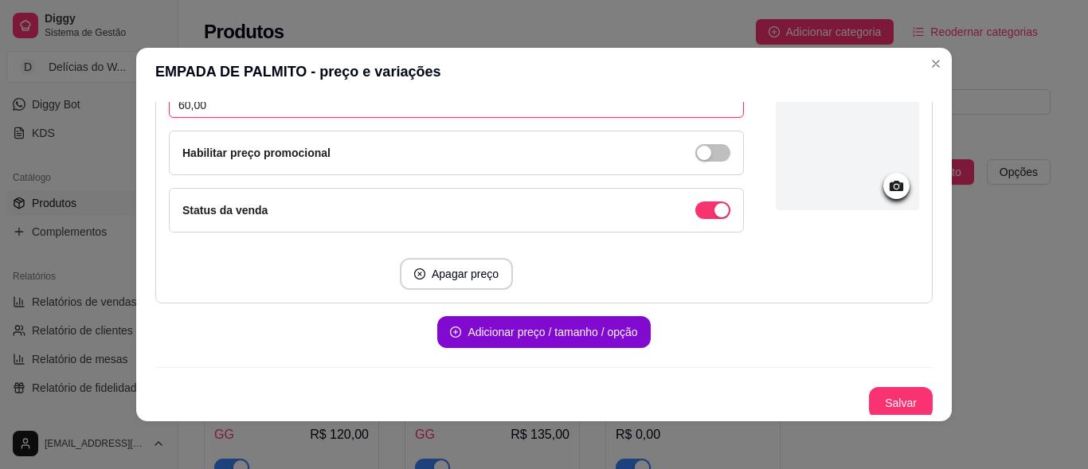
scroll to position [646, 0]
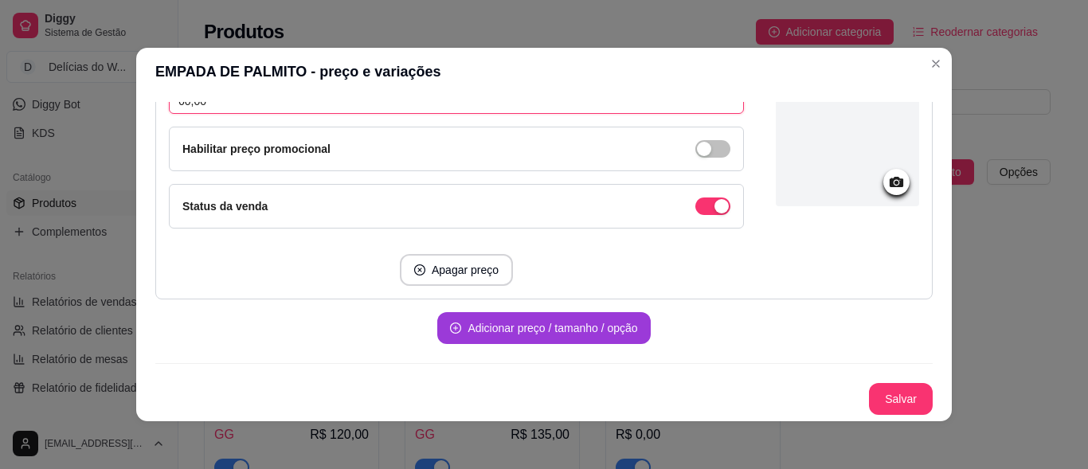
type input "60,00"
click at [544, 338] on button "Adicionar preço / tamanho / opção" at bounding box center [543, 328] width 213 height 32
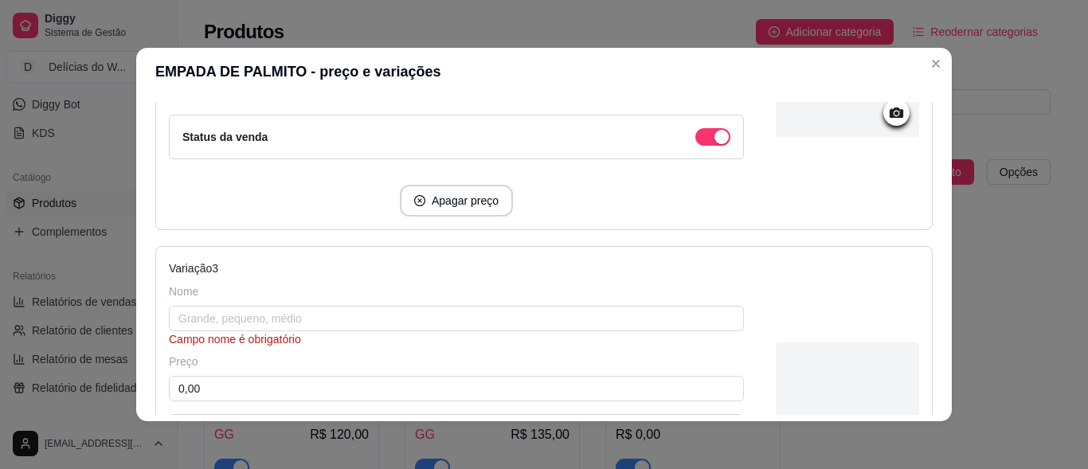
scroll to position [805, 0]
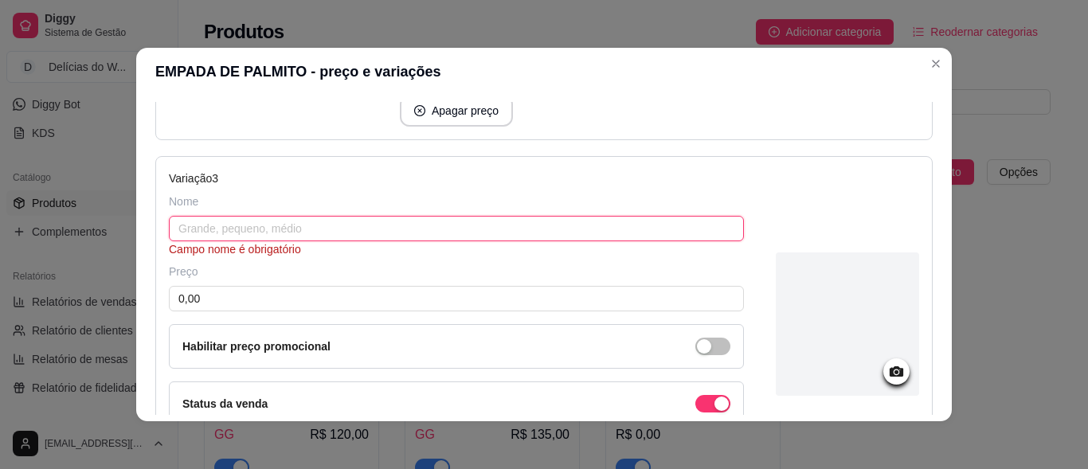
click at [213, 227] on input "text" at bounding box center [456, 228] width 575 height 25
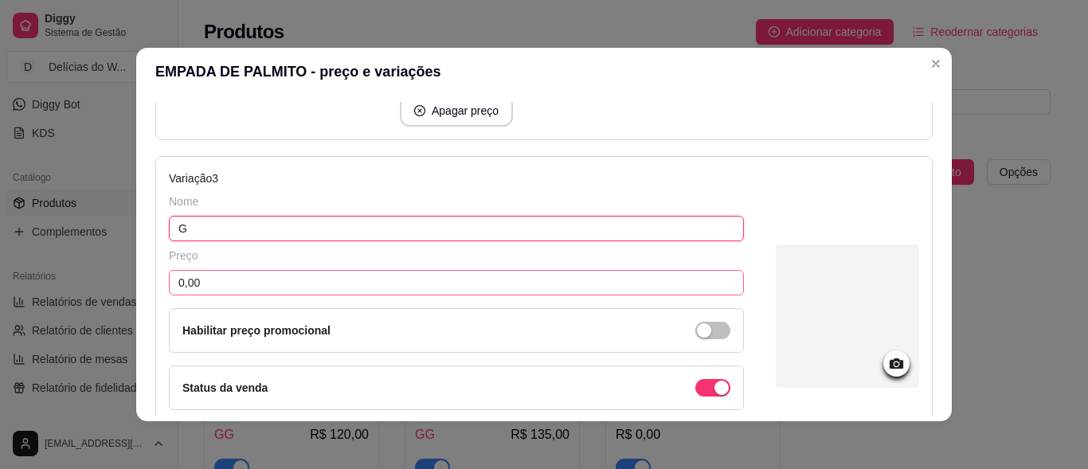
type input "G"
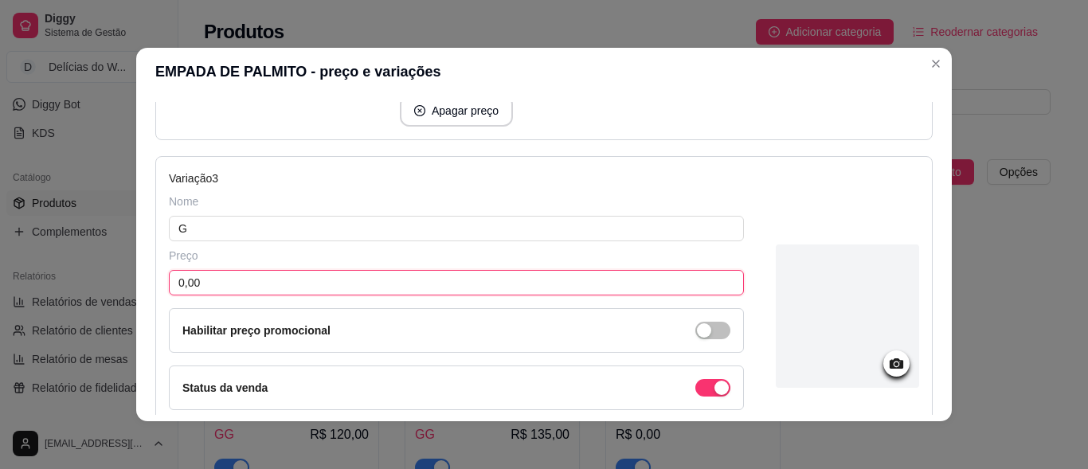
click at [229, 279] on input "0,00" at bounding box center [456, 282] width 575 height 25
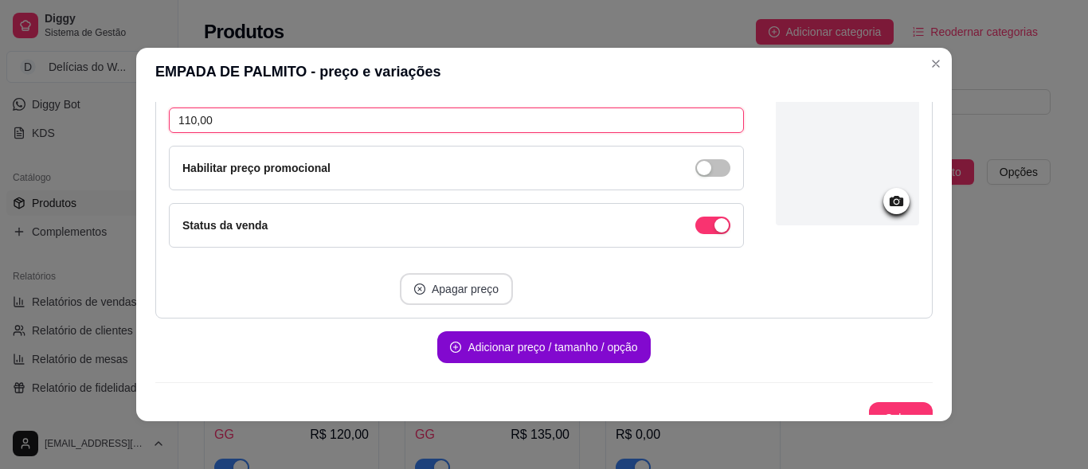
scroll to position [986, 0]
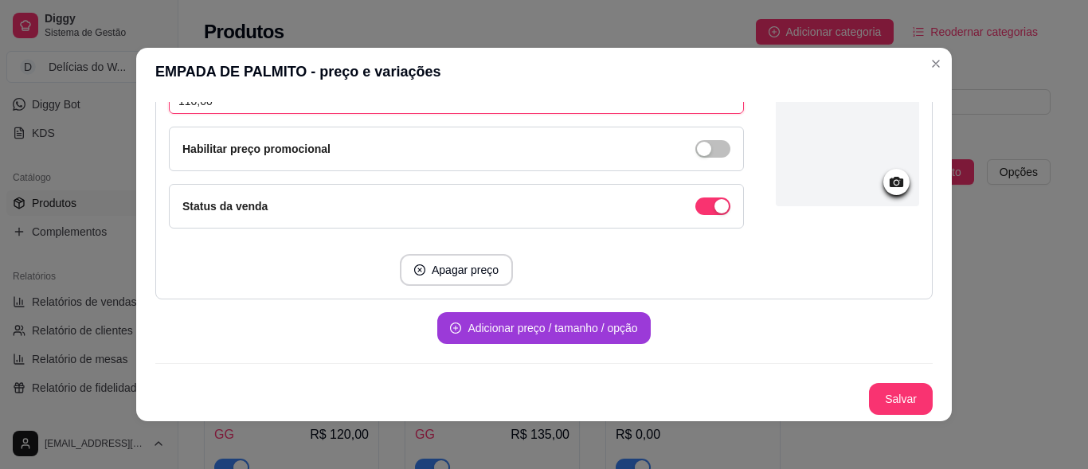
type input "110,00"
click at [585, 316] on button "Adicionar preço / tamanho / opção" at bounding box center [543, 328] width 213 height 32
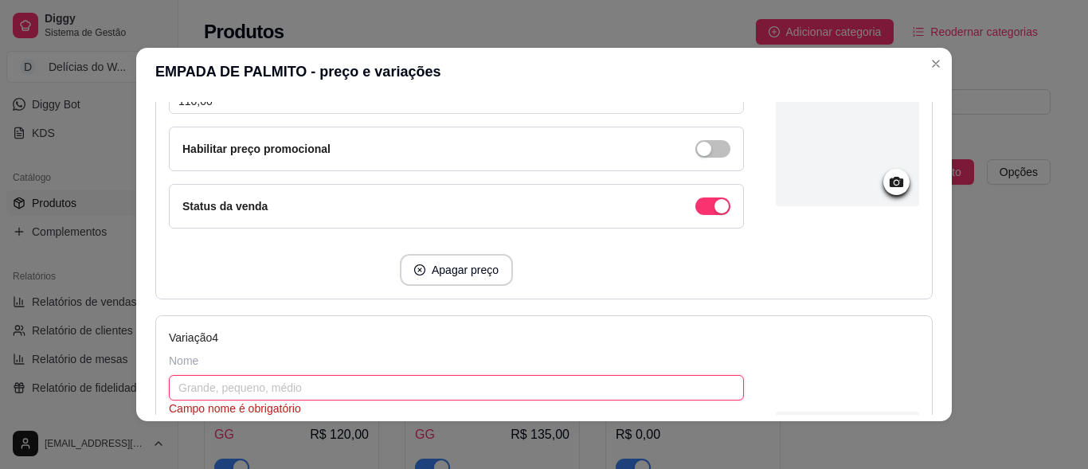
click at [246, 379] on input "text" at bounding box center [456, 387] width 575 height 25
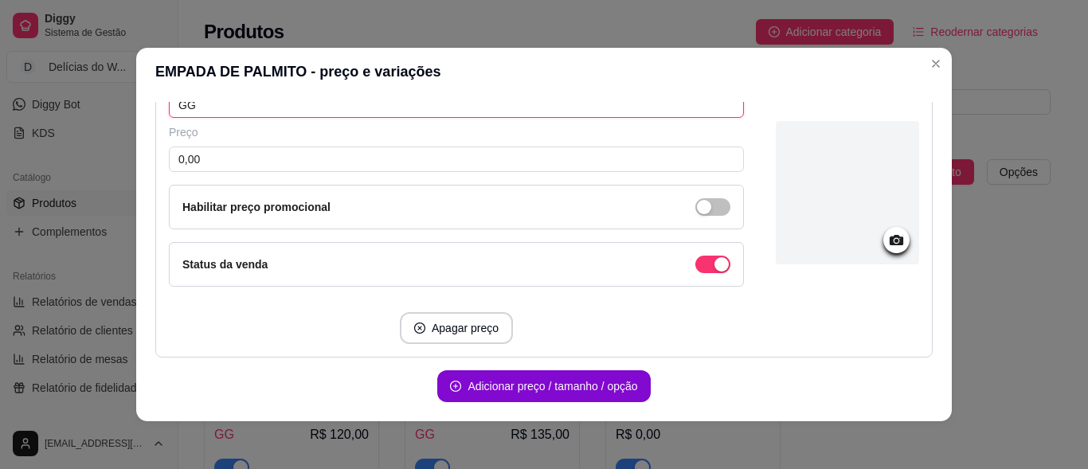
scroll to position [1305, 0]
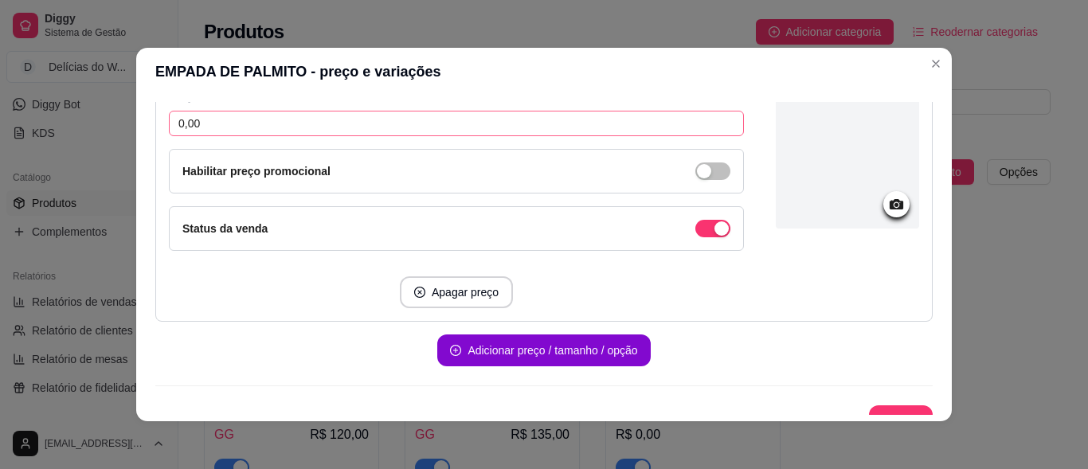
type input "GG"
click at [204, 127] on input "0,00" at bounding box center [456, 123] width 575 height 25
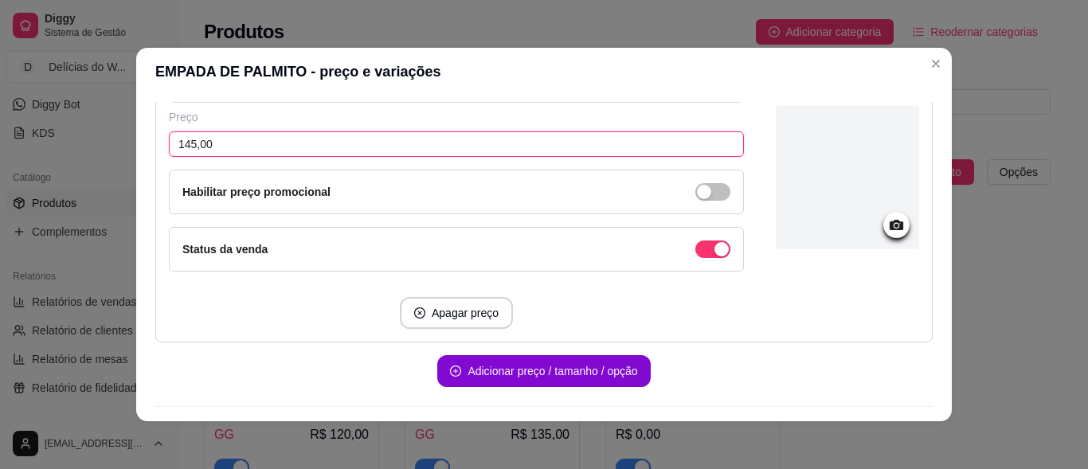
scroll to position [1327, 0]
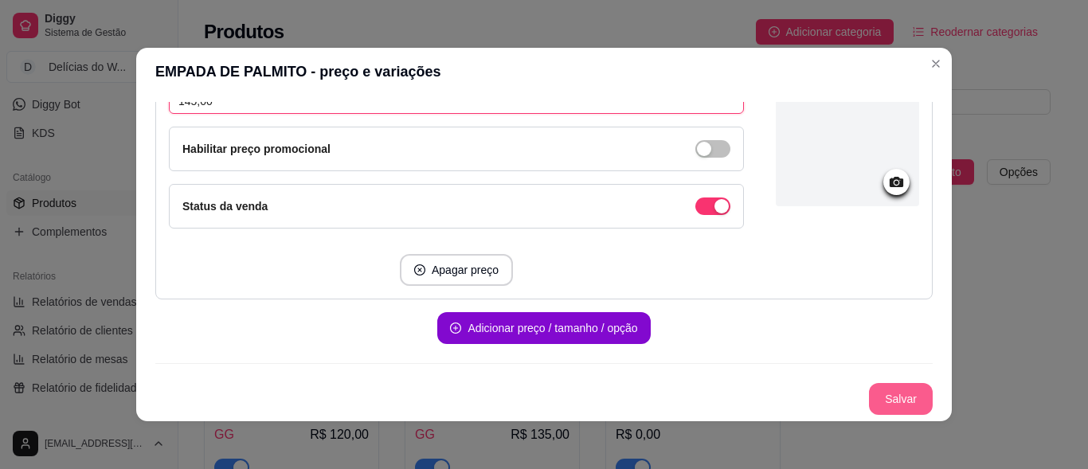
type input "145,00"
click at [887, 400] on button "Salvar" at bounding box center [900, 399] width 62 height 31
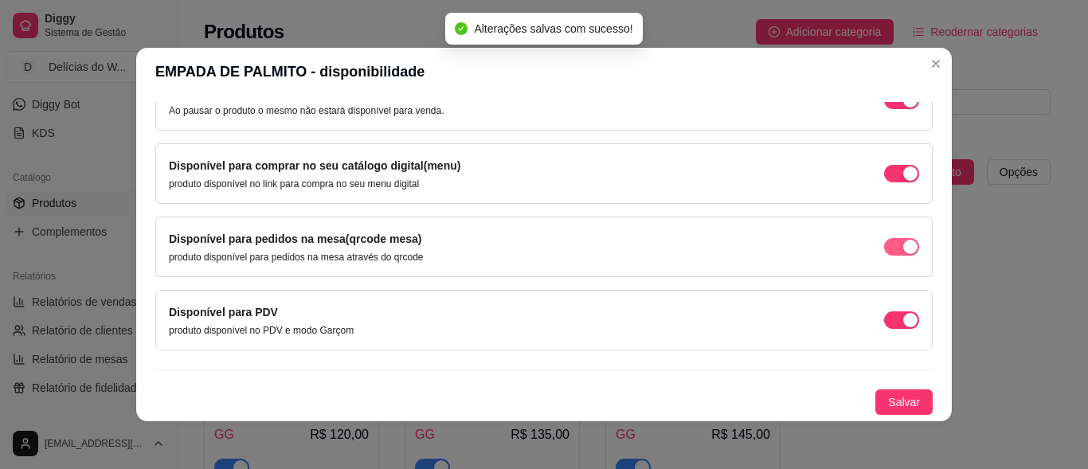
click at [903, 107] on div "button" at bounding box center [910, 100] width 14 height 14
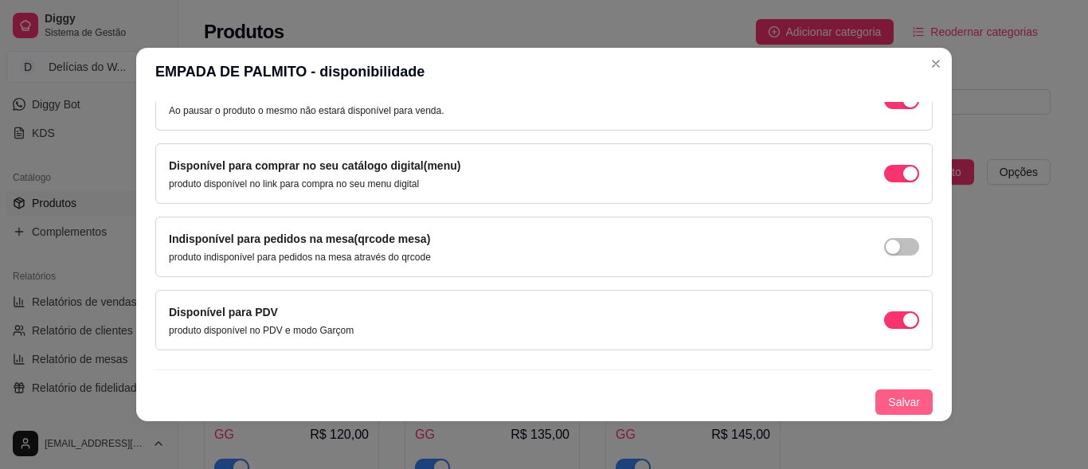
click at [888, 398] on span "Salvar" at bounding box center [904, 402] width 32 height 18
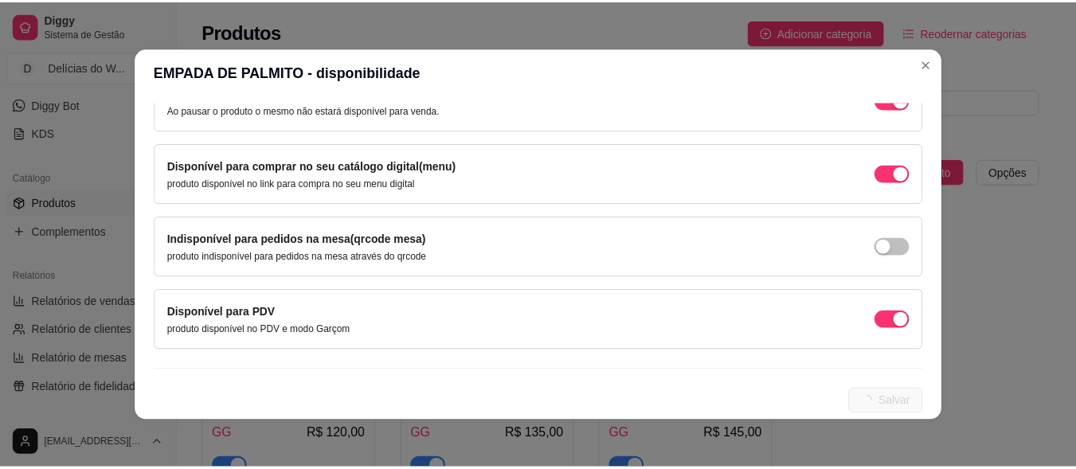
scroll to position [0, 0]
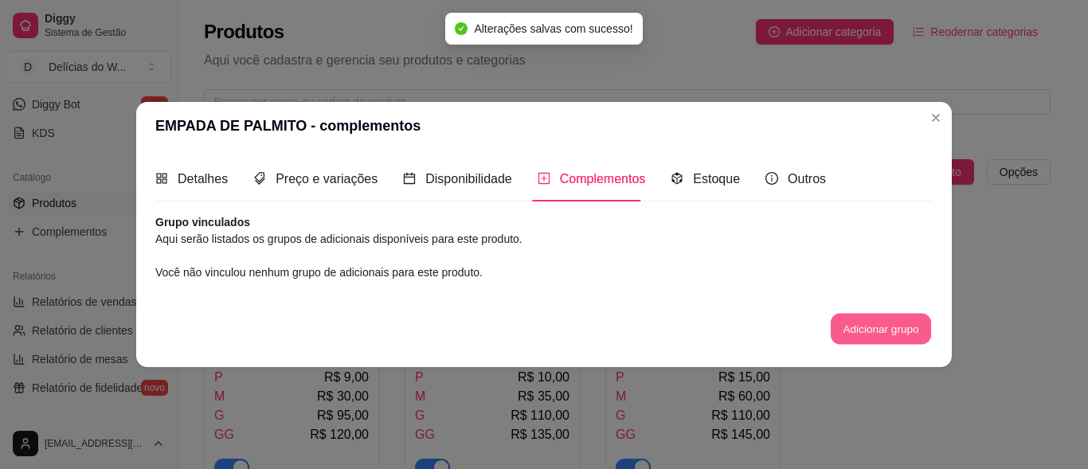
click at [892, 337] on button "Adicionar grupo" at bounding box center [880, 329] width 100 height 31
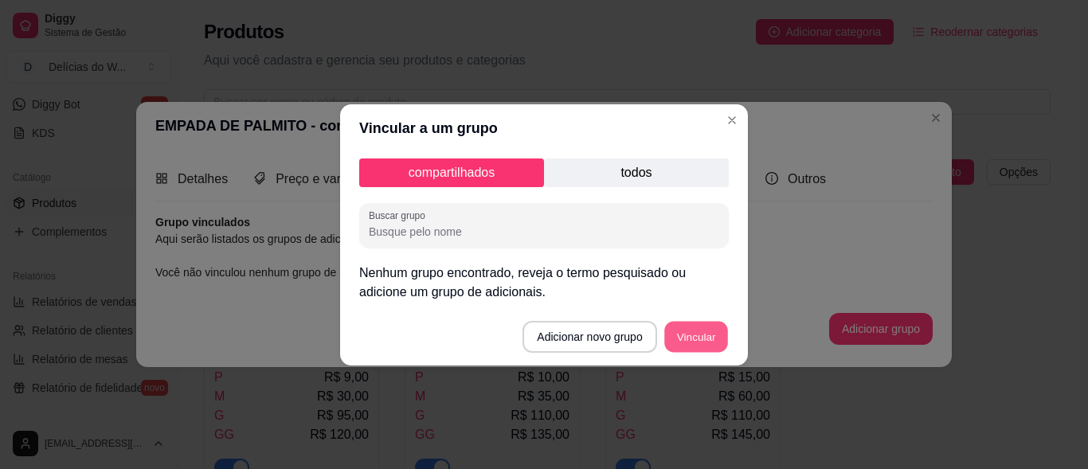
click at [692, 328] on button "Vincular" at bounding box center [696, 336] width 64 height 31
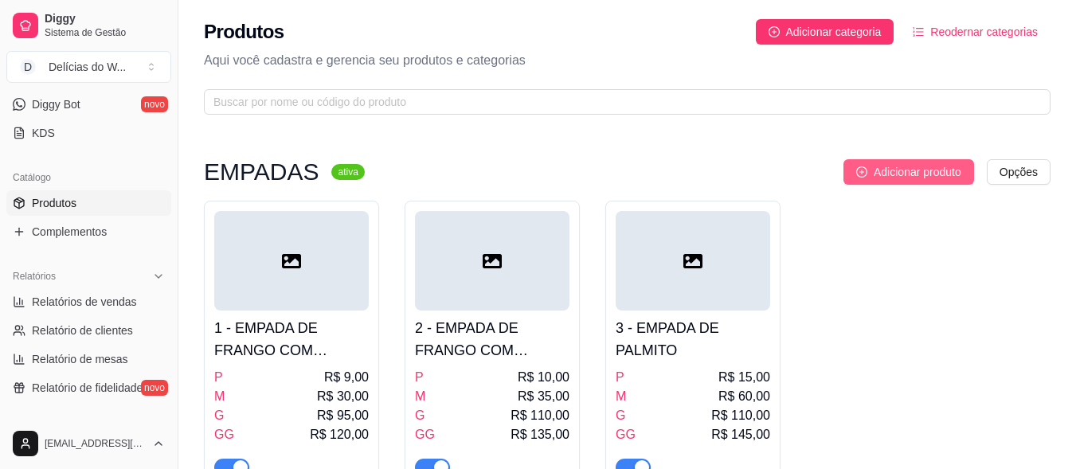
click at [891, 173] on span "Adicionar produto" at bounding box center [917, 172] width 88 height 18
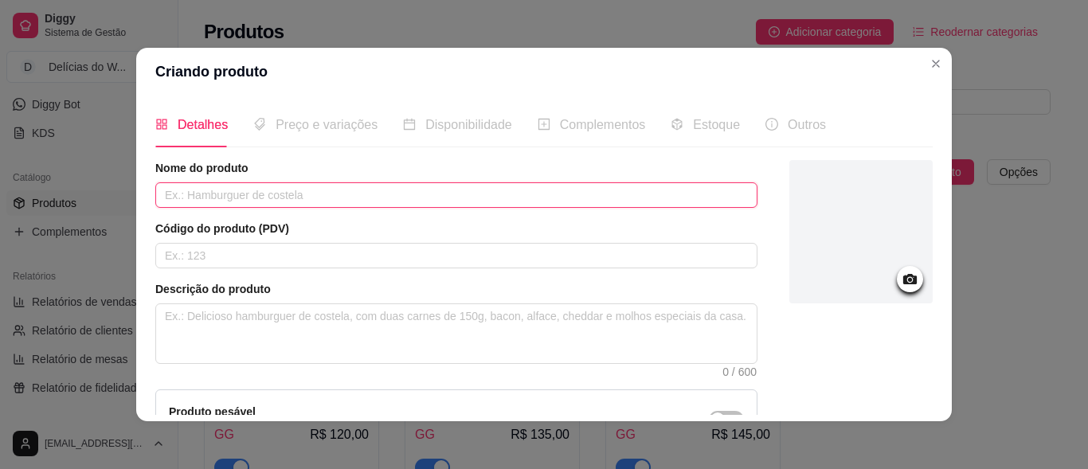
click at [242, 189] on input "text" at bounding box center [456, 194] width 602 height 25
type input "EMPADA PANTANEIRA"
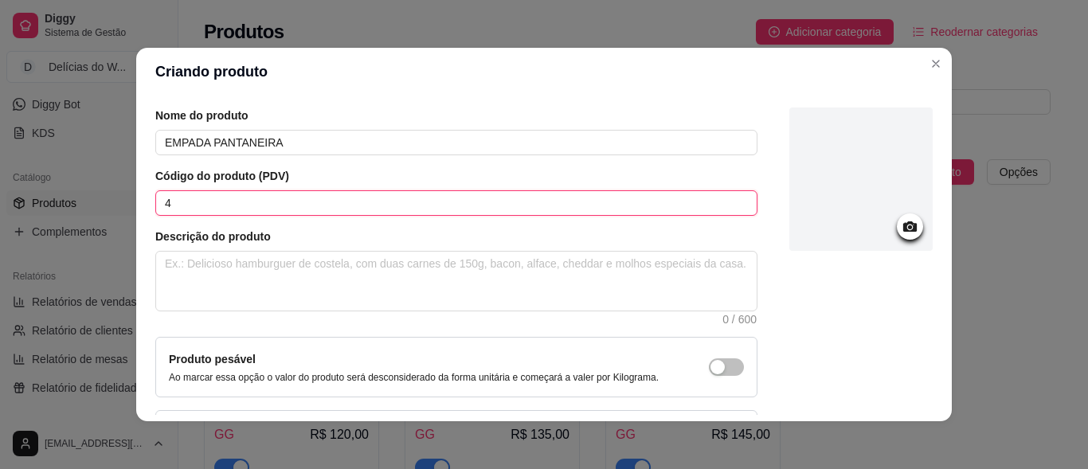
scroll to position [159, 0]
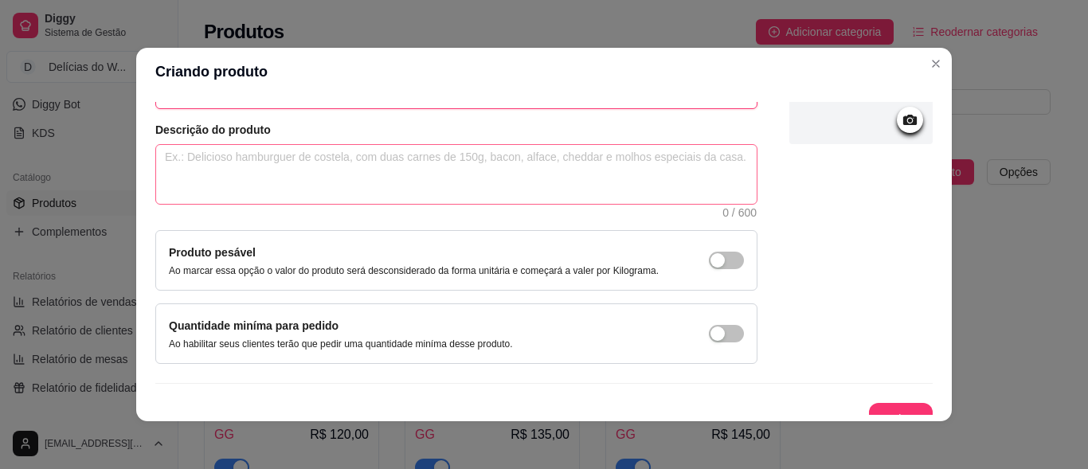
type input "4"
click at [240, 190] on textarea at bounding box center [456, 174] width 600 height 59
click at [177, 146] on textarea at bounding box center [456, 174] width 600 height 59
paste textarea "MASSA (TRIGO, MANTEGA E SAL) CARNE SECA CREMOSA (CARNE SECA DESFIADA, ALHO, CEB…"
type textarea "MASSA (TRIGO, MANTEGA E SAL) CARNE SECA CREMOSA (CARNE SECA DESFIADA, ALHO, CEB…"
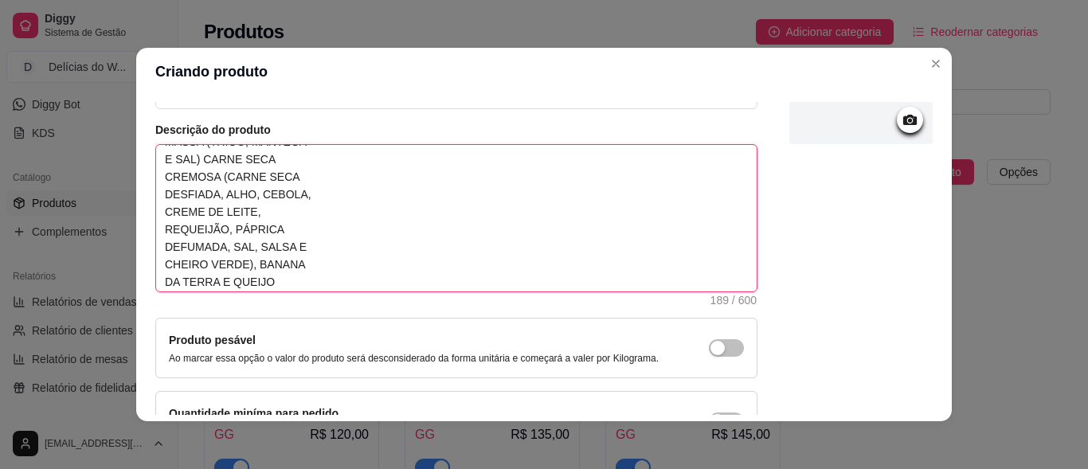
scroll to position [0, 0]
click at [157, 170] on textarea "MASSA (TRIGO, MANTEGA E SAL) CARNE SECA CREMOSA (CARNE SECA DESFIADA, ALHO, CEB…" at bounding box center [456, 218] width 600 height 146
type textarea "MASSA (TRIGO, MANTEGAE SAL) CARNE SECA CREMOSA (CARNE SECA DESFIADA, ALHO, CEBO…"
type textarea "MASSA (TRIGO, MANTEGA E SAL) CARNE SECA CREMOSA (CARNE SECA DESFIADA, ALHO, CEB…"
click at [162, 182] on textarea "MASSA (TRIGO, MANTEGA E SAL) CARNE SECA CREMOSA (CARNE SECA DESFIADA, ALHO, CEB…" at bounding box center [456, 218] width 600 height 146
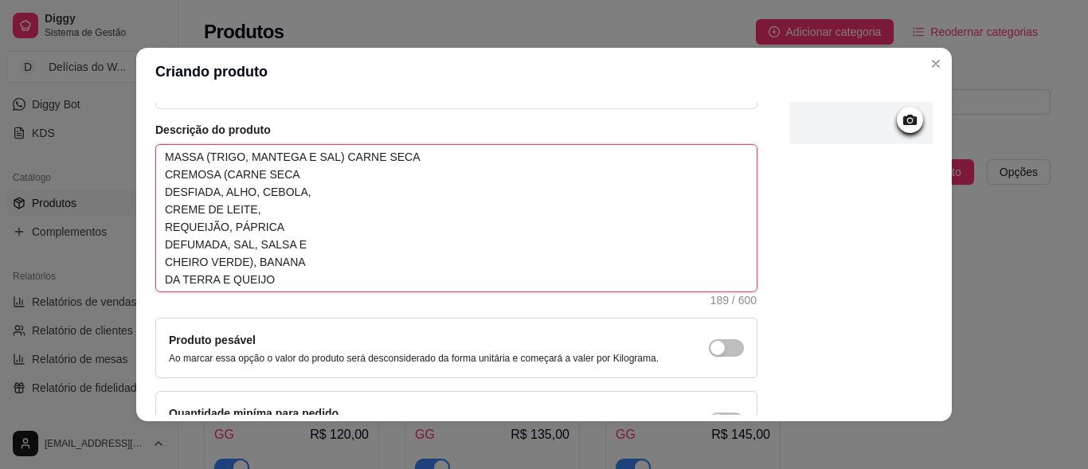
type textarea "MASSA (TRIGO, MANTEGA E SAL) CARNE SECACREMOSA (CARNE SECA DESFIADA, ALHO, CEBO…"
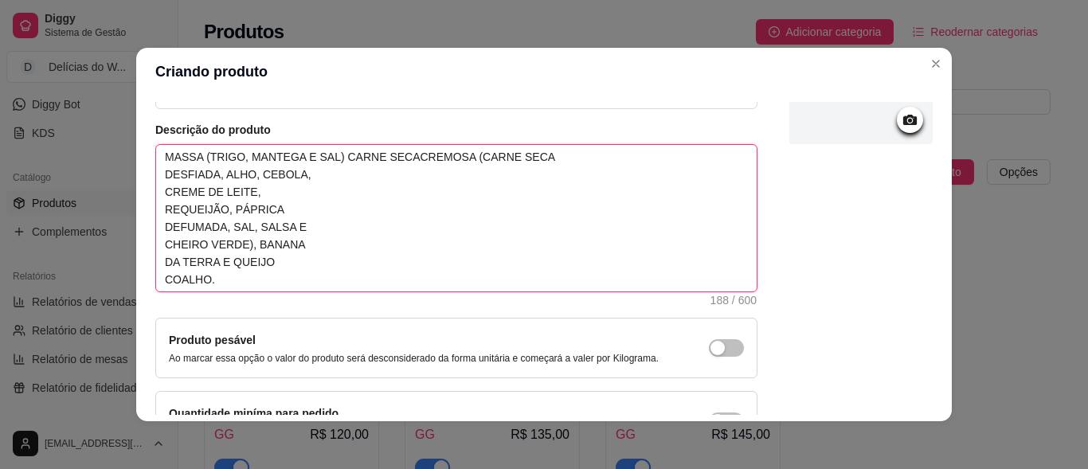
type textarea "MASSA (TRIGO, MANTEGA E SAL) CARNE SECA CREMOSA (CARNE SECA DESFIADA, ALHO, CEB…"
click at [158, 176] on textarea "MASSA (TRIGO, MANTEGA E SAL) CARNE SECA CREMOSA (CARNE SECA DESFIADA, ALHO, CEB…" at bounding box center [456, 218] width 600 height 146
type textarea "MASSA (TRIGO, MANTEGA E SAL) CARNE SECA CREMOSA (CARNE SECADESFIADA, ALHO, CEBO…"
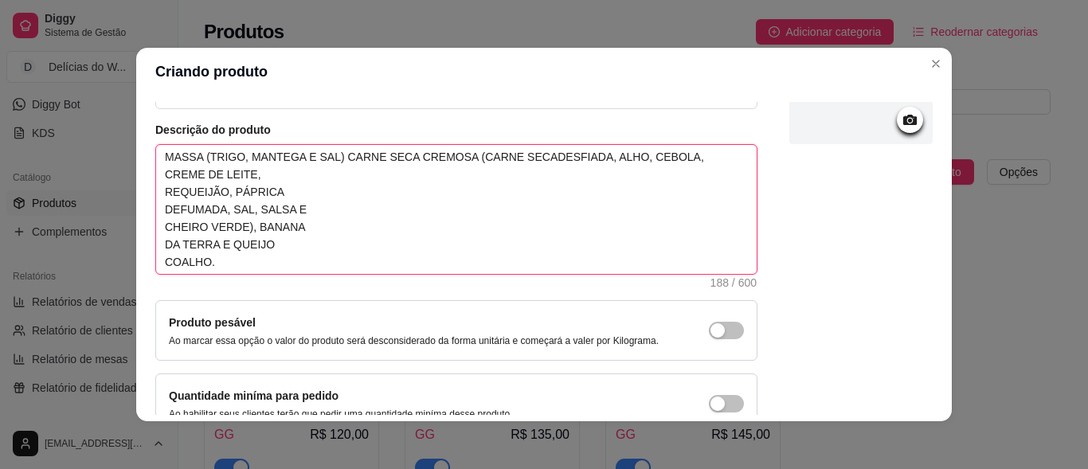
type textarea "MASSA (TRIGO, MANTEGA E SAL) CARNE SECA CREMOSA (CARNE SECA DESFIADA, ALHO, CEB…"
click at [156, 176] on textarea "MASSA (TRIGO, MANTEGA E SAL) CARNE SECA CREMOSA (CARNE SECA DESFIADA, ALHO, CEB…" at bounding box center [456, 209] width 600 height 129
type textarea "MASSA (TRIGO, MANTEGA E SAL) CARNE SECA CREMOSA (CARNE SECA DESFIADA, ALHO, CEB…"
click at [157, 190] on textarea "MASSA (TRIGO, MANTEGA E SAL) CARNE SECA CREMOSA (CARNE SECA DESFIADA, ALHO, CEB…" at bounding box center [456, 209] width 600 height 129
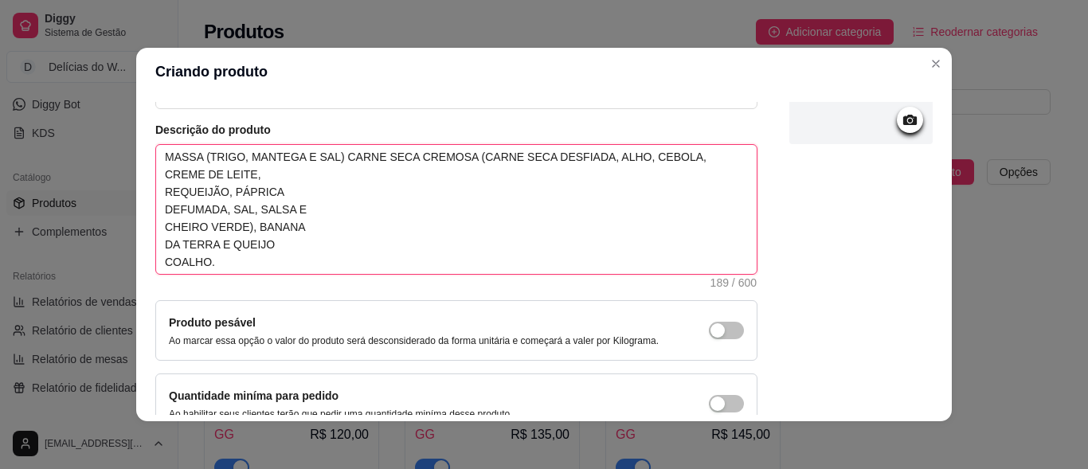
type textarea "MASSA (TRIGO, MANTEGA E SAL) CARNE SECA CREMOSA (CARNE SECA DESFIADA, ALHO, CEB…"
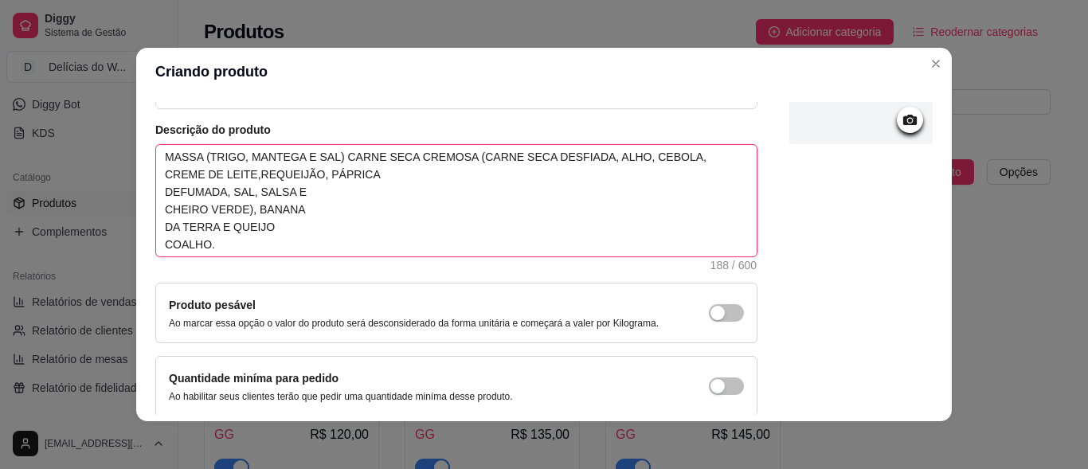
type textarea "MASSA (TRIGO, MANTEGA E SAL) CARNE SECA CREMOSA (CARNE SECA DESFIADA, ALHO, CEB…"
click at [158, 198] on textarea "MASSA (TRIGO, MANTEGA E SAL) CARNE SECA CREMOSA (CARNE SECA DESFIADA, ALHO, CEB…" at bounding box center [456, 200] width 600 height 111
type textarea "MASSA (TRIGO, MANTEGA E SAL) CARNE SECA CREMOSA (CARNE SECA DESFIADA, ALHO, CEB…"
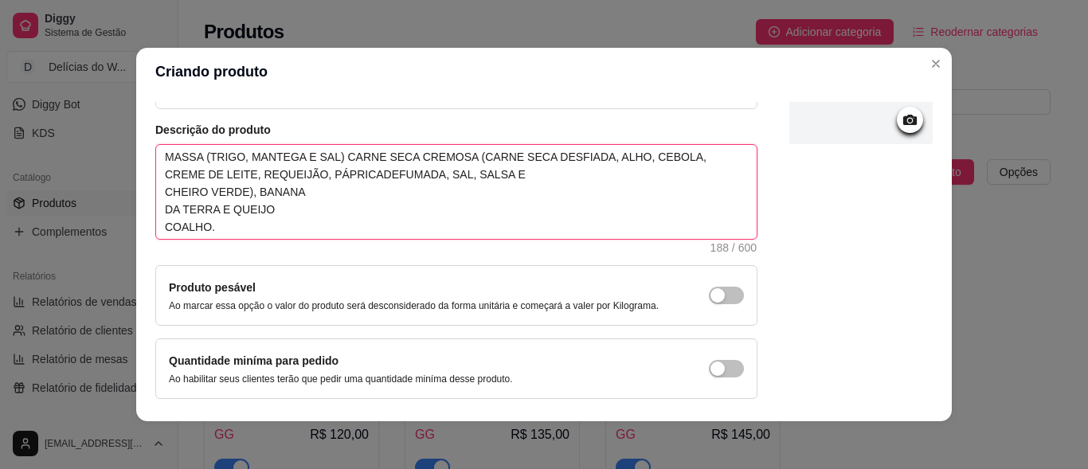
type textarea "MASSA (TRIGO, MANTEGA E SAL) CARNE SECA CREMOSA (CARNE SECA DESFIADA, ALHO, CEB…"
drag, startPoint x: 357, startPoint y: 177, endPoint x: 253, endPoint y: 179, distance: 103.5
click at [253, 179] on textarea "MASSA (TRIGO, MANTEGA E SAL) CARNE SECA CREMOSA (CARNE SECA DESFIADA, ALHO, CEB…" at bounding box center [456, 192] width 600 height 94
type textarea "MASSA (TRIGO, MANTEGA E SAL) CARNE SECA CREMOSA (CARNE SECA DESFIADA, ALHO, CEB…"
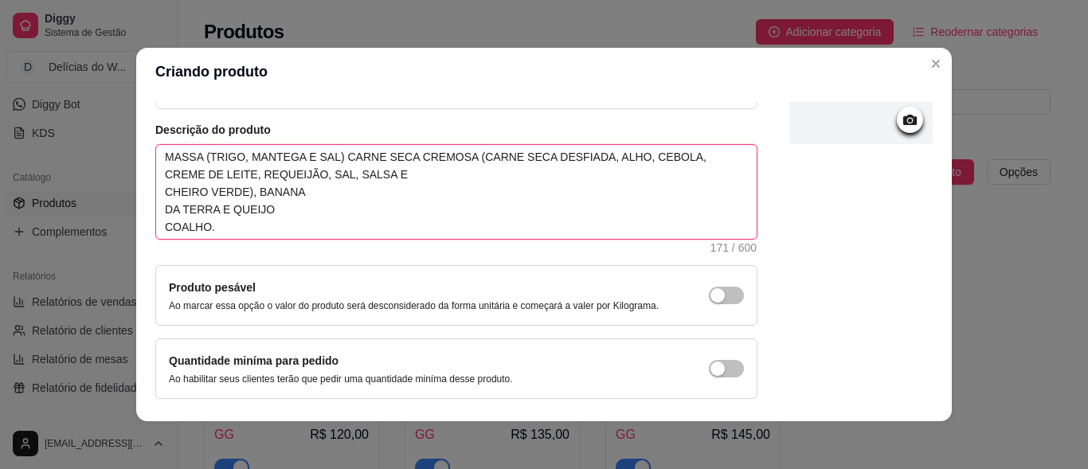
click at [165, 197] on textarea "MASSA (TRIGO, MANTEGA E SAL) CARNE SECA CREMOSA (CARNE SECA DESFIADA, ALHO, CEB…" at bounding box center [456, 192] width 600 height 94
click at [161, 197] on textarea "MASSA (TRIGO, MANTEGA E SAL) CARNE SECA CREMOSA (CARNE SECA DESFIADA, ALHO, CEB…" at bounding box center [456, 192] width 600 height 94
type textarea "MASSA (TRIGO, MANTEGA E SAL) CARNE SECA CREMOSA (CARNE SECA DESFIADA, ALHO, CEB…"
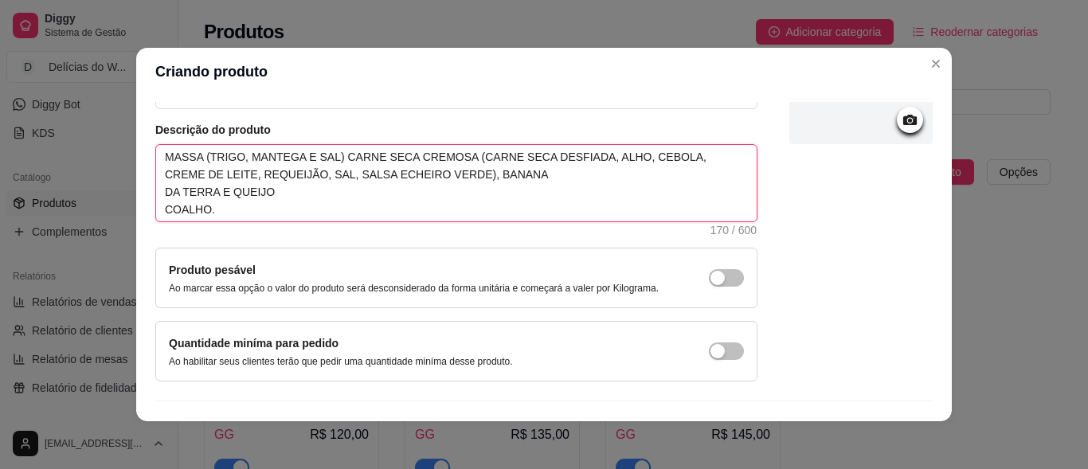
type textarea "MASSA (TRIGO, MANTEGA E SAL) CARNE SECA CREMOSA (CARNE SECA DESFIADA, ALHO, CEB…"
click at [156, 186] on textarea "MASSA (TRIGO, MANTEGA E SAL) CARNE SECA CREMOSA (CARNE SECA DESFIADA, ALHO, CEB…" at bounding box center [456, 183] width 600 height 76
type textarea "MASSA (TRIGO, MANTEGA E SAL) CARNE SECA CREMOSA (CARNE SECA DESFIADA, ALHO, CEB…"
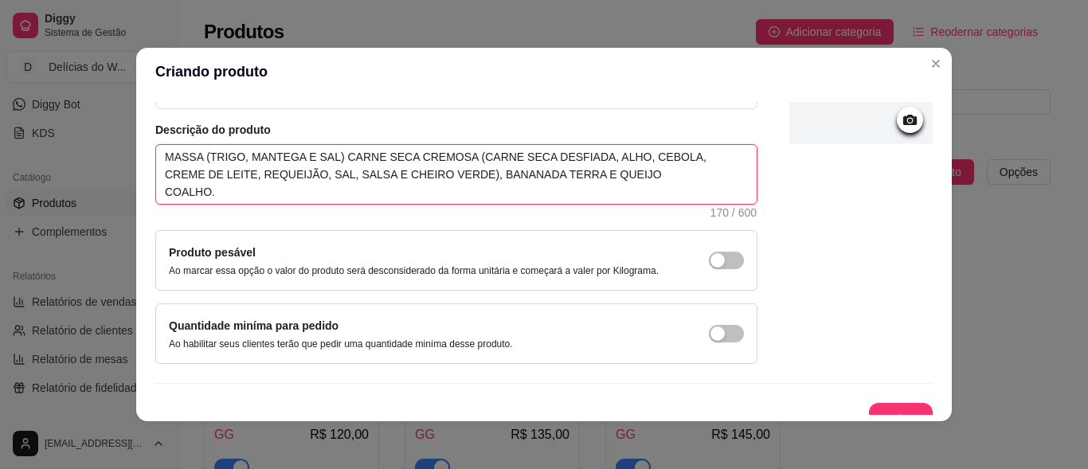
type textarea "MASSA (TRIGO, MANTEGA E SAL) CARNE SECA CREMOSA (CARNE SECA DESFIADA, ALHO, CEB…"
click at [162, 183] on textarea "MASSA (TRIGO, MANTEGA E SAL) CARNE SECA CREMOSA (CARNE SECA DESFIADA, ALHO, CEB…" at bounding box center [456, 174] width 600 height 59
click at [156, 199] on textarea "MASSA (TRIGO, MANTEGA E SAL) CARNE SECA CREMOSA (CARNE SECA DESFIADA, ALHO, CEB…" at bounding box center [456, 174] width 600 height 59
click at [157, 197] on textarea "MASSA (TRIGO, MANTEGA E SAL) CARNE SECA CREMOSA (CARNE SECA DESFIADA, ALHO, CEB…" at bounding box center [456, 174] width 600 height 59
type textarea "MASSA (TRIGO, MANTEGA E SAL) CARNE SECA CREMOSA (CARNE SECA DESFIADA, ALHO, CEB…"
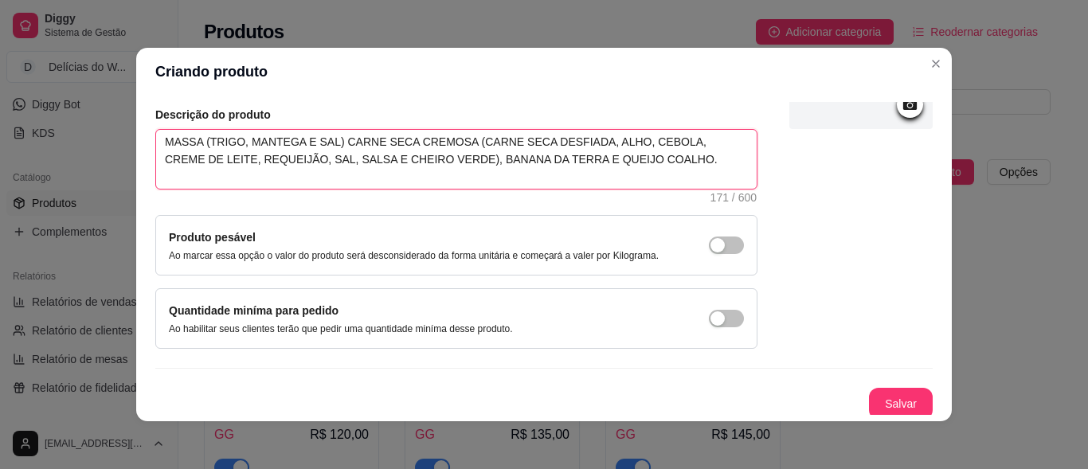
scroll to position [179, 0]
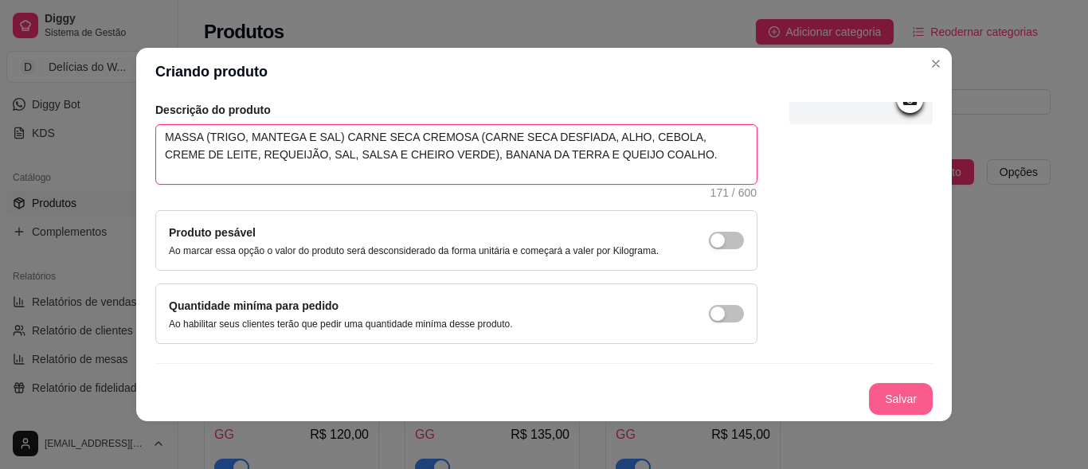
type textarea "MASSA (TRIGO, MANTEGA E SAL) CARNE SECA CREMOSA (CARNE SECA DESFIADA, ALHO, CEB…"
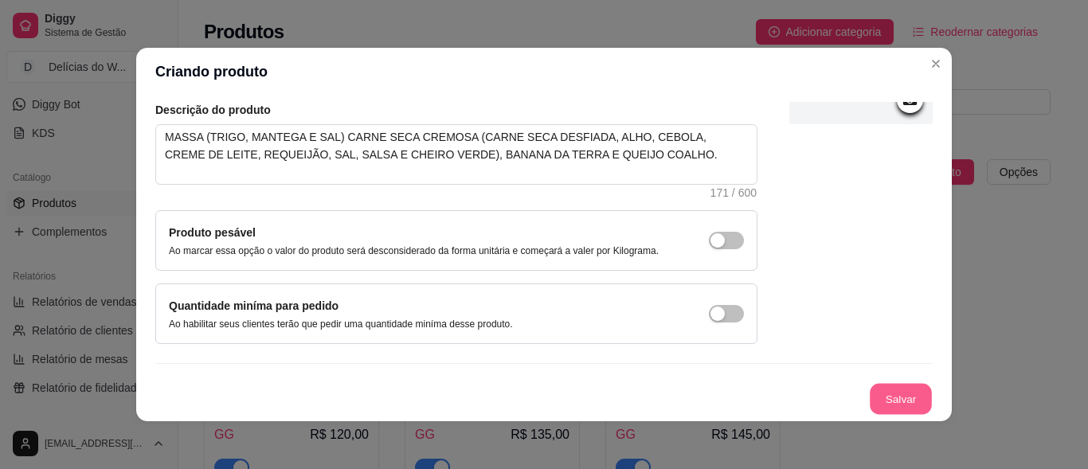
click at [889, 404] on button "Salvar" at bounding box center [900, 399] width 62 height 31
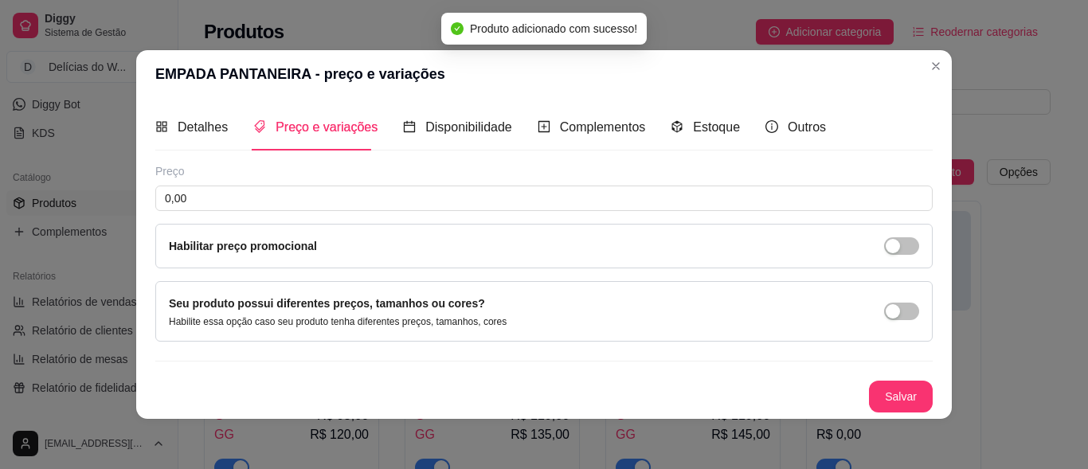
scroll to position [1, 0]
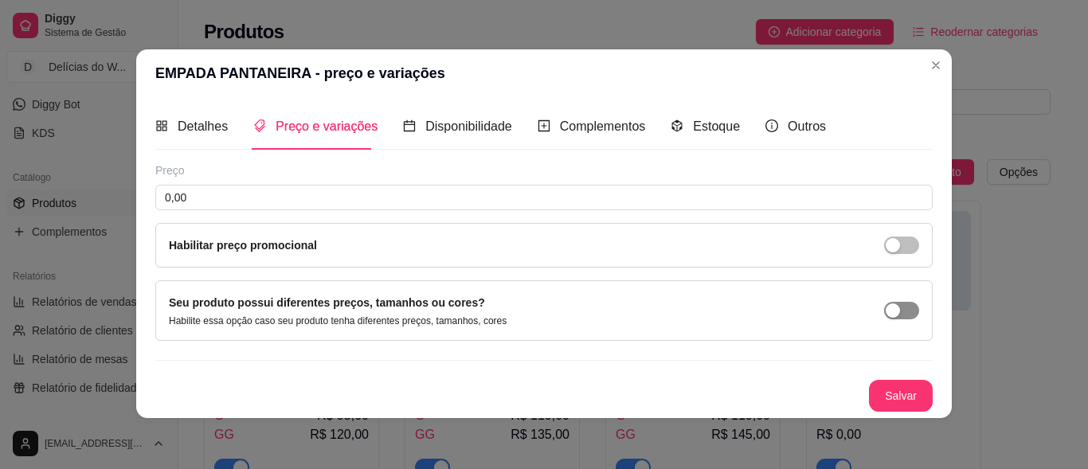
click at [895, 314] on button "button" at bounding box center [901, 311] width 35 height 18
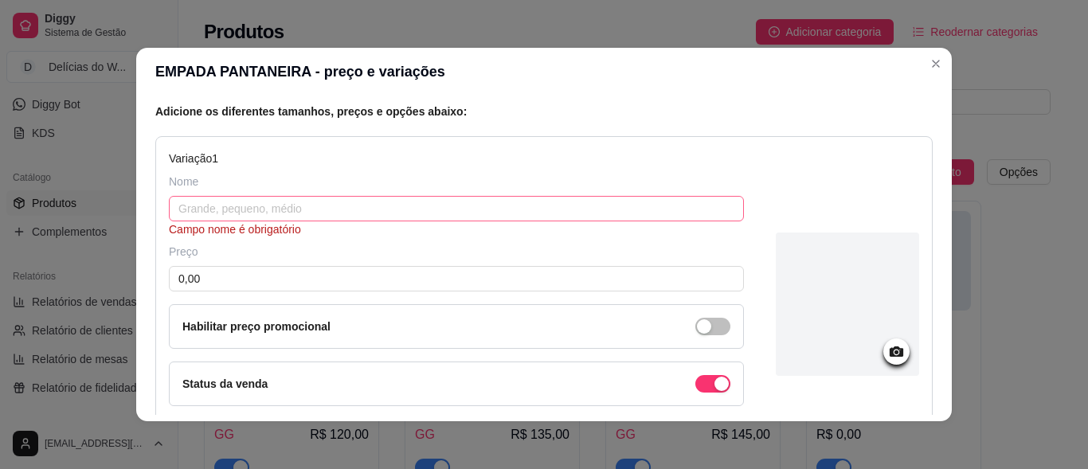
scroll to position [159, 0]
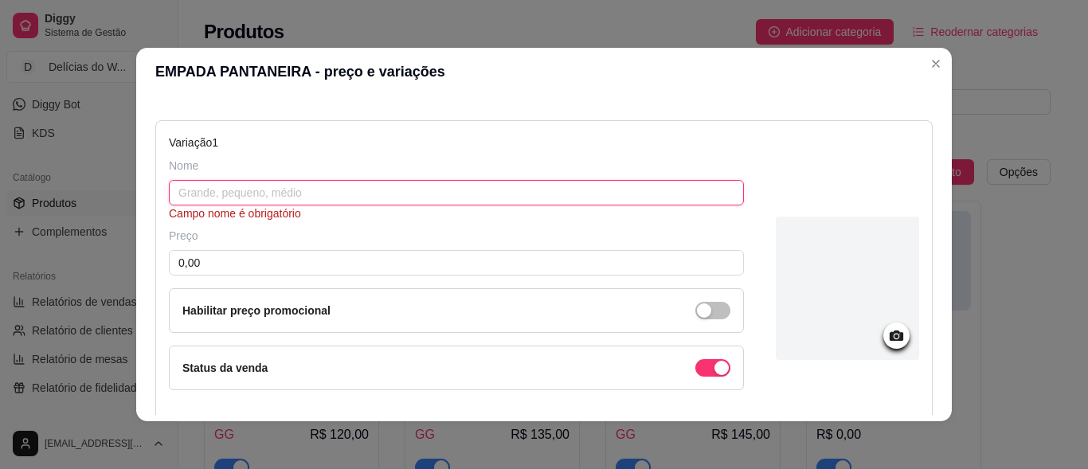
click at [209, 197] on input "text" at bounding box center [456, 192] width 575 height 25
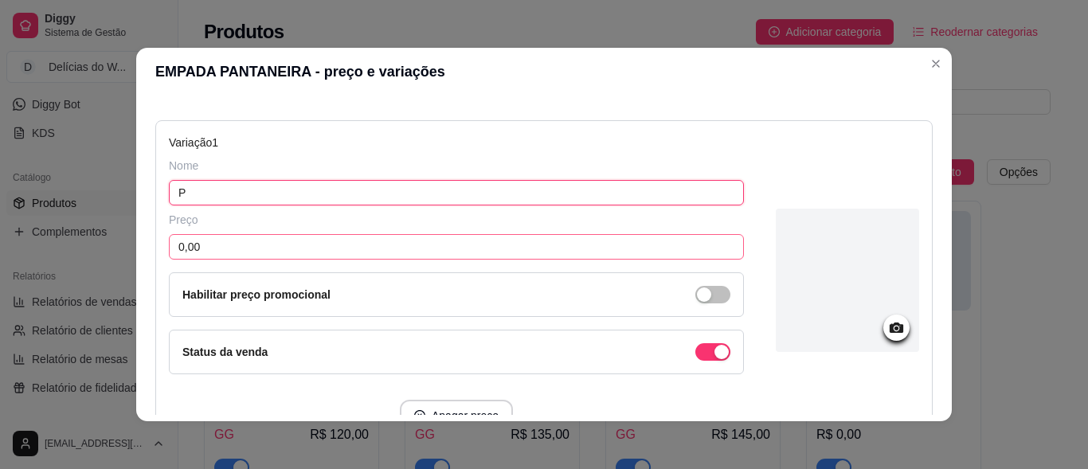
type input "P"
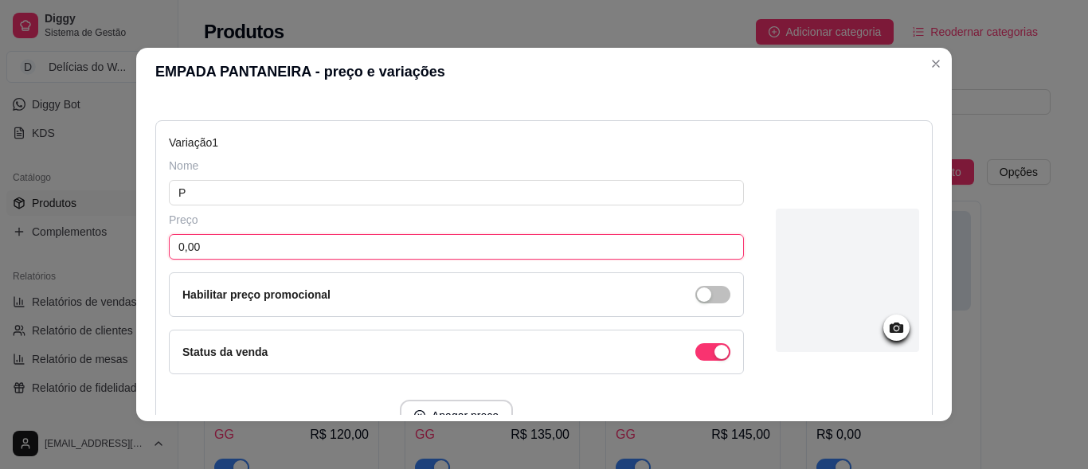
click at [214, 252] on input "0,00" at bounding box center [456, 246] width 575 height 25
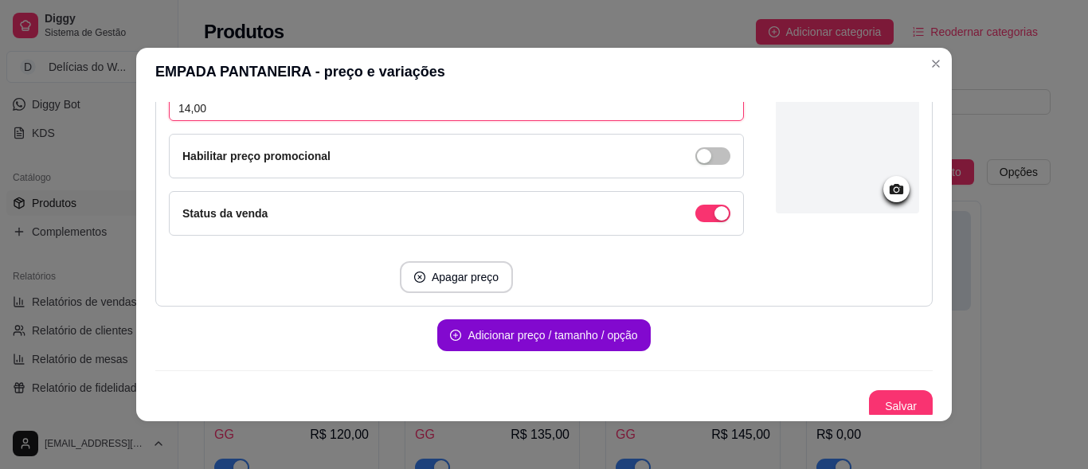
scroll to position [305, 0]
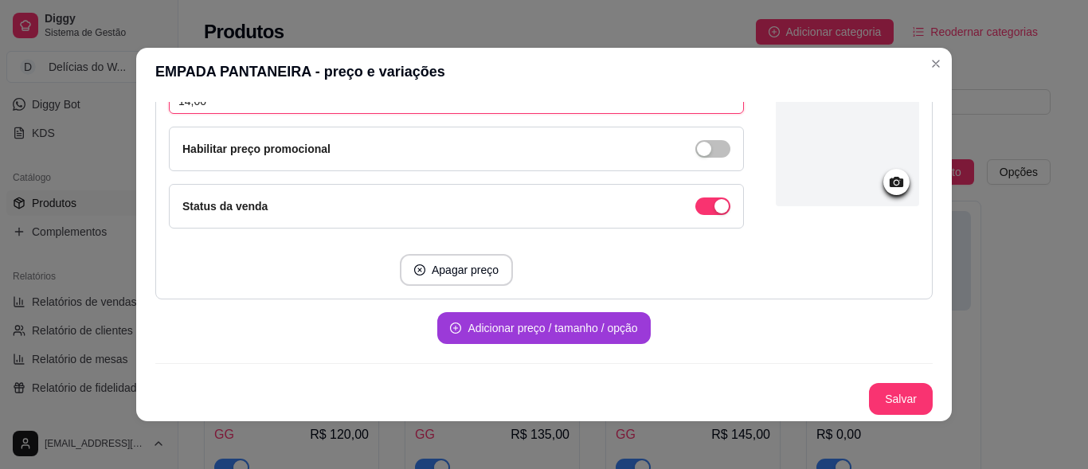
type input "14,00"
click at [551, 336] on button "Adicionar preço / tamanho / opção" at bounding box center [543, 328] width 213 height 32
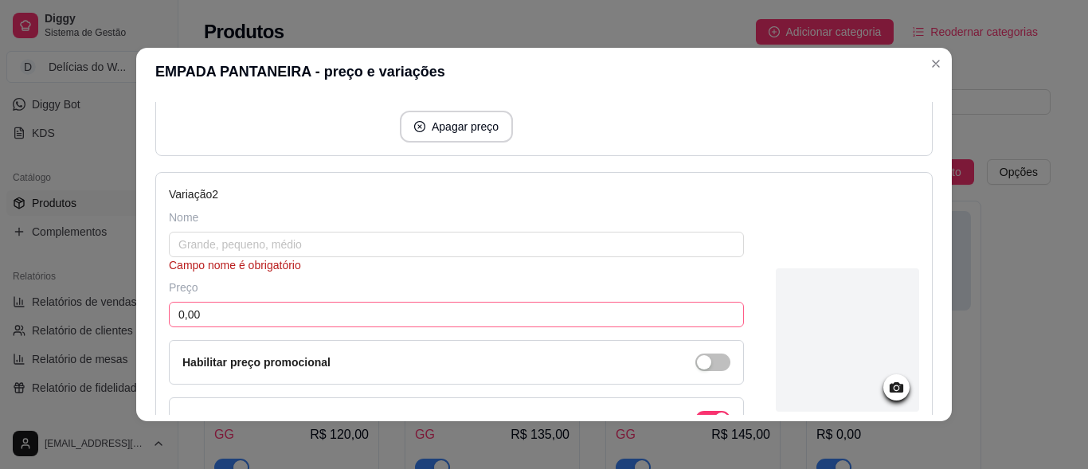
scroll to position [464, 0]
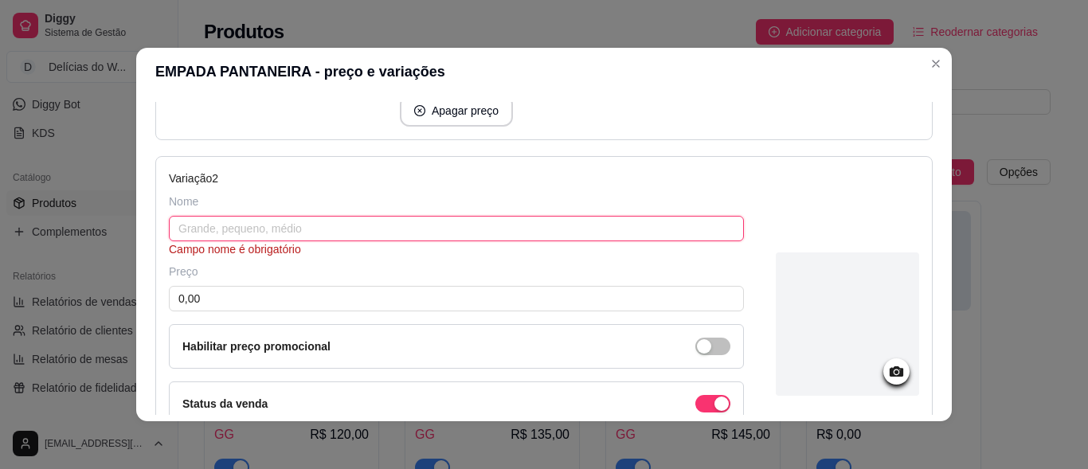
drag, startPoint x: 220, startPoint y: 223, endPoint x: 232, endPoint y: 219, distance: 13.3
click at [225, 221] on input "text" at bounding box center [456, 228] width 575 height 25
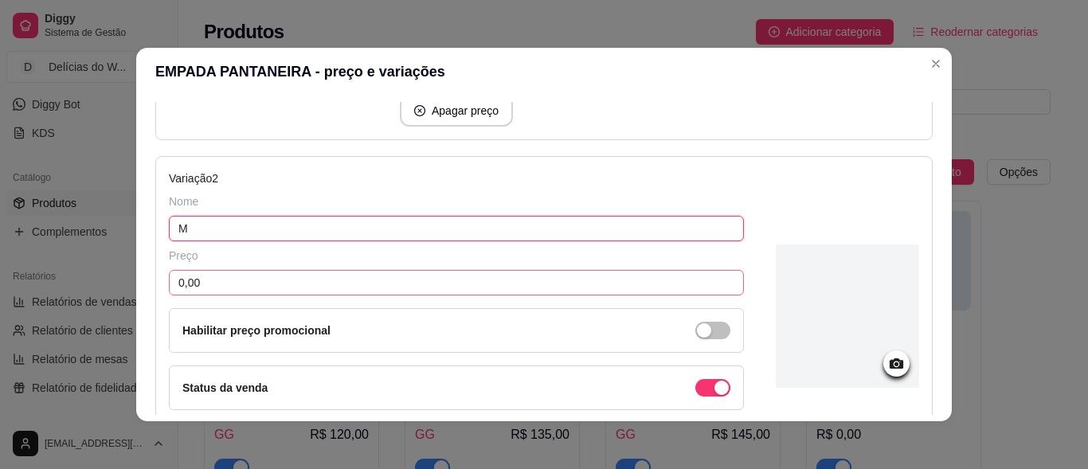
type input "M"
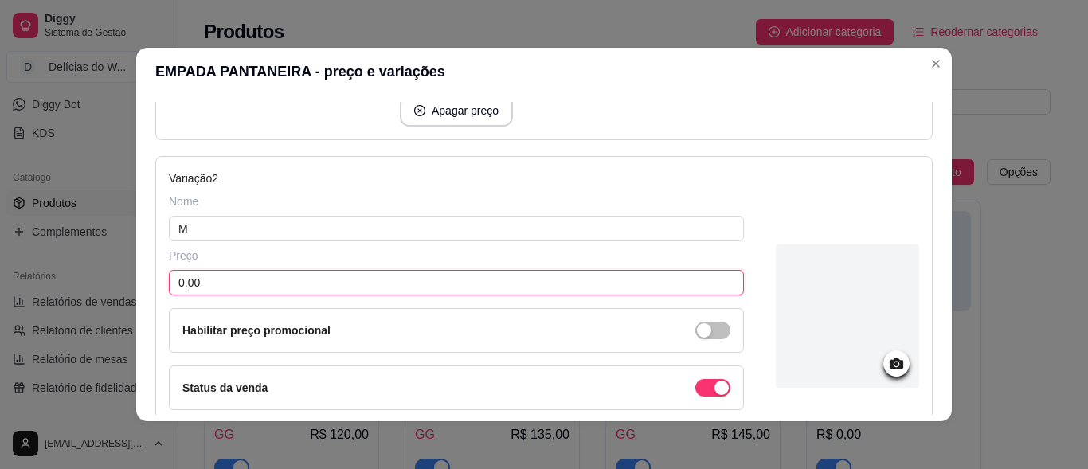
click at [203, 281] on input "0,00" at bounding box center [456, 282] width 575 height 25
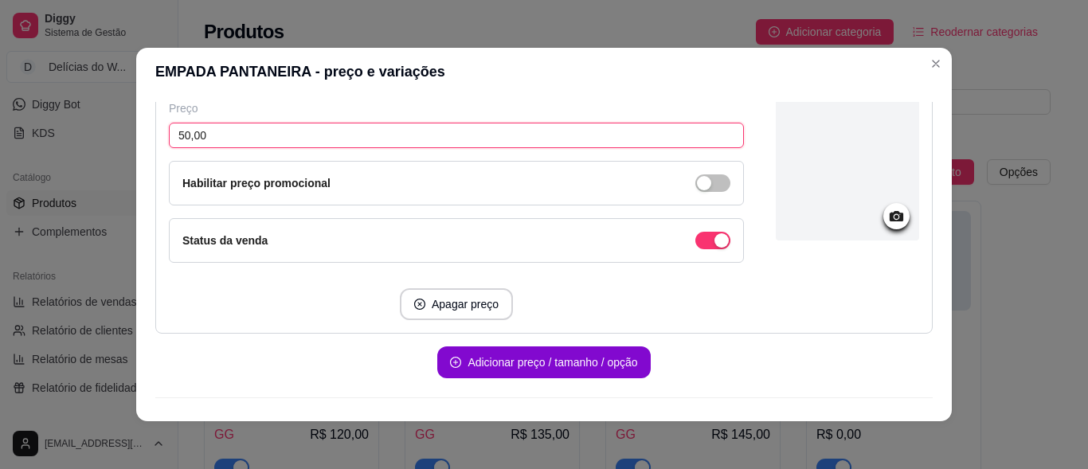
scroll to position [623, 0]
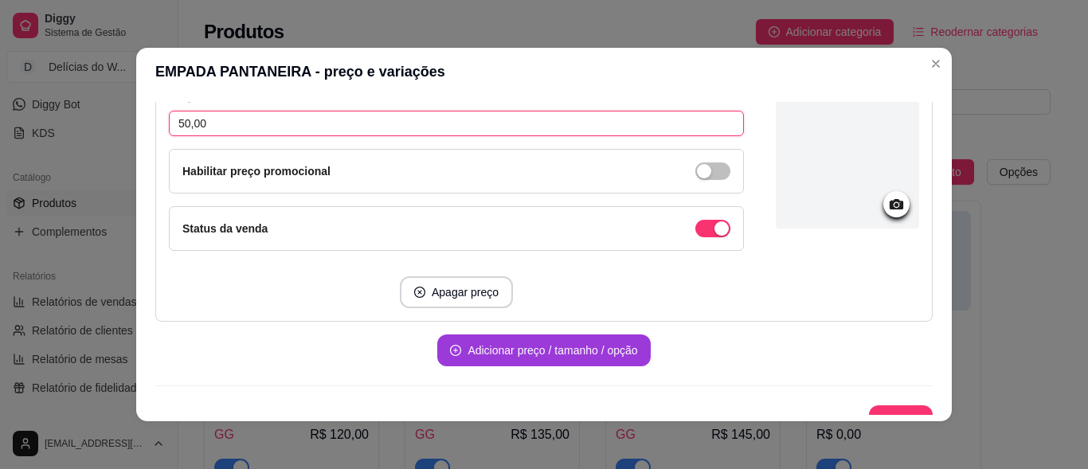
type input "50,00"
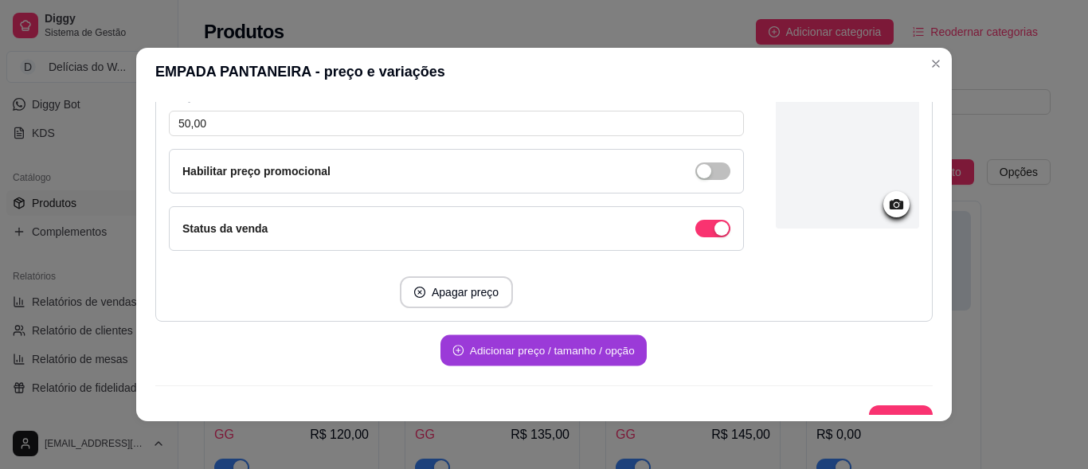
click at [556, 339] on button "Adicionar preço / tamanho / opção" at bounding box center [543, 350] width 206 height 31
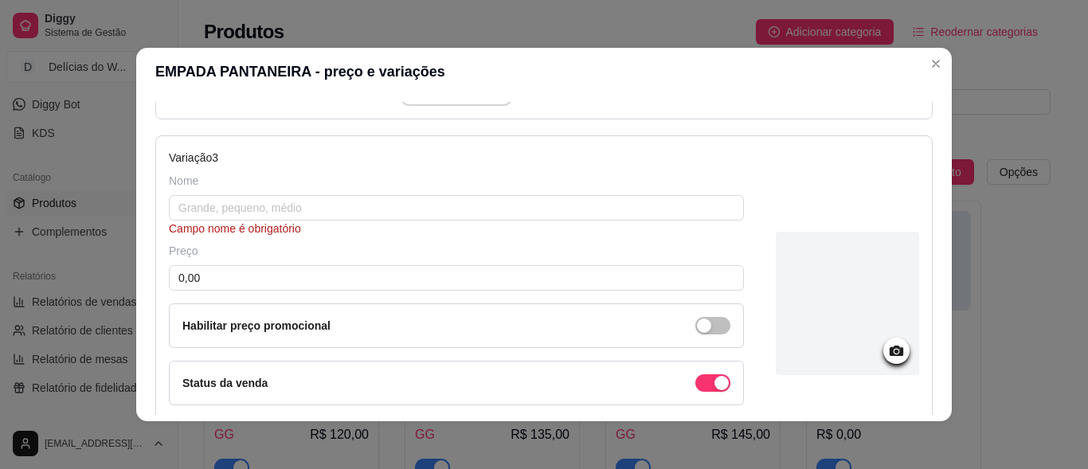
scroll to position [862, 0]
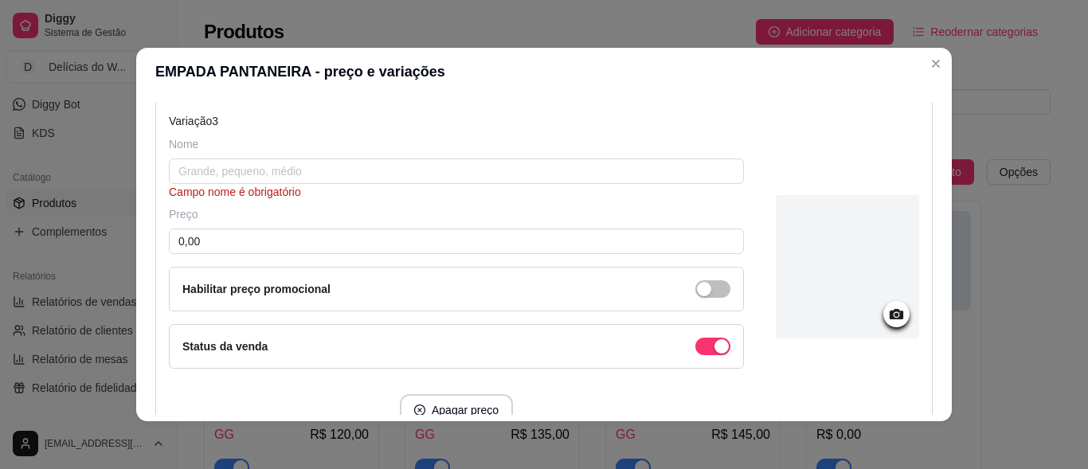
click at [196, 152] on div "Nome" at bounding box center [456, 144] width 575 height 16
click at [215, 166] on input "text" at bounding box center [456, 170] width 575 height 25
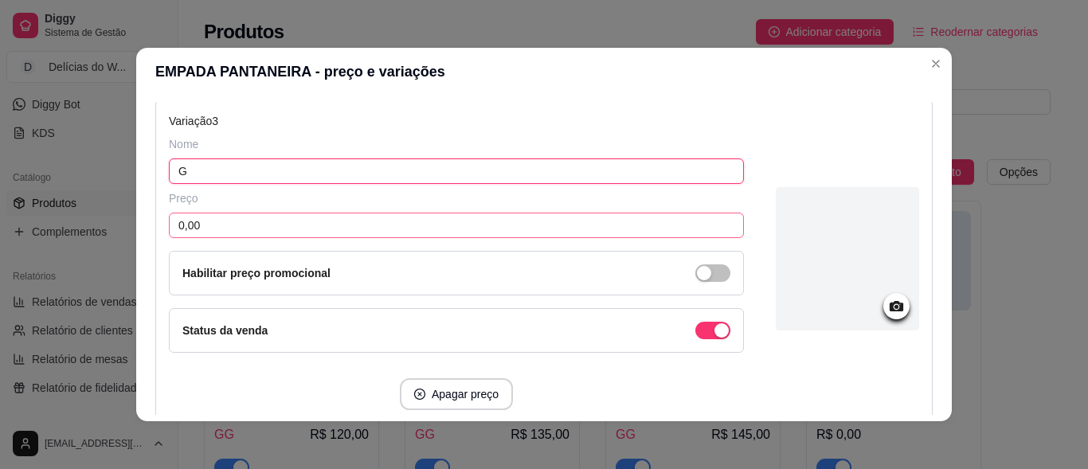
type input "G"
click at [225, 217] on input "0,00" at bounding box center [456, 225] width 575 height 25
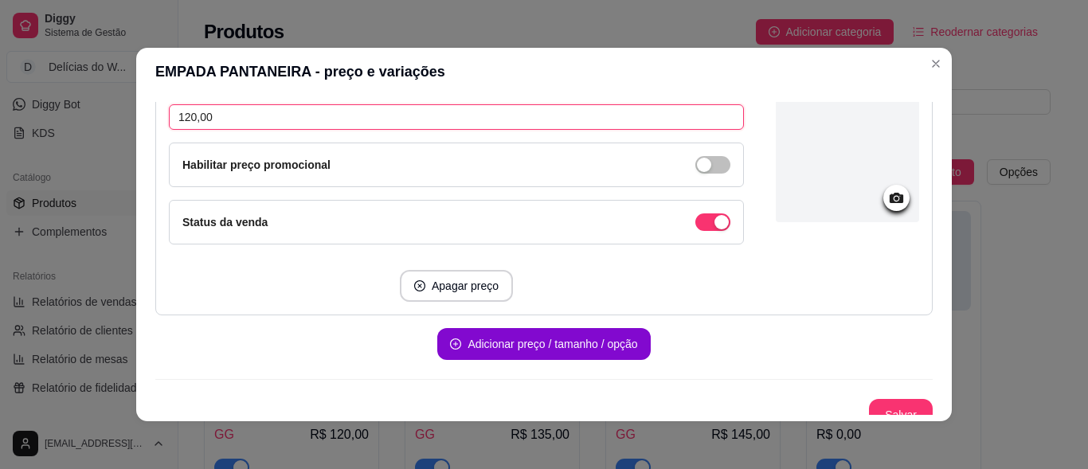
scroll to position [986, 0]
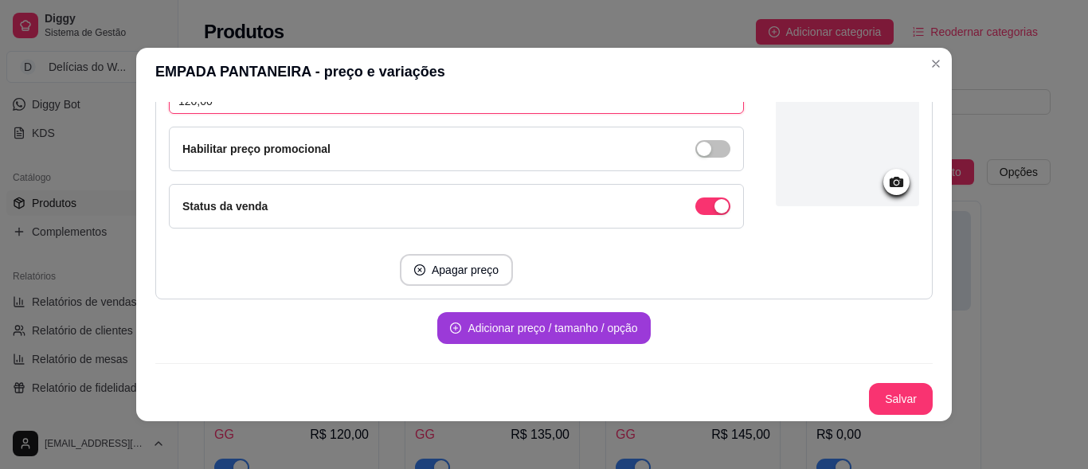
type input "120,00"
click at [556, 330] on button "Adicionar preço / tamanho / opção" at bounding box center [543, 328] width 206 height 31
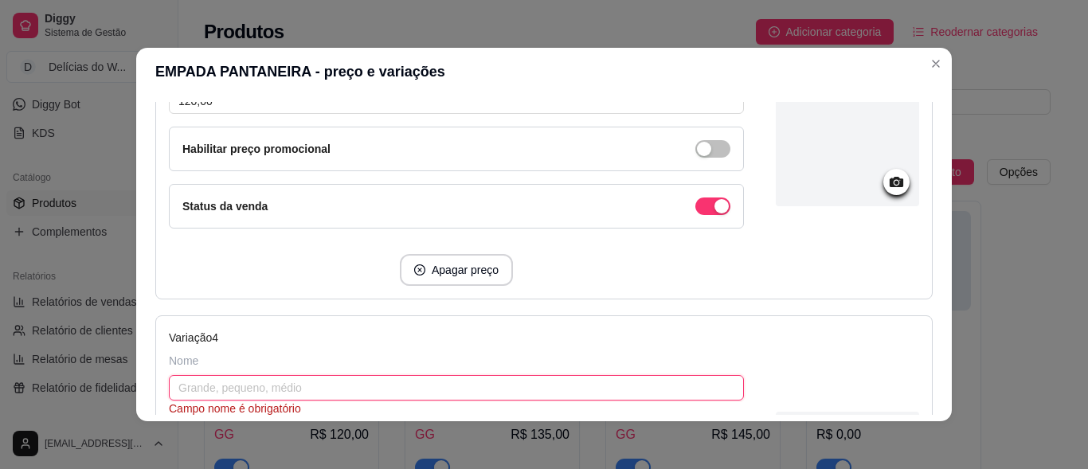
click at [252, 385] on input "text" at bounding box center [456, 387] width 575 height 25
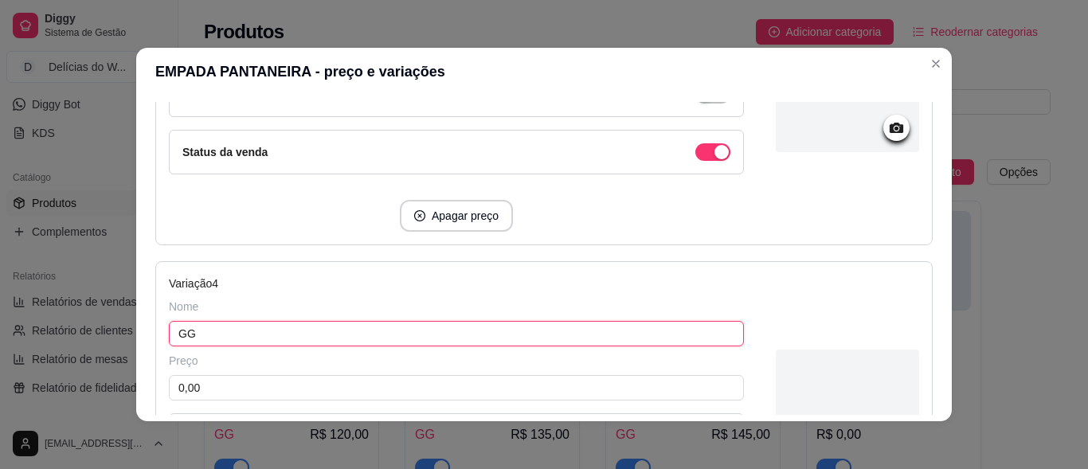
scroll to position [1066, 0]
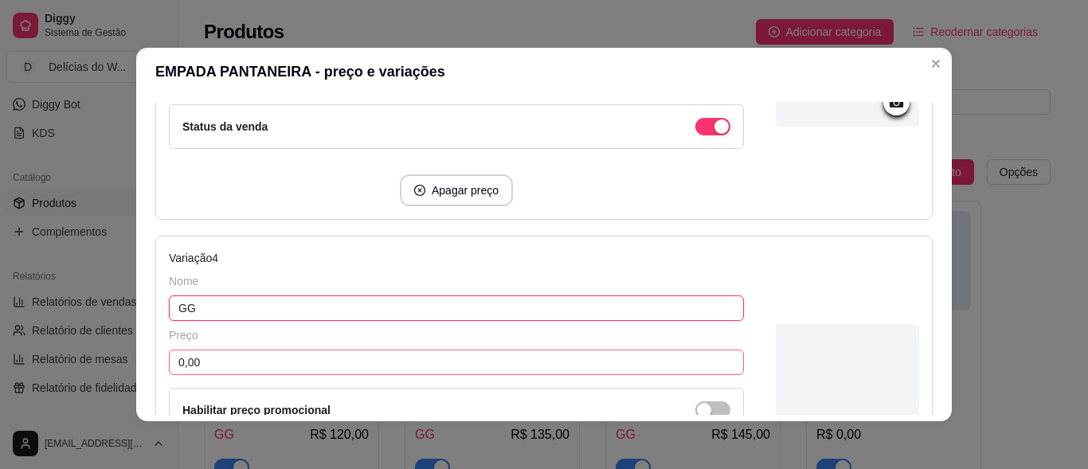
type input "GG"
click at [219, 363] on input "0,00" at bounding box center [456, 362] width 575 height 25
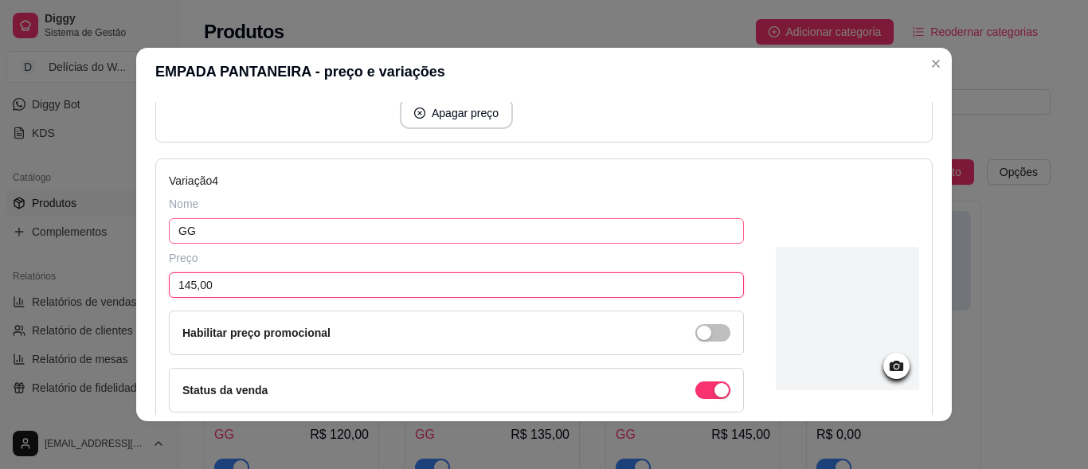
scroll to position [1327, 0]
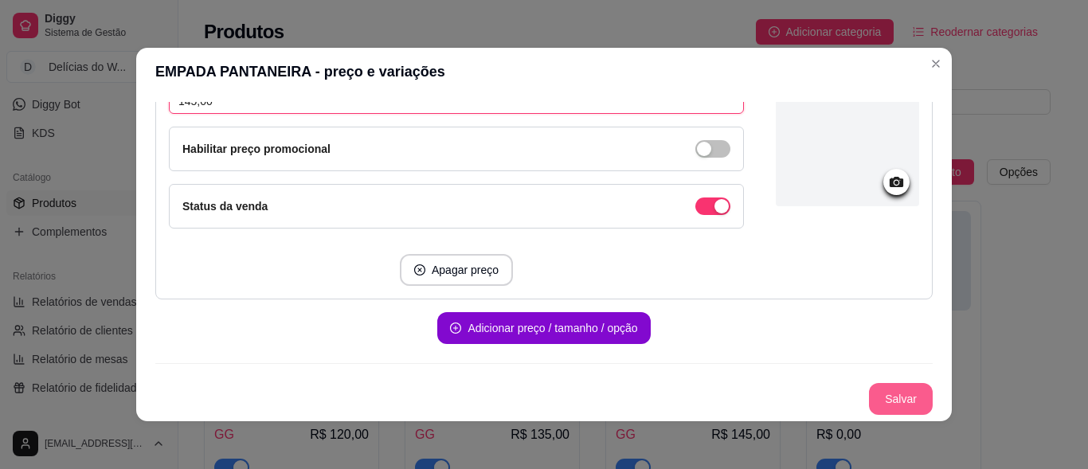
type input "145,00"
click at [878, 400] on button "Salvar" at bounding box center [901, 399] width 64 height 32
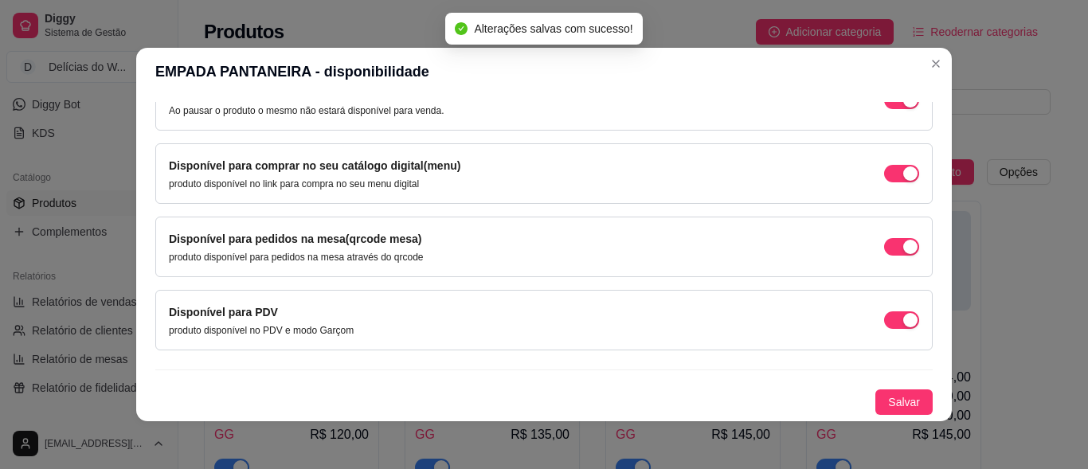
scroll to position [186, 0]
click at [884, 109] on span "button" at bounding box center [901, 101] width 35 height 18
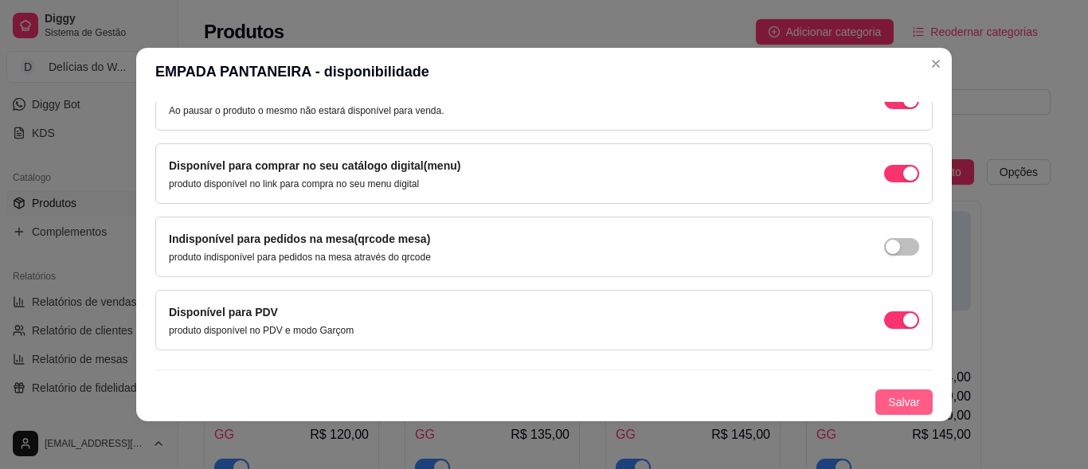
click at [896, 404] on span "Salvar" at bounding box center [904, 402] width 32 height 18
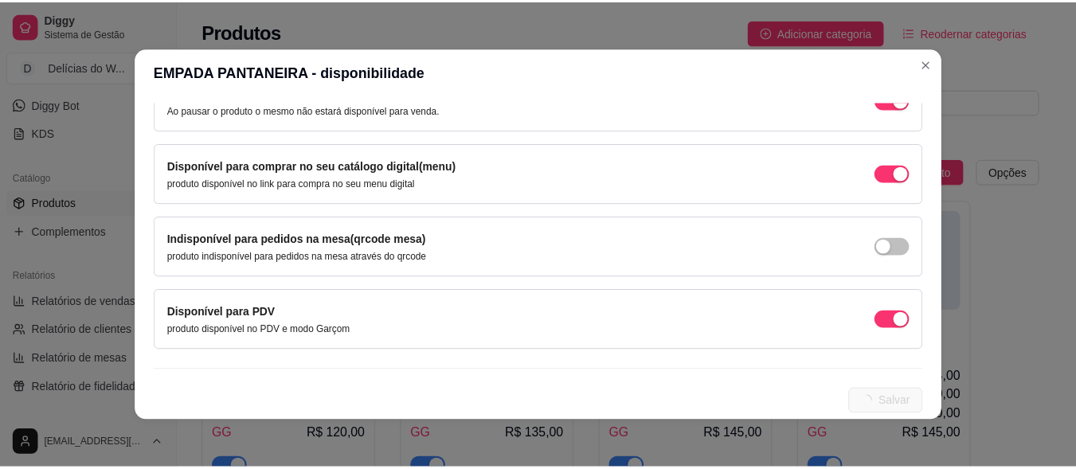
scroll to position [0, 0]
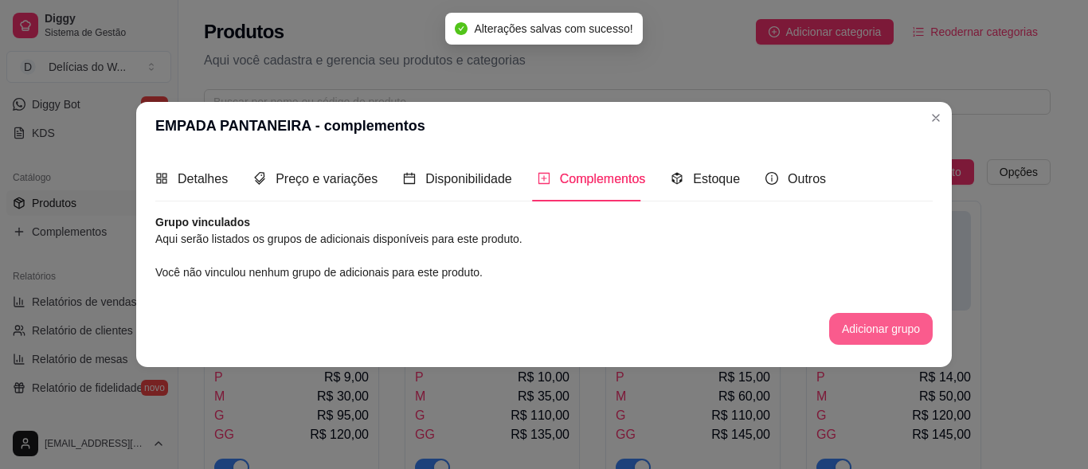
click at [896, 329] on button "Adicionar grupo" at bounding box center [881, 329] width 104 height 32
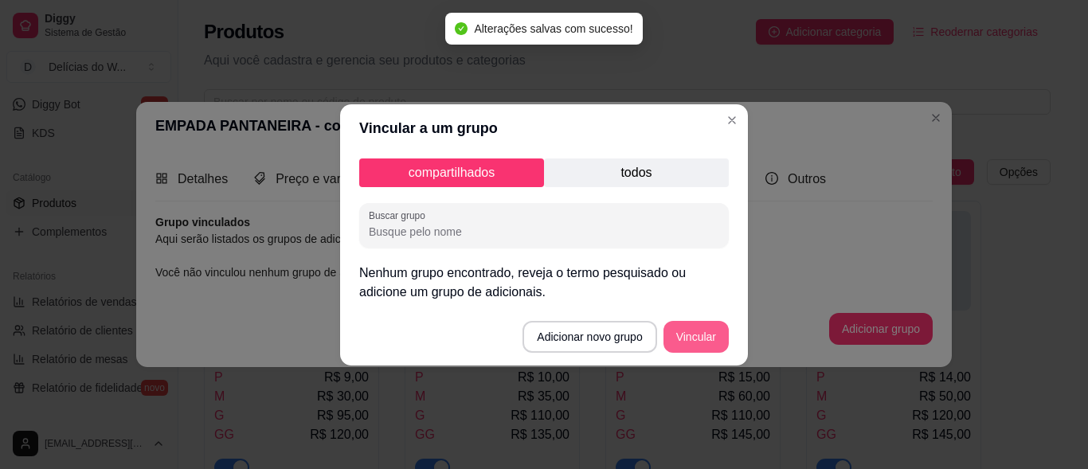
click at [685, 334] on button "Vincular" at bounding box center [695, 337] width 65 height 32
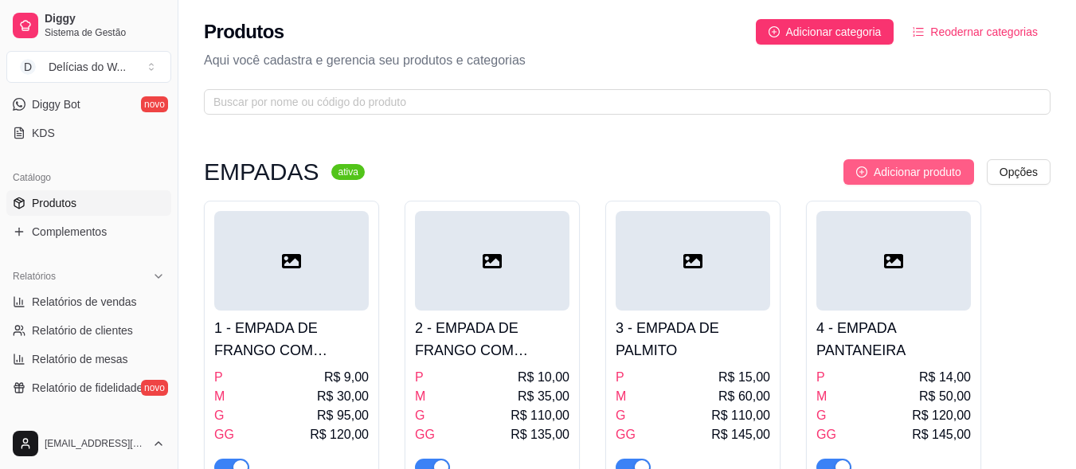
click at [905, 174] on span "Adicionar produto" at bounding box center [917, 172] width 88 height 18
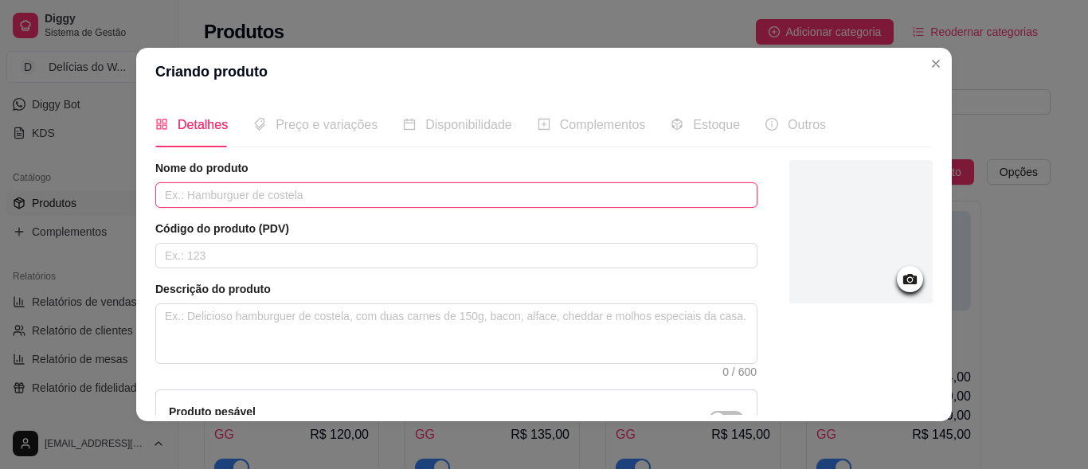
click at [273, 202] on input "text" at bounding box center [456, 194] width 602 height 25
type input "EMPADA DO WILL"
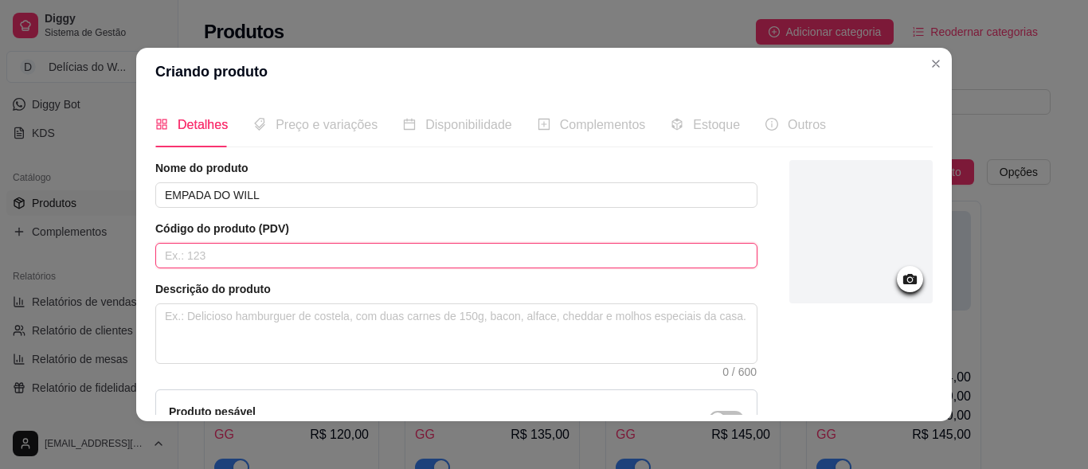
click at [205, 260] on input "text" at bounding box center [456, 255] width 602 height 25
type input "5"
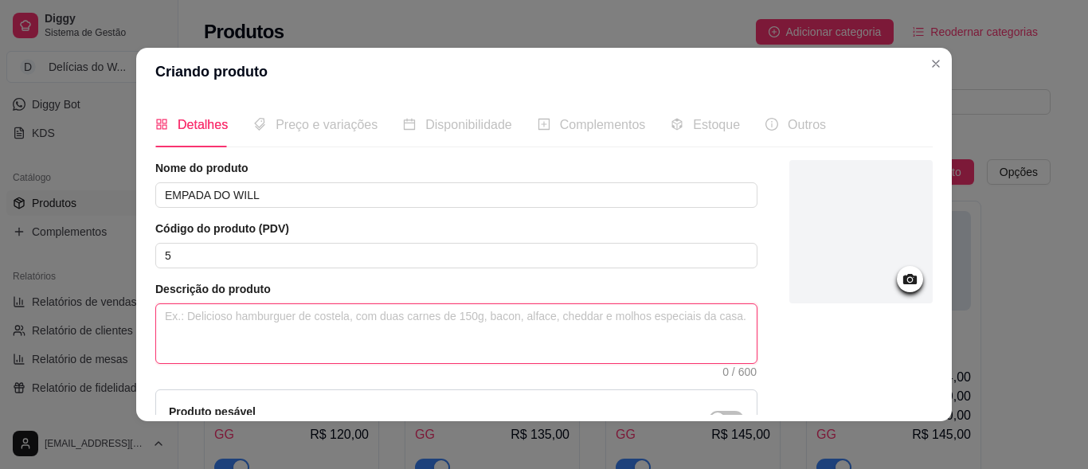
click at [268, 329] on textarea at bounding box center [456, 333] width 600 height 59
paste textarea "MASSA (TRIGO, MANTEGA E SAL) FRALDINHA CREMOSA (FRALDINHA DESFIADA, ALHO, CEBOL…"
type textarea "MASSA (TRIGO, MANTEGA E SAL) FRALDINHA CREMOSA (FRALDINHA DESFIADA, ALHO, CEBOL…"
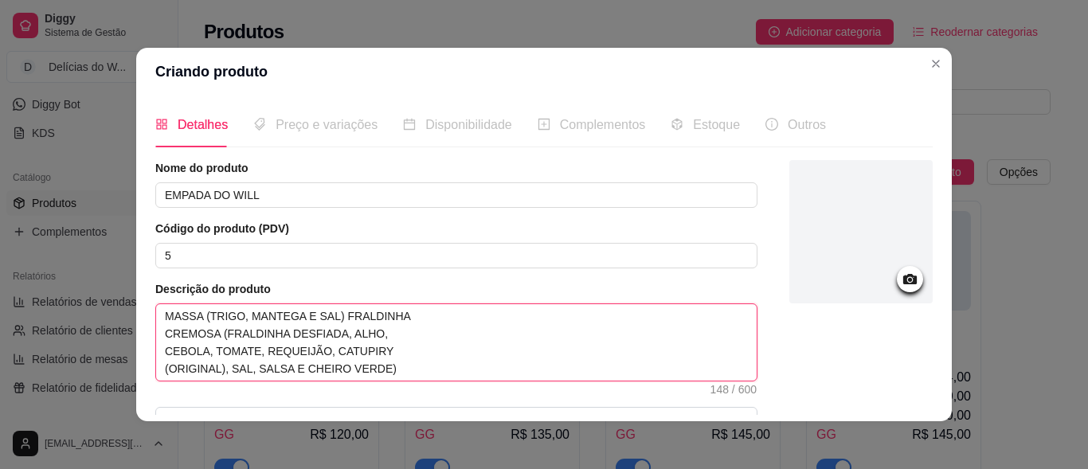
click at [158, 344] on textarea "MASSA (TRIGO, MANTEGA E SAL) FRALDINHA CREMOSA (FRALDINHA DESFIADA, ALHO, CEBOL…" at bounding box center [456, 342] width 600 height 76
click at [158, 334] on textarea "MASSA (TRIGO, MANTEGA E SAL) FRALDINHA CREMOSA (FRALDINHA DESFIADA, ALHO, CEBOL…" at bounding box center [456, 342] width 600 height 76
type textarea "MASSA (TRIGO, MANTEGA E SAL) FRALDINHACREMOSA (FRALDINHA DESFIADA, ALHO, CEBOLA…"
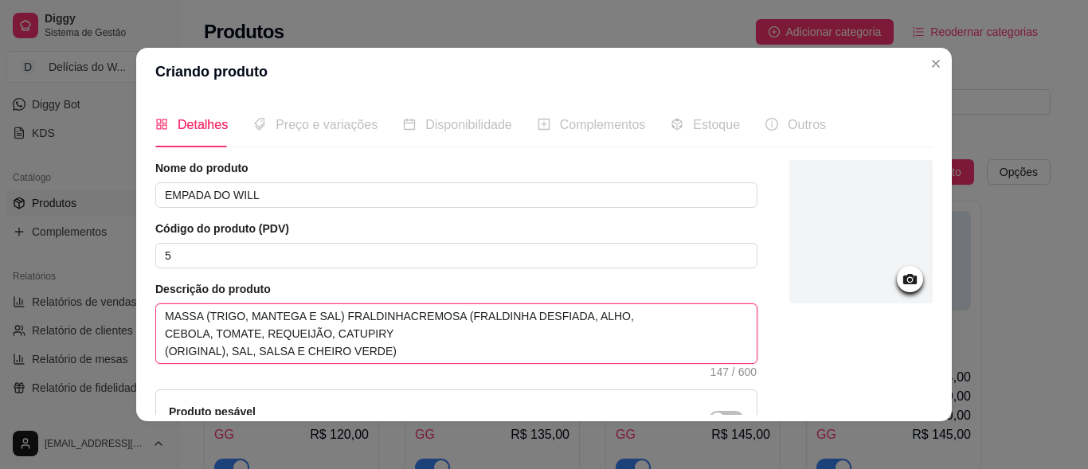
type textarea "MASSA (TRIGO, MANTEGA E SAL) FRALDINHA CREMOSA (FRALDINHA DESFIADA, ALHO, CEBOL…"
click at [162, 348] on textarea "MASSA (TRIGO, MANTEGA E SAL) FRALDINHA CREMOSA (FRALDINHA DESFIADA, ALHO, CEBOL…" at bounding box center [456, 333] width 600 height 59
click at [160, 335] on textarea "MASSA (TRIGO, MANTEGA E SAL) FRALDINHA CREMOSA (FRALDINHA DESFIADA, ALHO, CEBOL…" at bounding box center [456, 333] width 600 height 59
type textarea "MASSA (TRIGO, MANTEGA E SAL) FRALDINHA CREMOSA (FRALDINHA DESFIADA, ALHO,CEBOLA…"
type textarea "MASSA (TRIGO, MANTEGA E SAL) FRALDINHA CREMOSA (FRALDINHA DESFIADA, ALHO, CEBOL…"
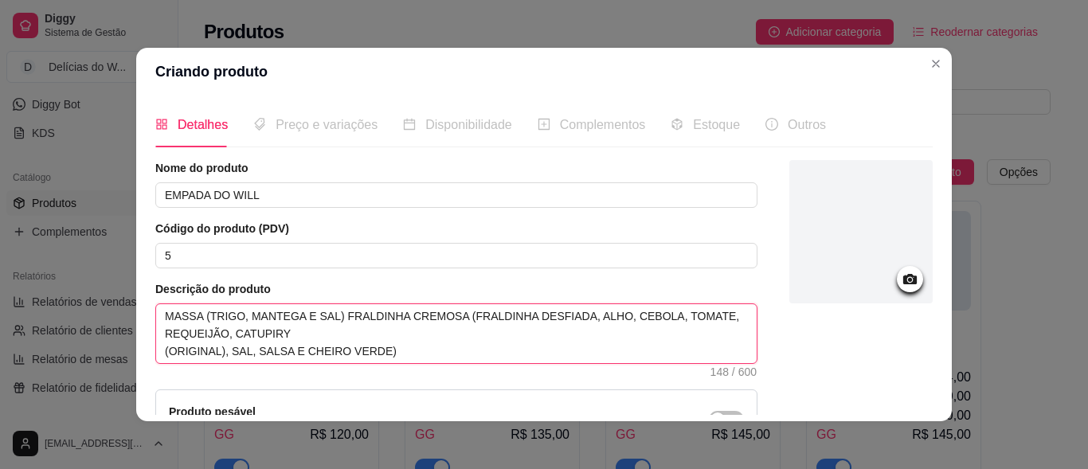
click at [160, 349] on textarea "MASSA (TRIGO, MANTEGA E SAL) FRALDINHA CREMOSA (FRALDINHA DESFIADA, ALHO, CEBOL…" at bounding box center [456, 333] width 600 height 59
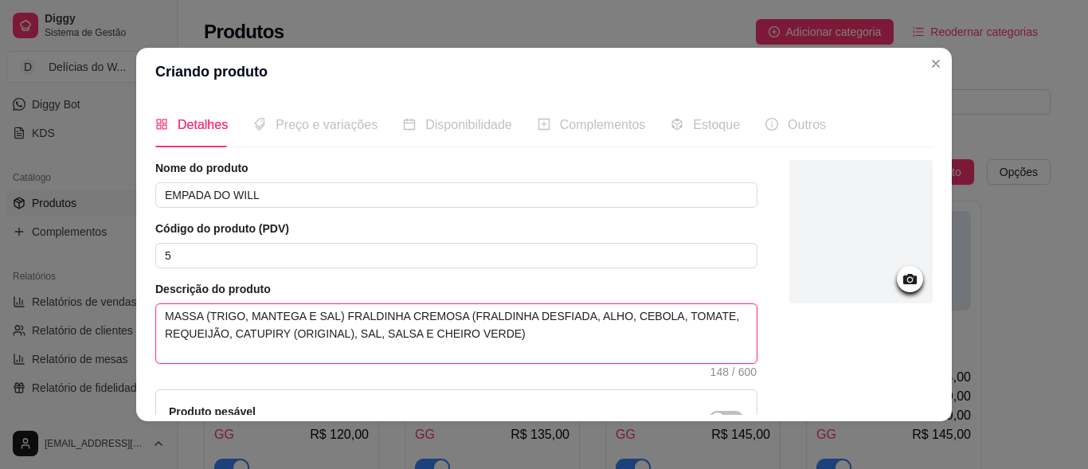
click at [156, 327] on textarea "MASSA (TRIGO, MANTEGA E SAL) FRALDINHA CREMOSA (FRALDINHA DESFIADA, ALHO, CEBOL…" at bounding box center [456, 333] width 600 height 59
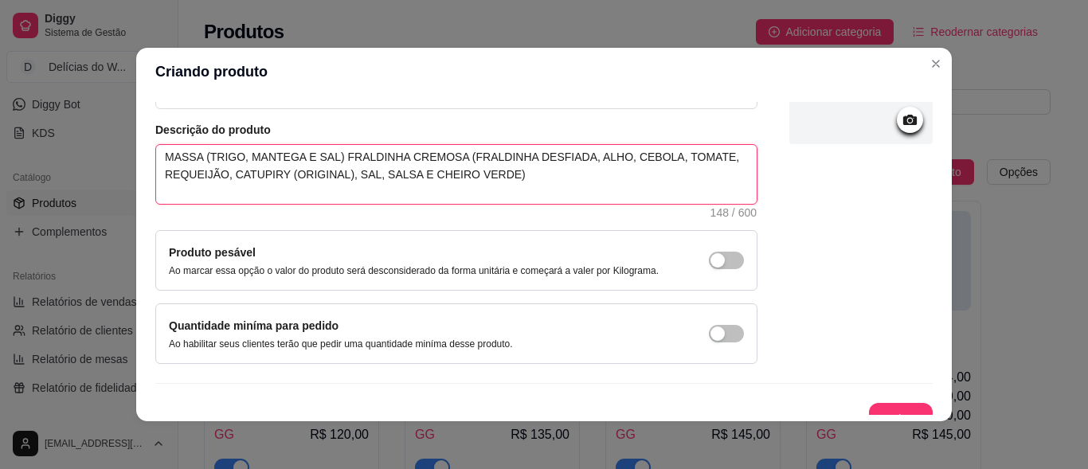
scroll to position [179, 0]
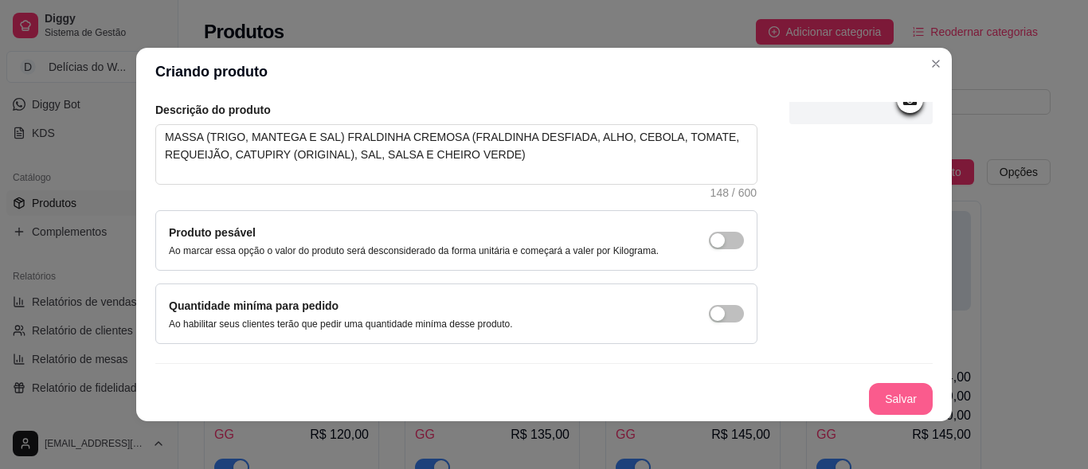
click at [885, 389] on button "Salvar" at bounding box center [901, 399] width 64 height 32
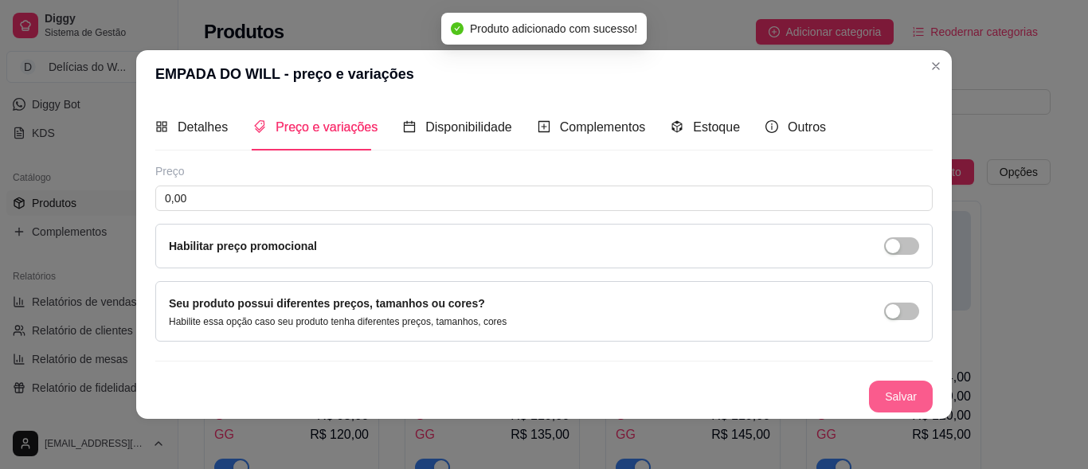
scroll to position [0, 0]
click at [900, 305] on span "button" at bounding box center [901, 312] width 35 height 18
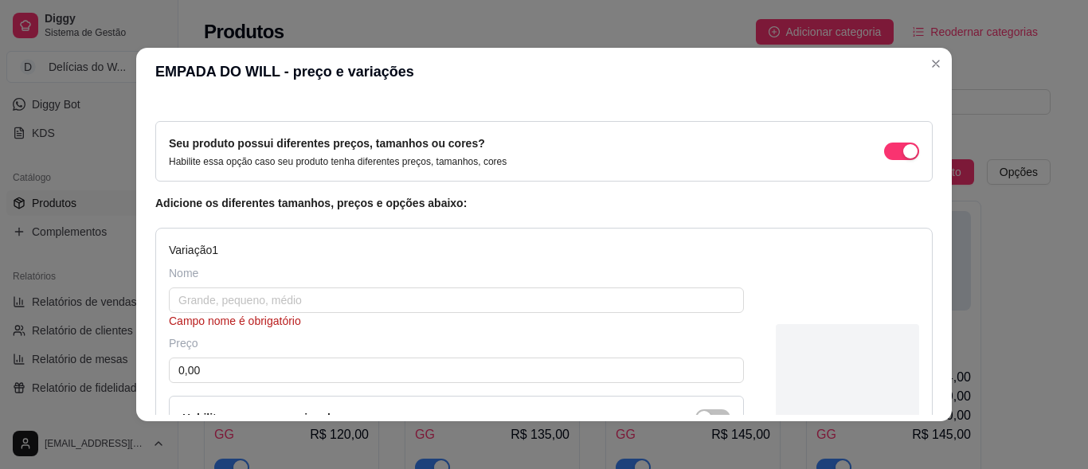
scroll to position [80, 0]
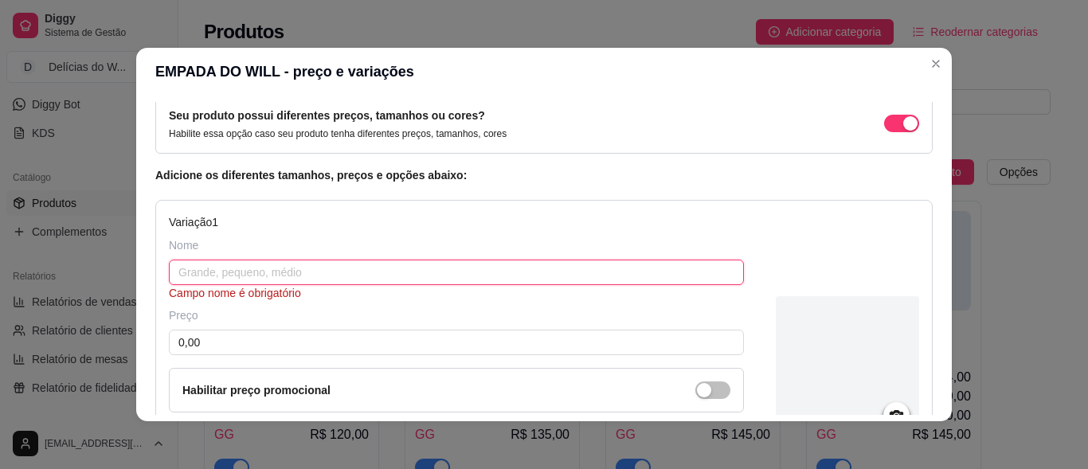
click at [238, 269] on input "text" at bounding box center [456, 272] width 575 height 25
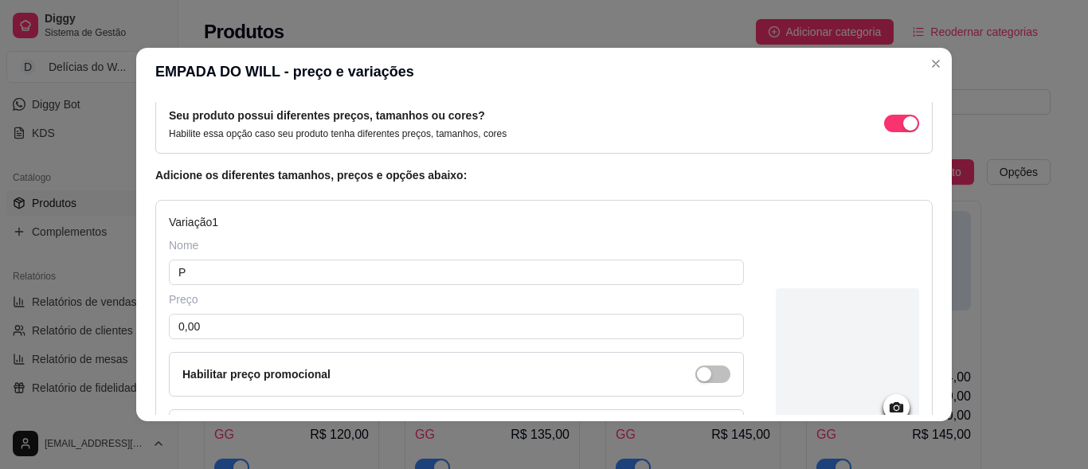
click at [186, 344] on div "Preço 0,00 Habilitar preço promocional" at bounding box center [456, 343] width 575 height 105
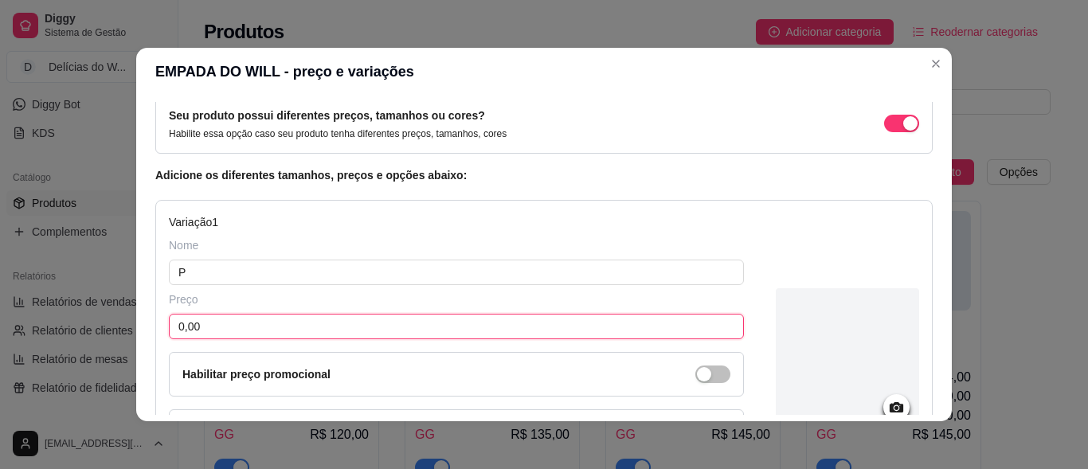
click at [205, 335] on input "0,00" at bounding box center [456, 326] width 575 height 25
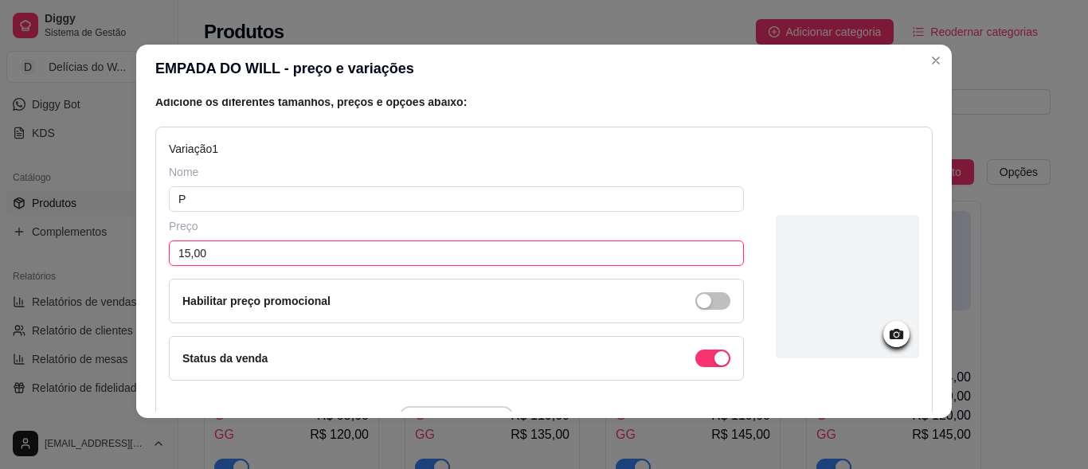
scroll to position [239, 0]
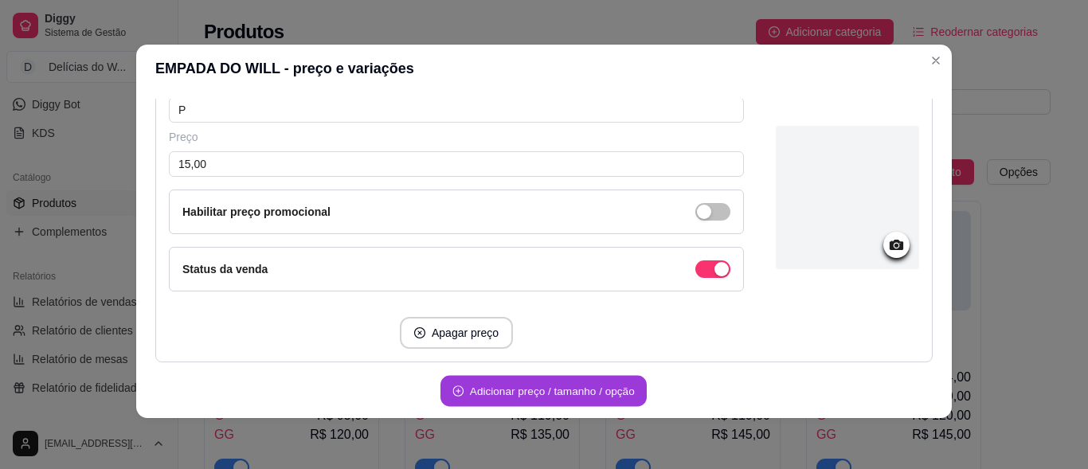
click at [520, 390] on button "Adicionar preço / tamanho / opção" at bounding box center [543, 391] width 206 height 31
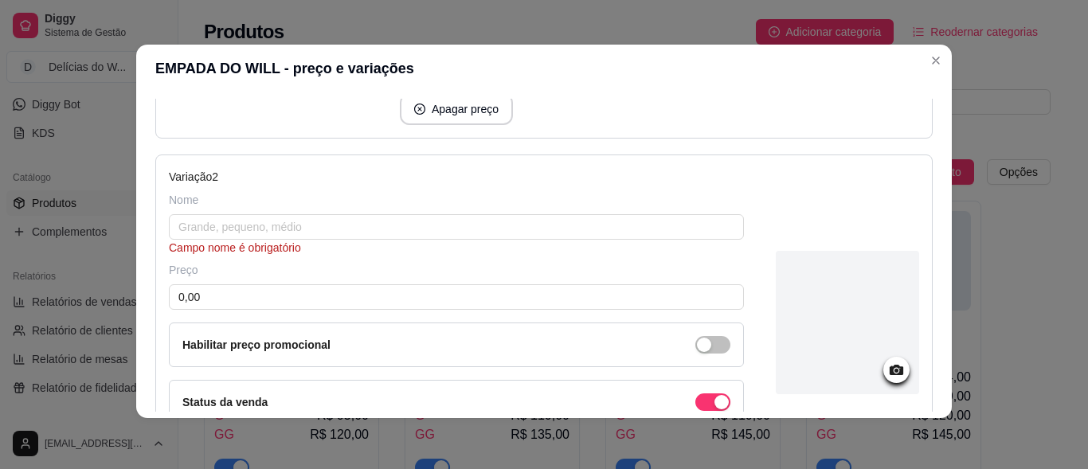
scroll to position [478, 0]
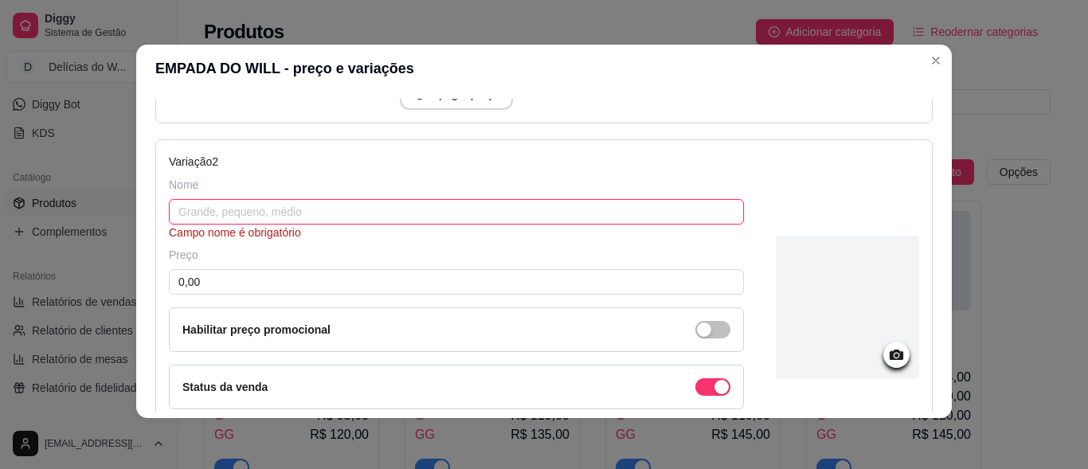
click at [252, 220] on input "text" at bounding box center [456, 211] width 575 height 25
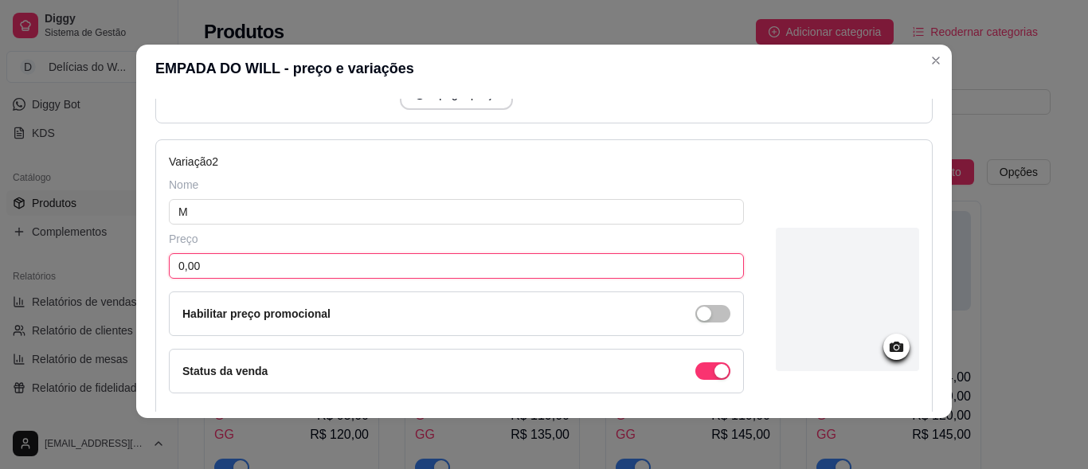
click at [195, 272] on input "0,00" at bounding box center [456, 265] width 575 height 25
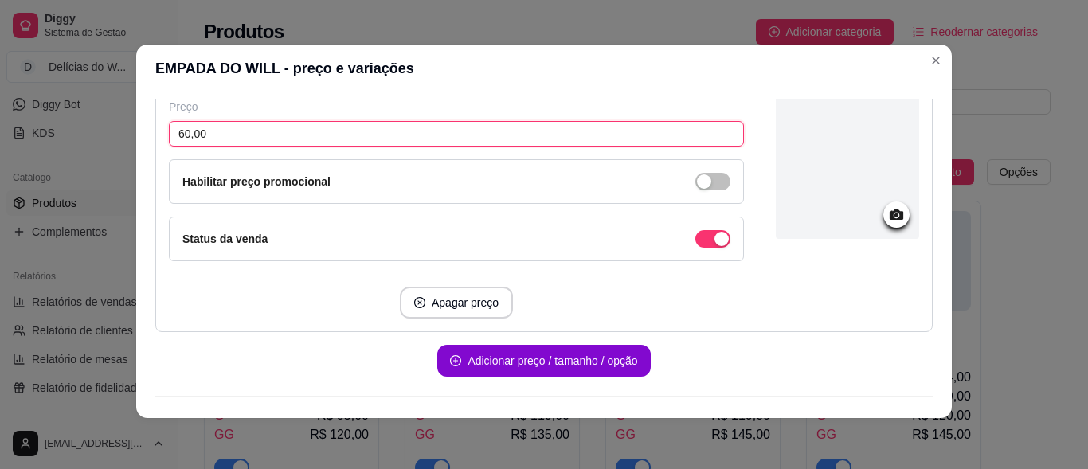
scroll to position [646, 0]
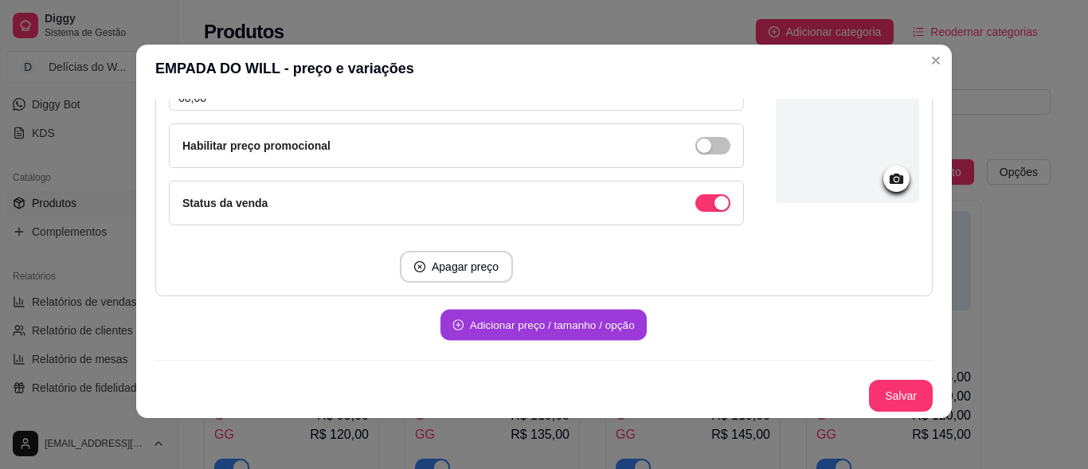
click at [549, 328] on button "Adicionar preço / tamanho / opção" at bounding box center [543, 325] width 206 height 31
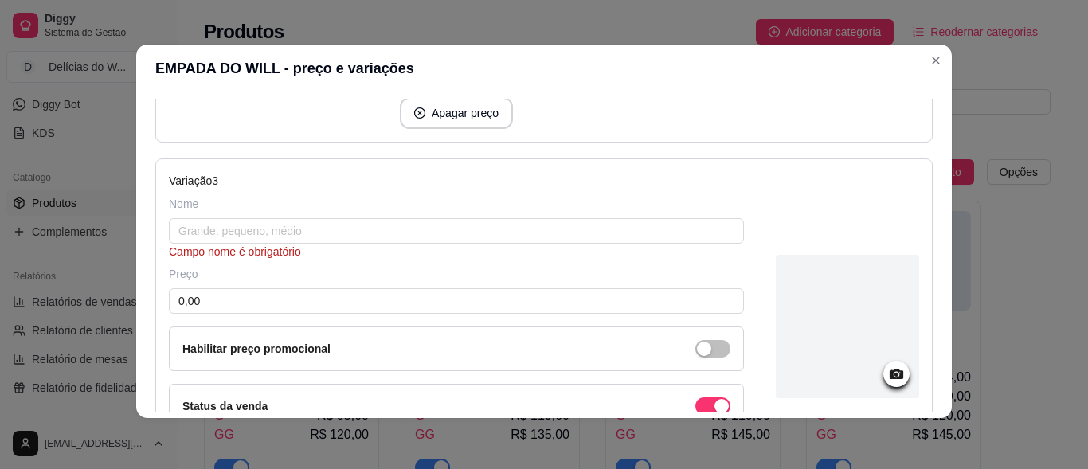
scroll to position [805, 0]
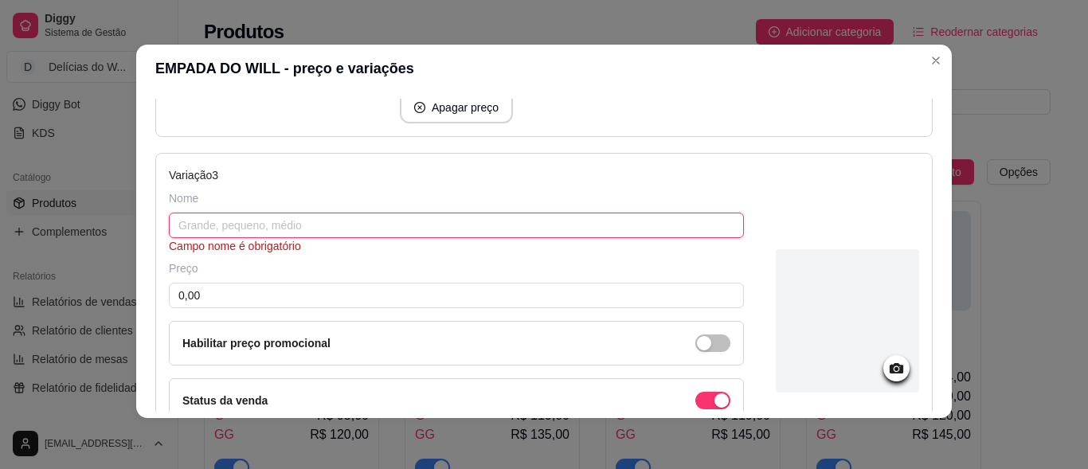
click at [205, 218] on input "text" at bounding box center [456, 225] width 575 height 25
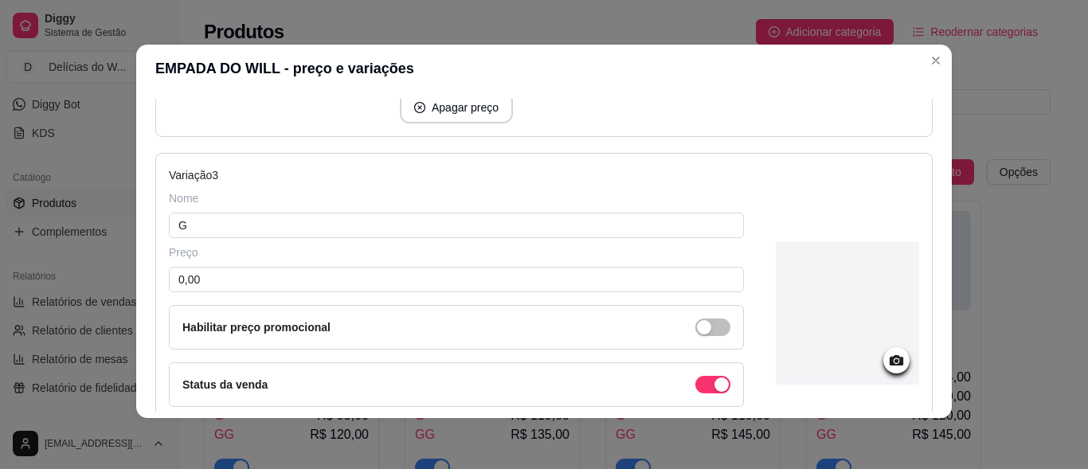
click at [235, 264] on div "Preço 0,00 Habilitar preço promocional" at bounding box center [456, 296] width 575 height 105
click at [234, 283] on input "0,00" at bounding box center [456, 279] width 575 height 25
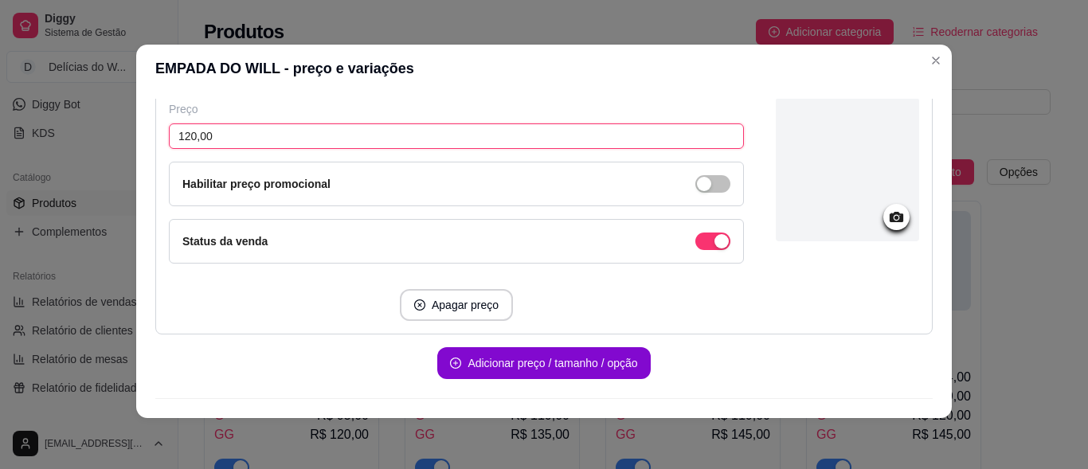
scroll to position [964, 0]
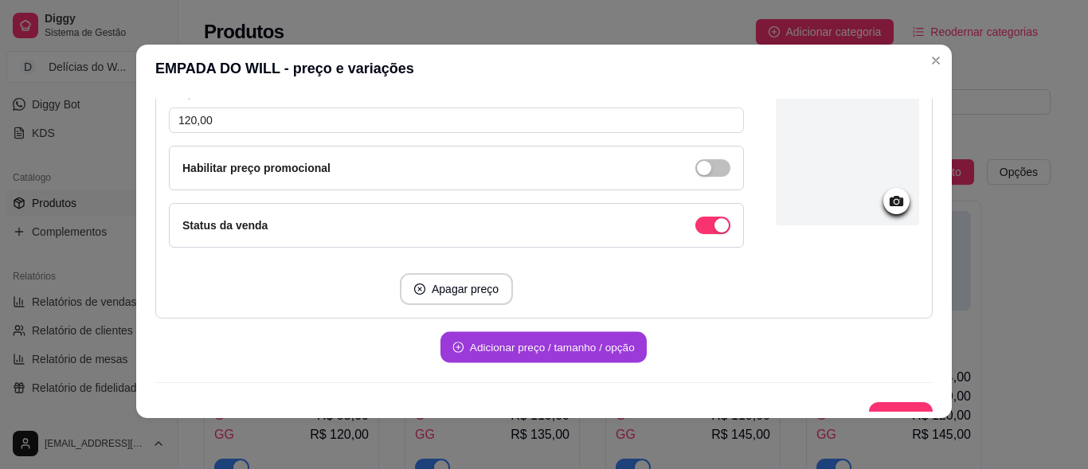
click at [523, 356] on button "Adicionar preço / tamanho / opção" at bounding box center [543, 347] width 206 height 31
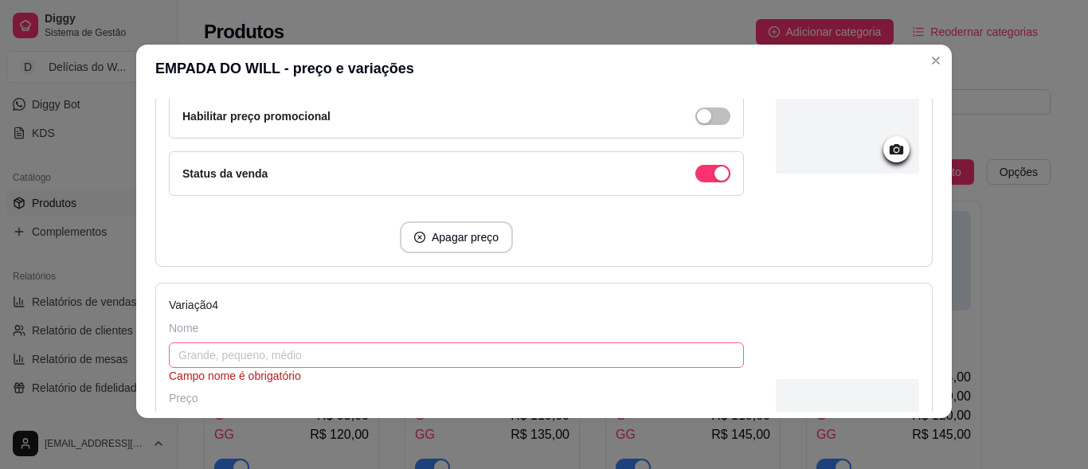
scroll to position [1044, 0]
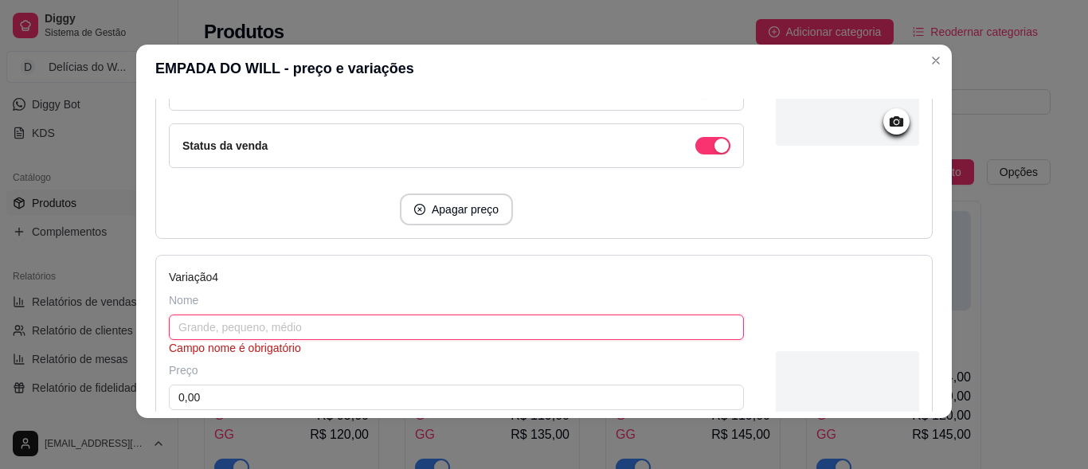
click at [216, 323] on input "text" at bounding box center [456, 326] width 575 height 25
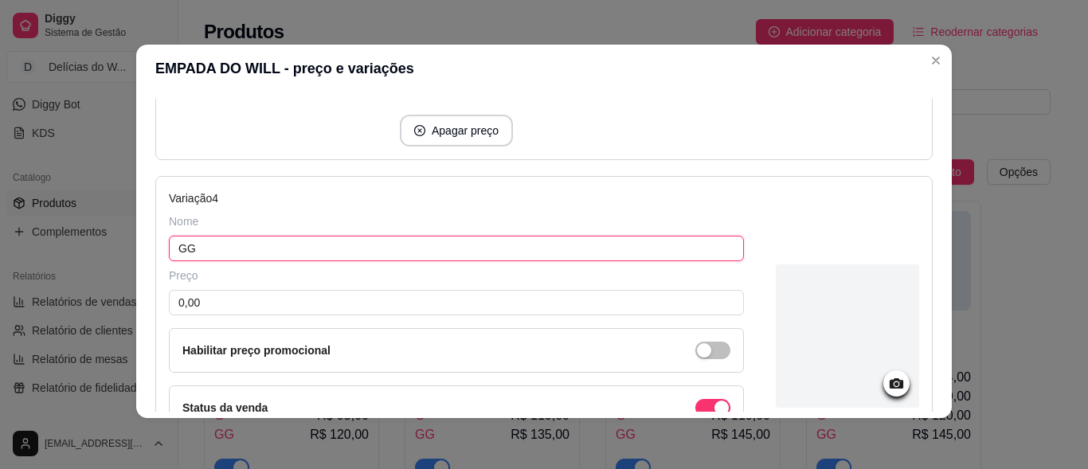
scroll to position [1123, 0]
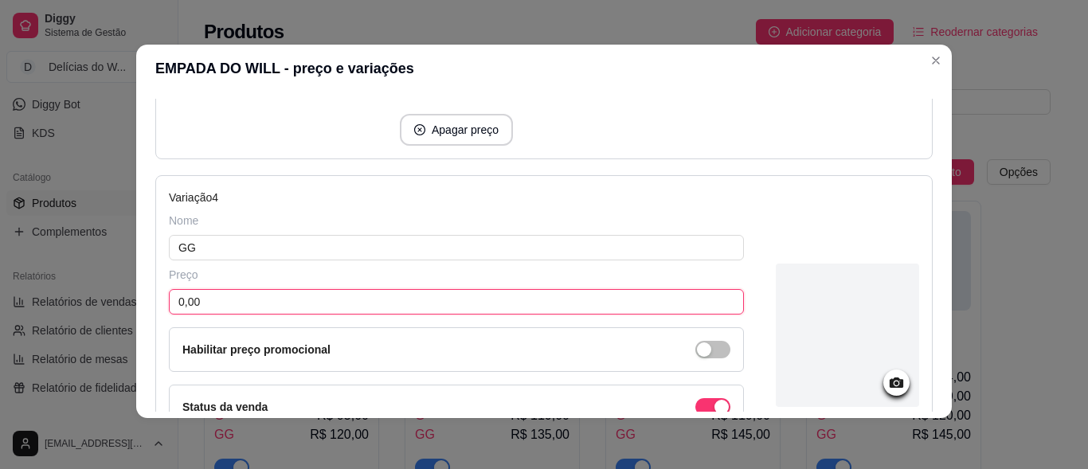
click at [239, 293] on input "0,00" at bounding box center [456, 301] width 575 height 25
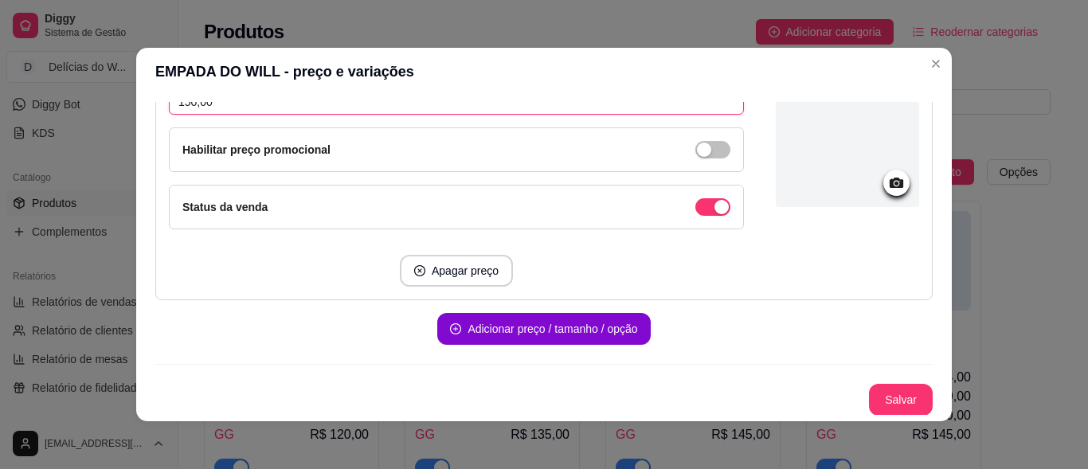
scroll to position [1327, 0]
click at [881, 399] on button "Salvar" at bounding box center [901, 399] width 64 height 32
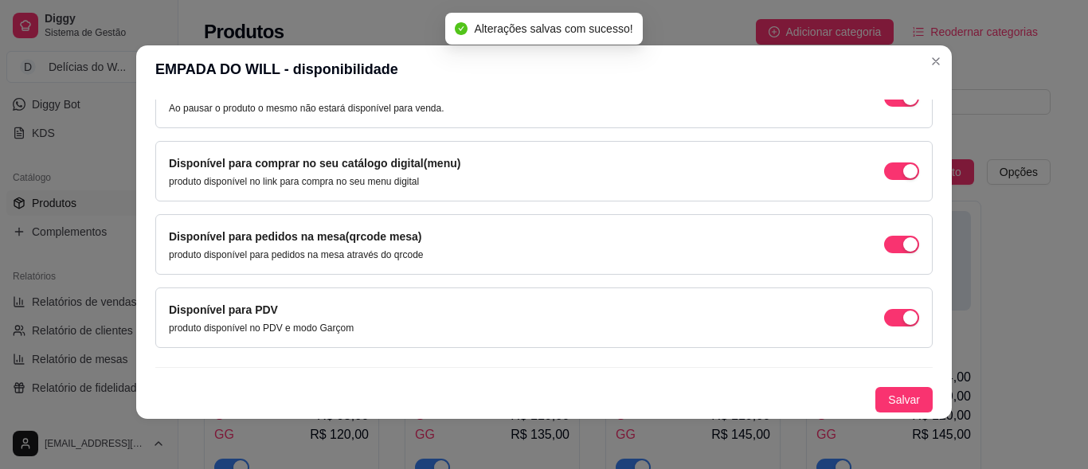
scroll to position [3, 0]
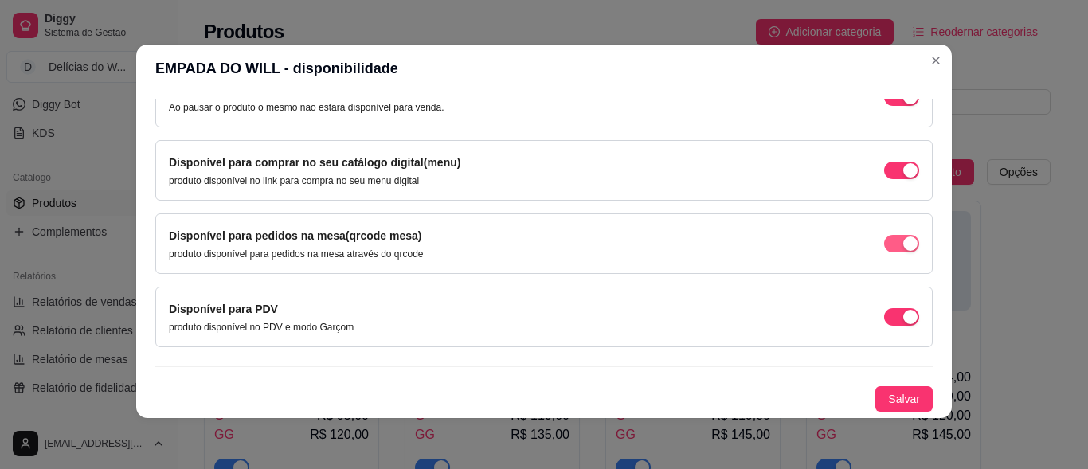
click at [884, 106] on span "button" at bounding box center [901, 97] width 35 height 18
click at [891, 396] on span "Salvar" at bounding box center [904, 399] width 32 height 18
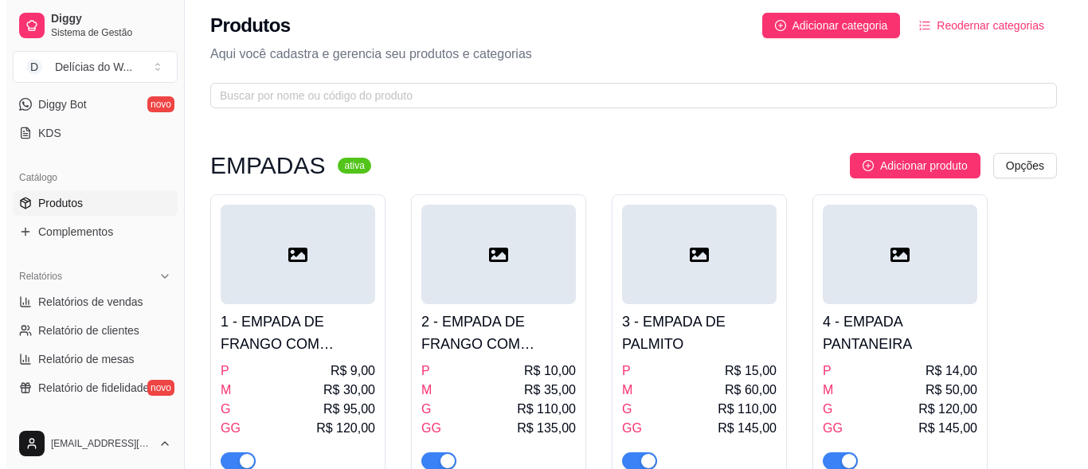
scroll to position [0, 0]
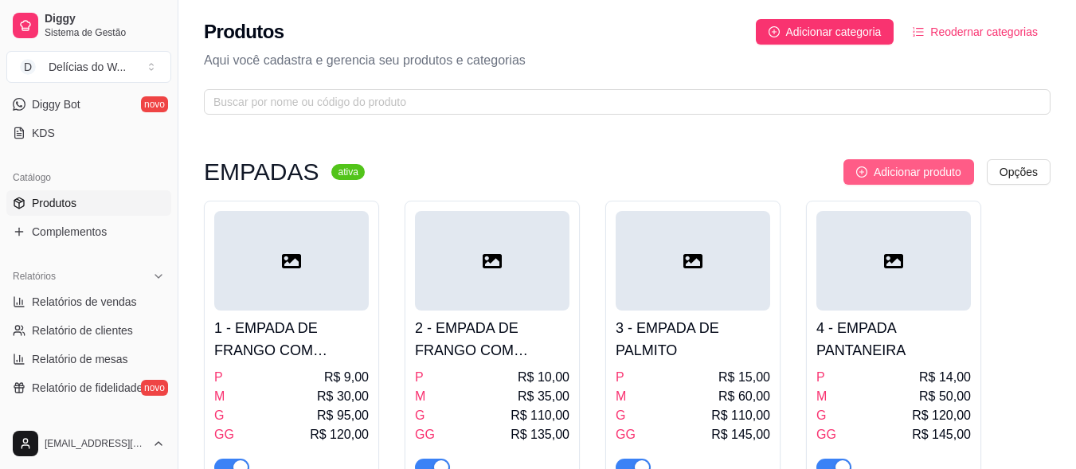
click at [929, 170] on span "Adicionar produto" at bounding box center [917, 172] width 88 height 18
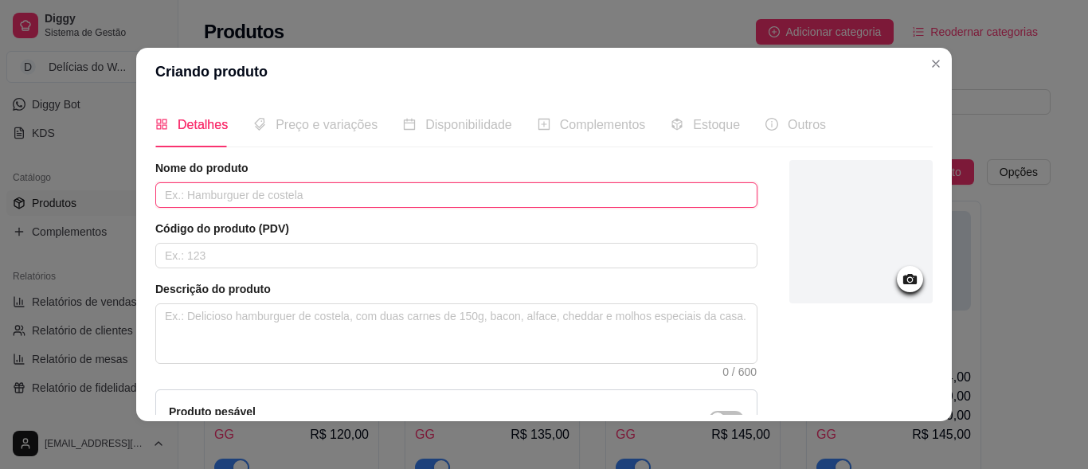
click at [243, 186] on input "text" at bounding box center [456, 194] width 602 height 25
